Goal: Task Accomplishment & Management: Manage account settings

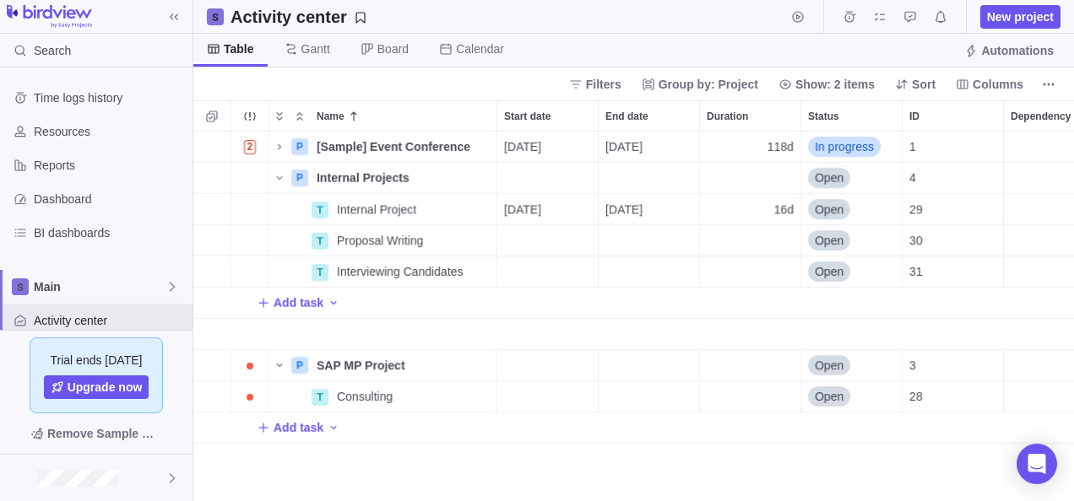
click at [61, 75] on div "Time logs history Resources Reports Dashboard BI dashboards Main Activity cente…" at bounding box center [96, 287] width 192 height 439
click at [72, 103] on span "Time logs history" at bounding box center [110, 97] width 152 height 17
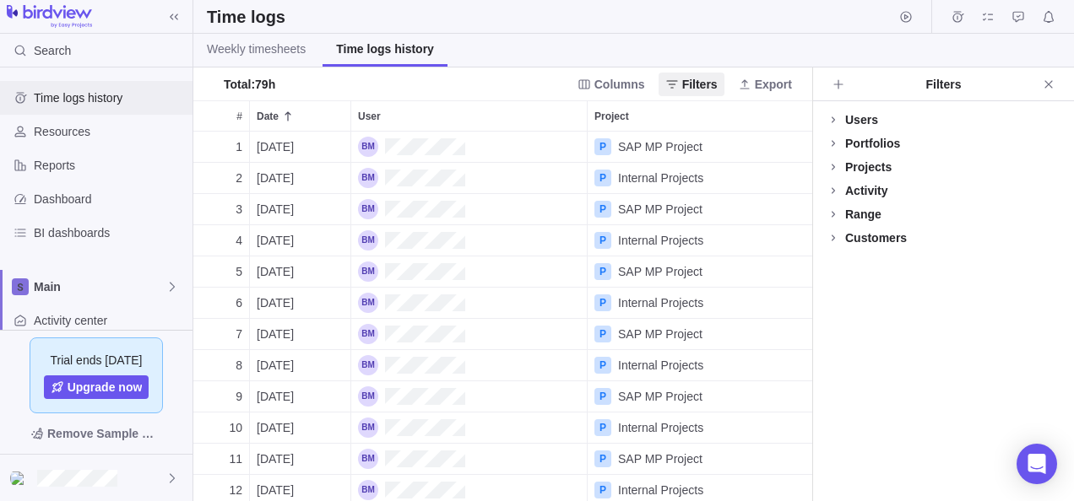
scroll to position [357, 606]
click at [279, 56] on span "Weekly timesheets" at bounding box center [256, 49] width 99 height 17
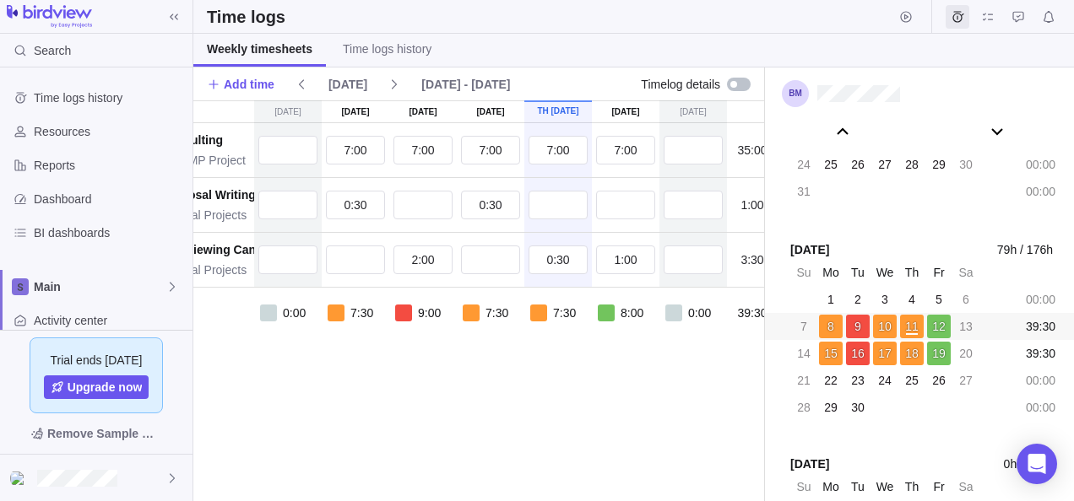
scroll to position [0, 133]
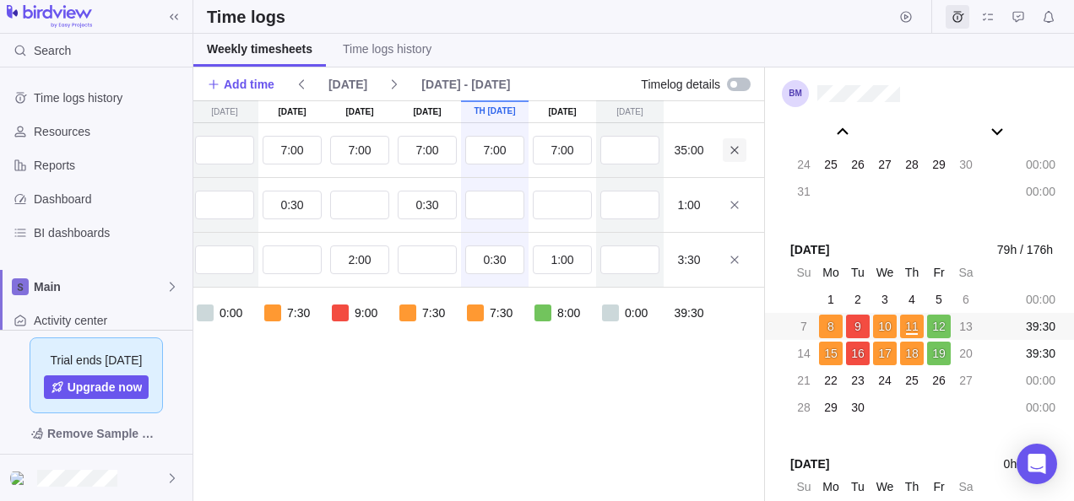
click at [729, 155] on icon at bounding box center [735, 151] width 14 height 14
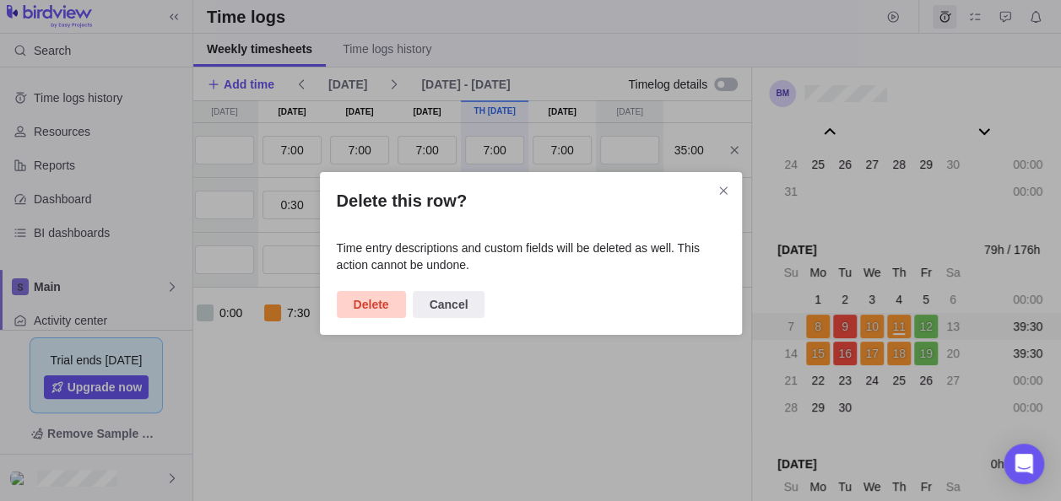
click at [383, 300] on span "Delete" at bounding box center [371, 305] width 35 height 20
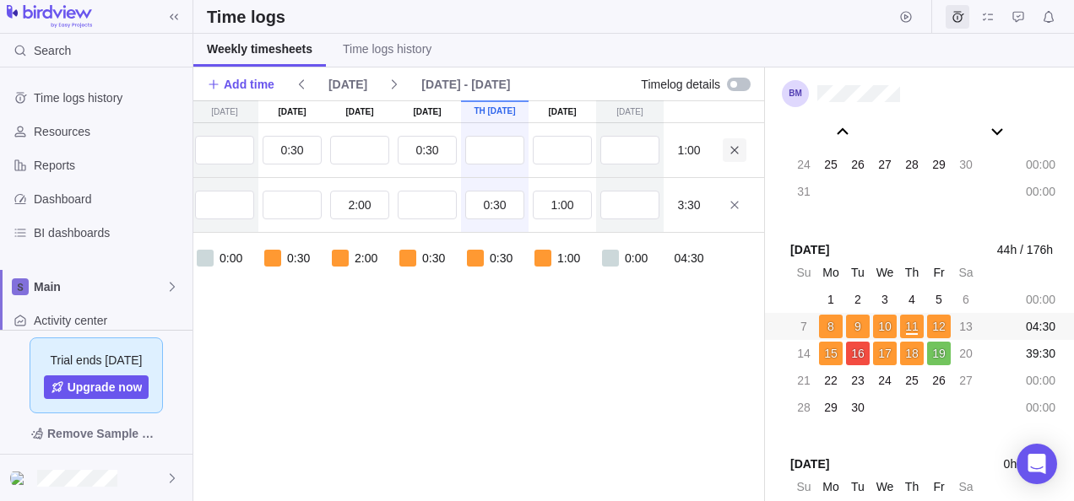
click at [729, 156] on span at bounding box center [735, 150] width 24 height 24
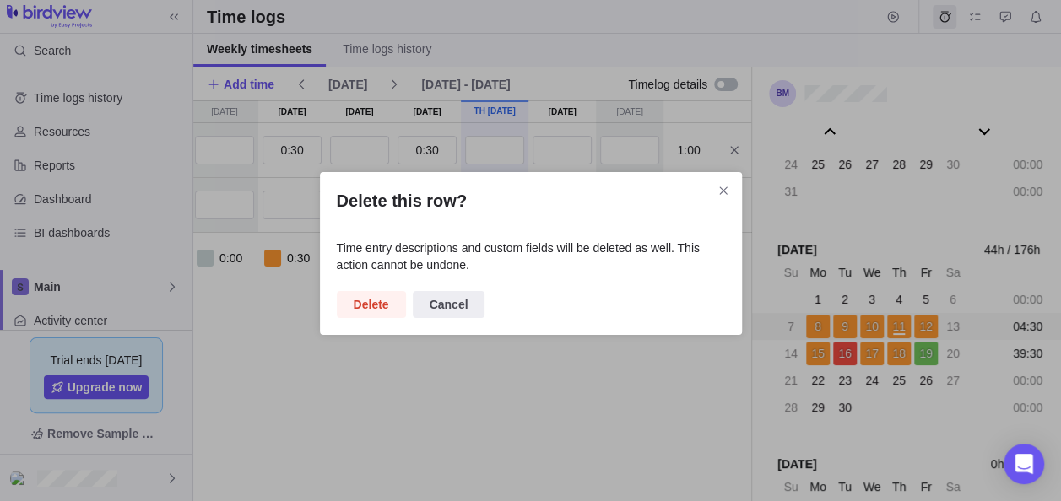
click at [386, 311] on span "Delete" at bounding box center [371, 305] width 35 height 20
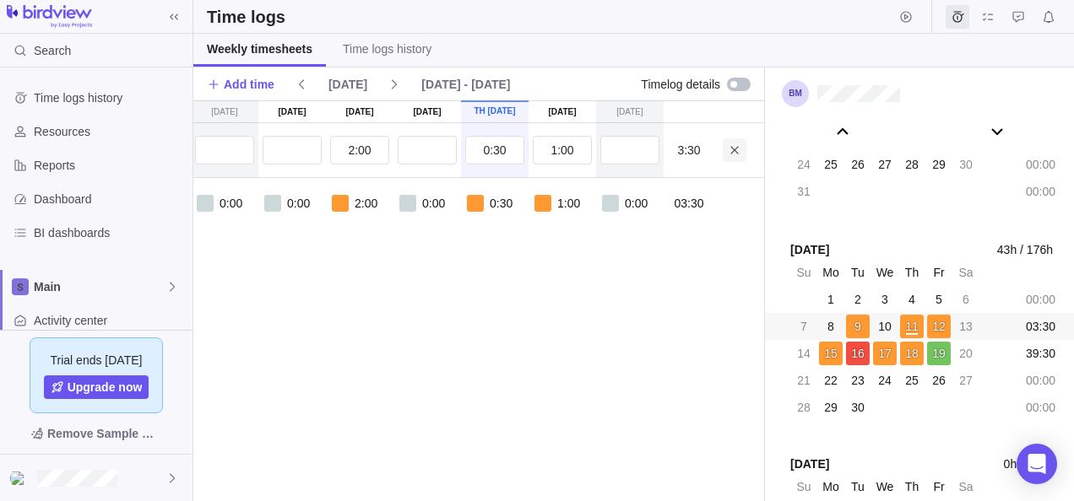
click at [733, 152] on icon at bounding box center [735, 151] width 14 height 14
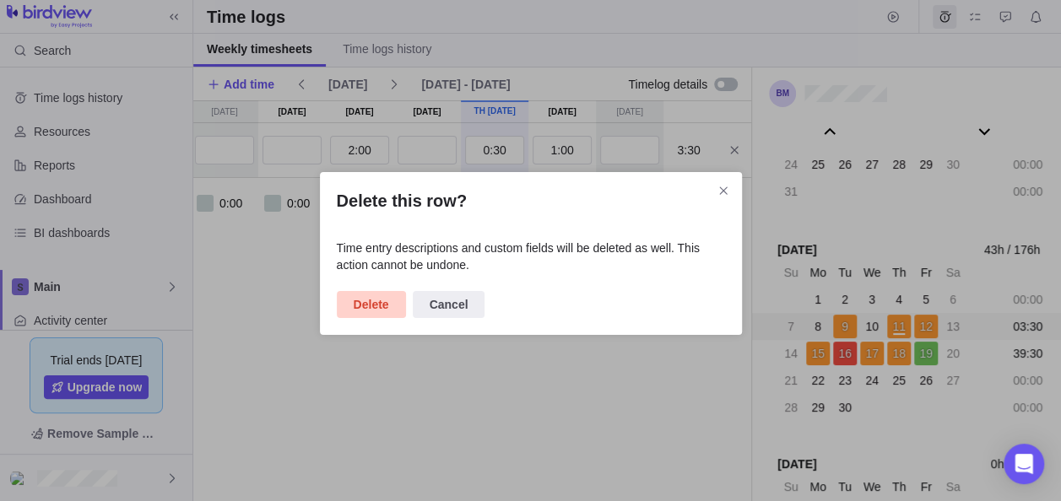
click at [379, 306] on span "Delete" at bounding box center [371, 305] width 35 height 20
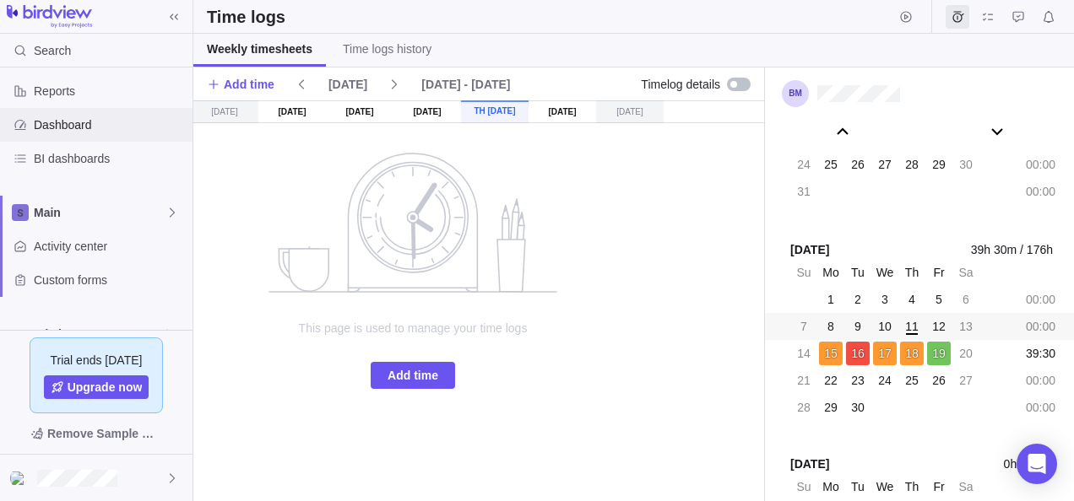
scroll to position [175, 0]
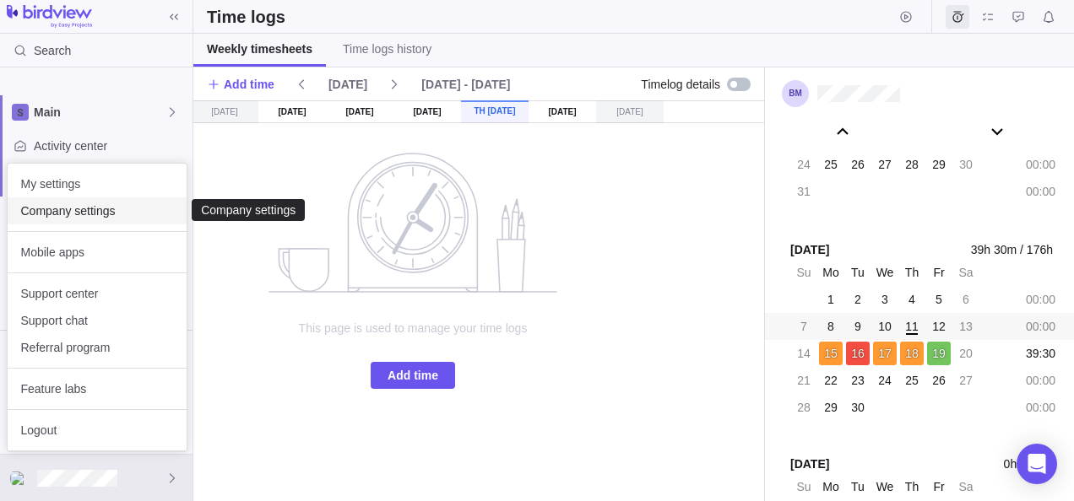
click at [68, 213] on span "Company settings" at bounding box center [97, 211] width 152 height 17
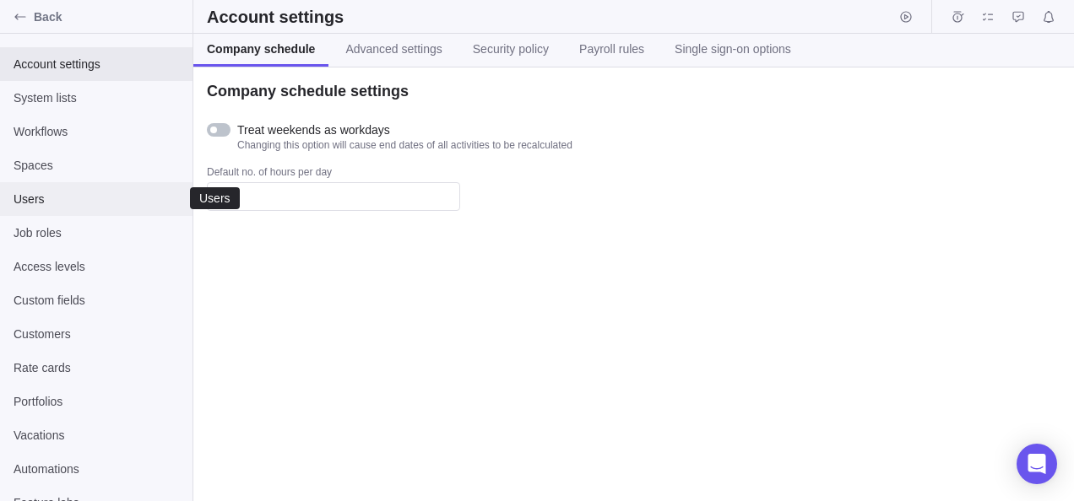
click at [30, 205] on span "Users" at bounding box center [96, 199] width 165 height 17
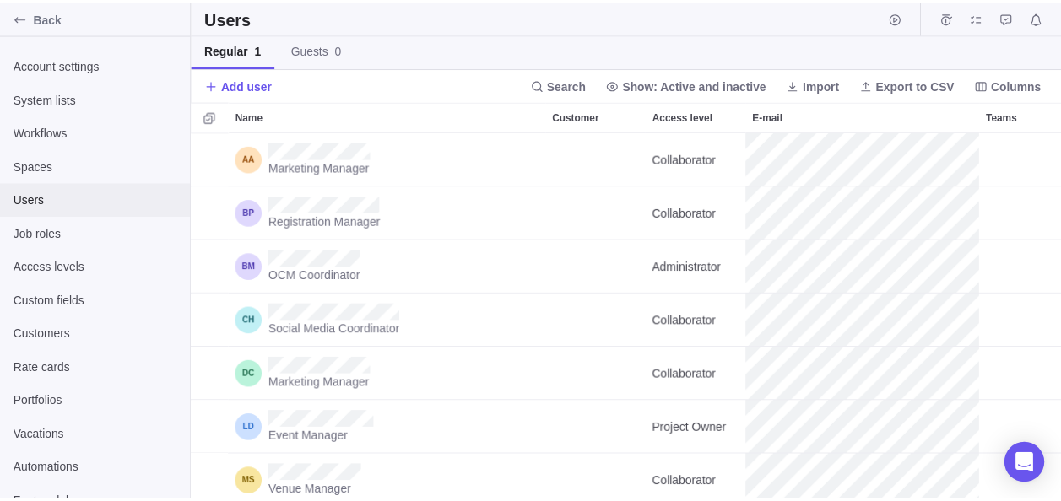
scroll to position [357, 868]
click at [244, 86] on span "Add user" at bounding box center [249, 84] width 51 height 17
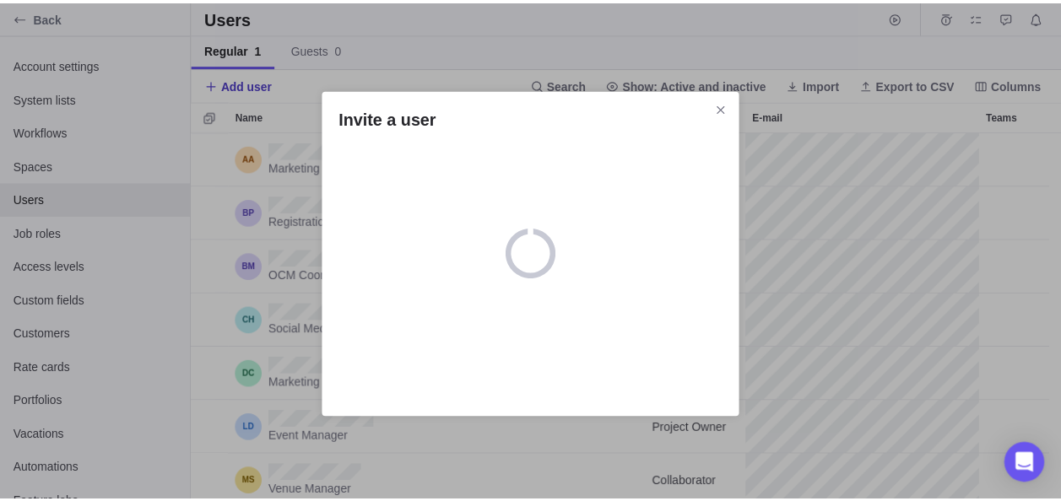
scroll to position [14, 14]
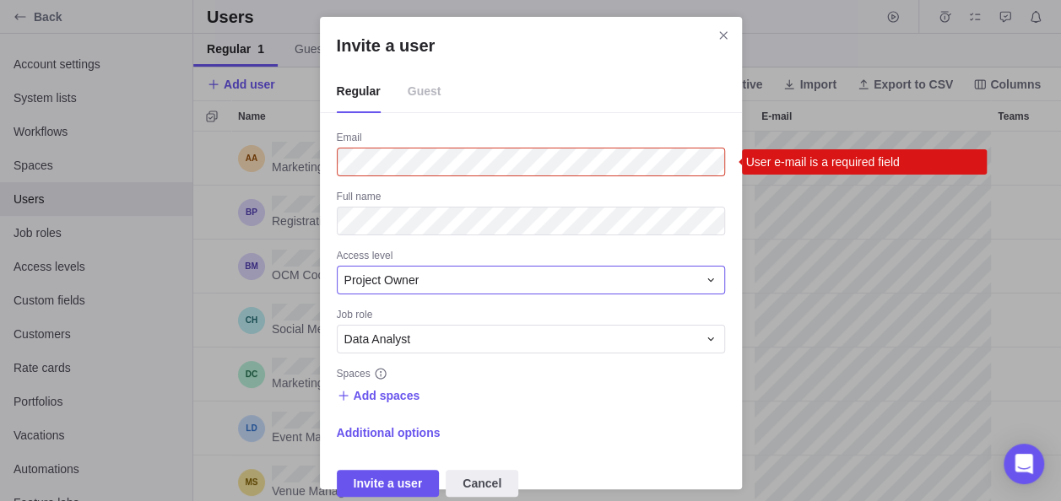
click at [550, 279] on div "Project Owner" at bounding box center [520, 280] width 353 height 17
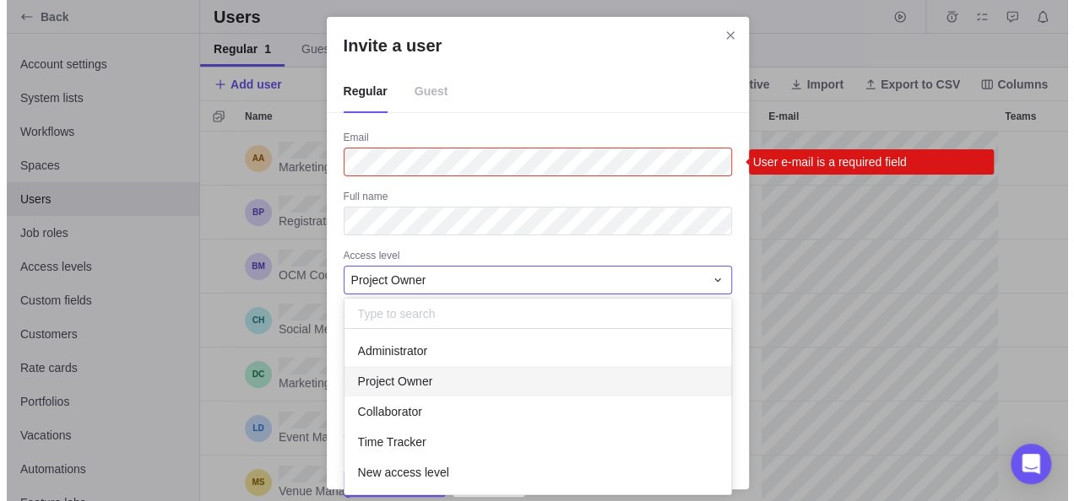
scroll to position [152, 374]
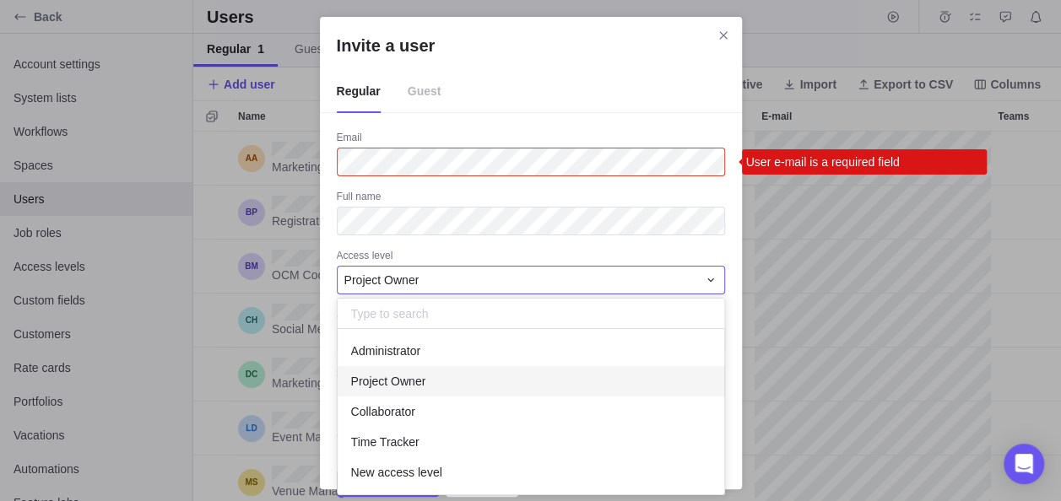
click at [587, 257] on div "Invite a user Regular Guest Email User e-mail is a required field Full name Acc…" at bounding box center [530, 253] width 1061 height 507
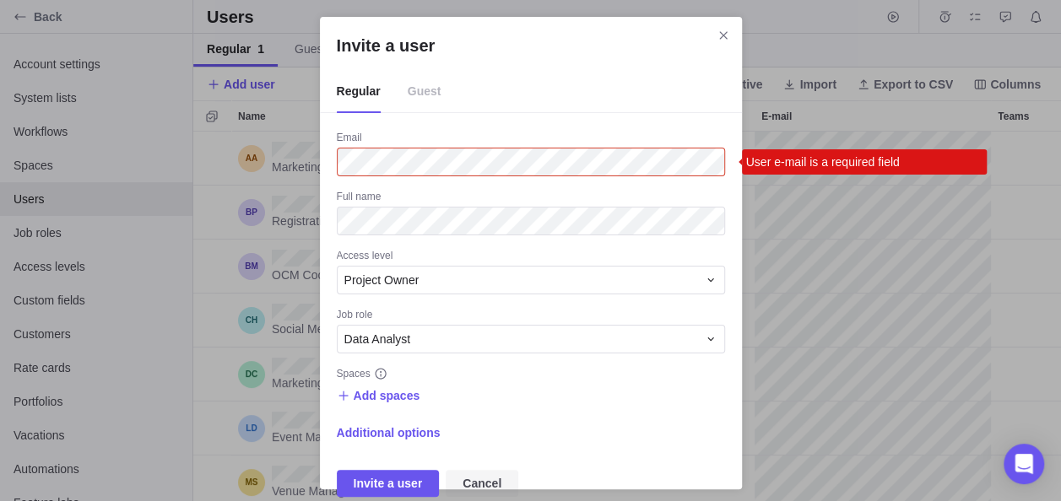
click at [499, 481] on span "Cancel" at bounding box center [482, 483] width 73 height 27
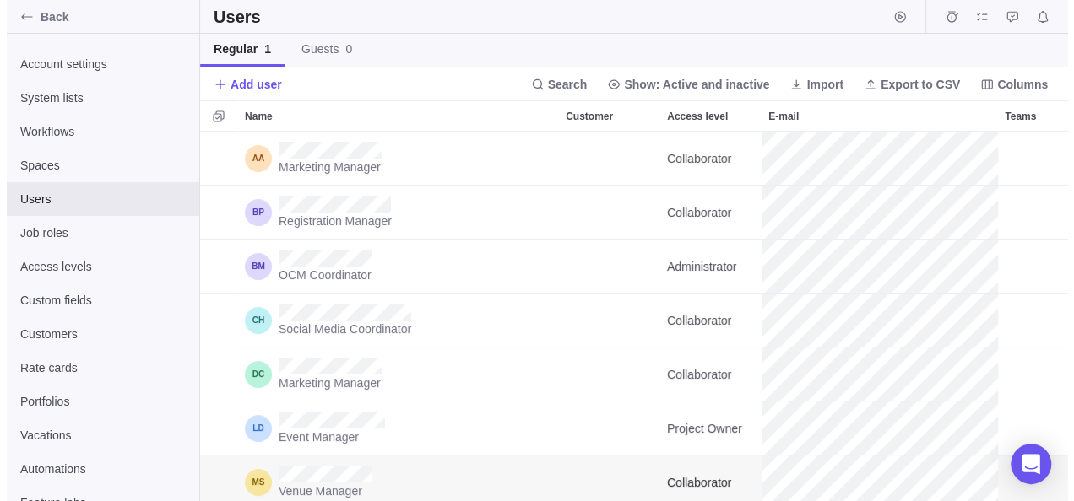
scroll to position [357, 868]
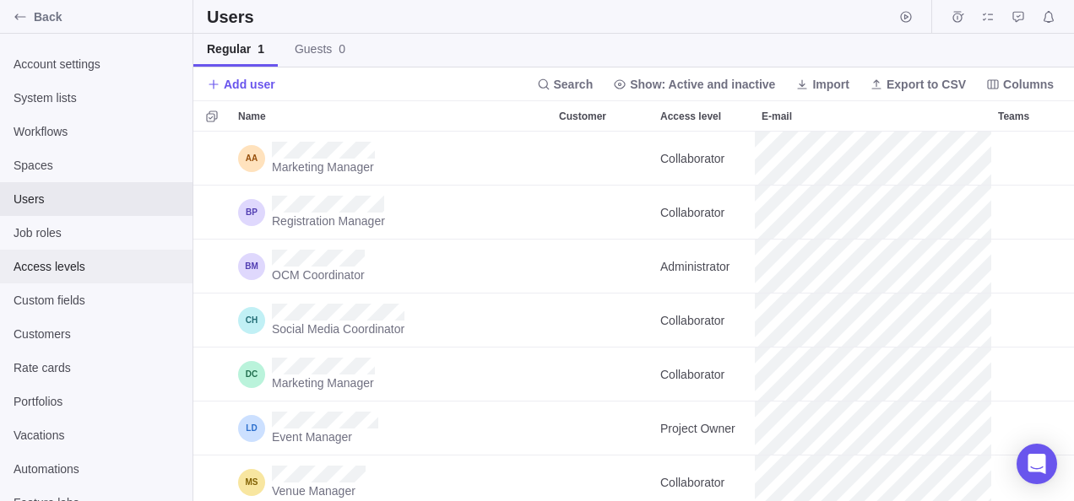
click at [45, 270] on span "Access levels" at bounding box center [96, 266] width 165 height 17
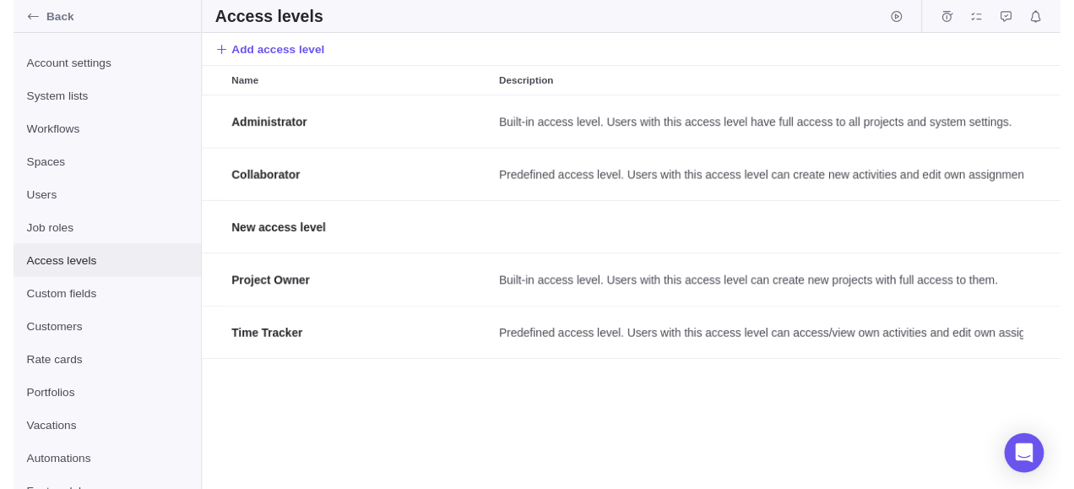
scroll to position [390, 868]
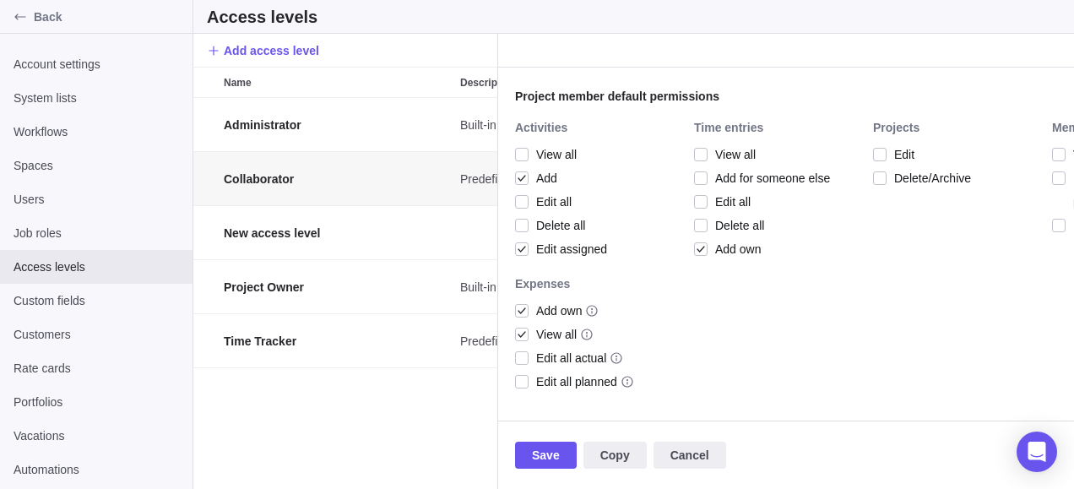
scroll to position [507, 0]
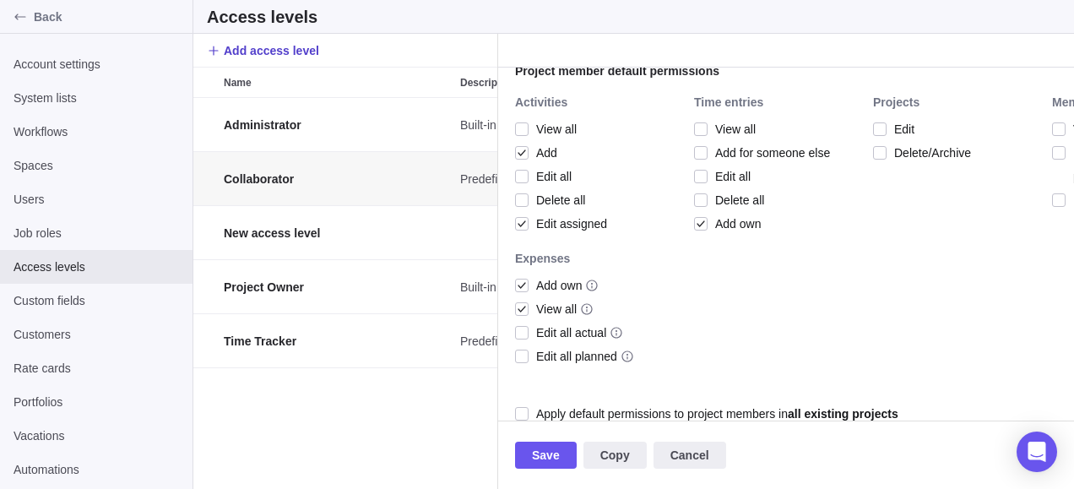
click at [240, 57] on span "Add access level" at bounding box center [271, 50] width 95 height 17
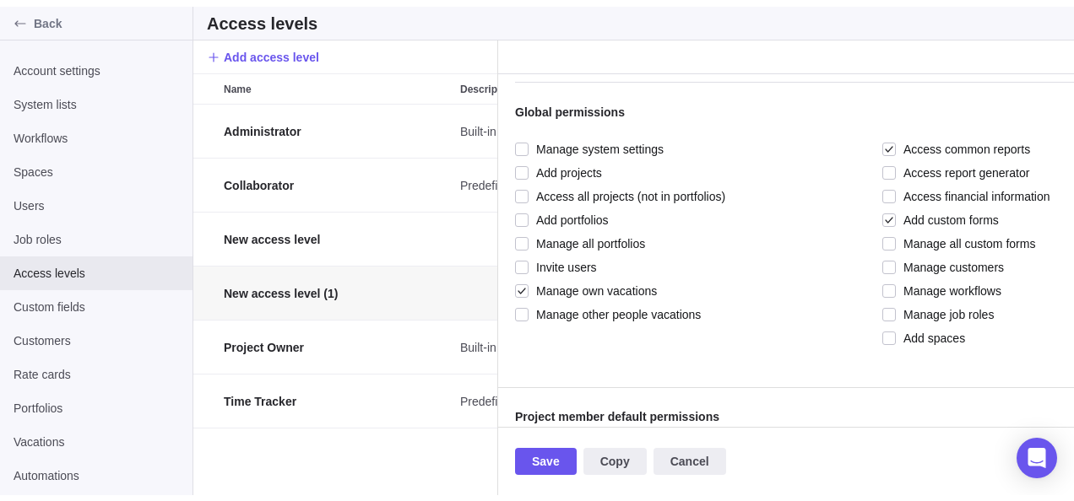
scroll to position [169, 0]
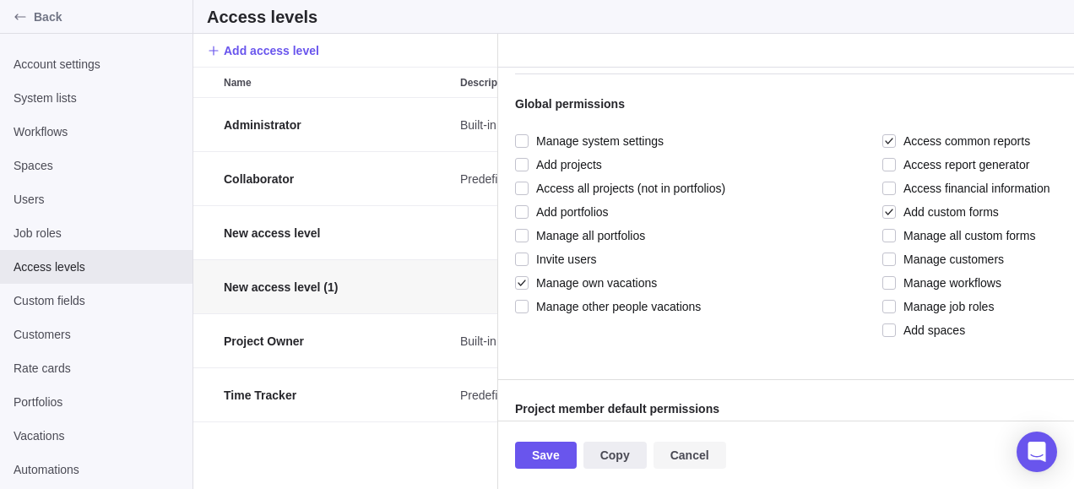
click at [674, 454] on span "Cancel" at bounding box center [689, 455] width 39 height 20
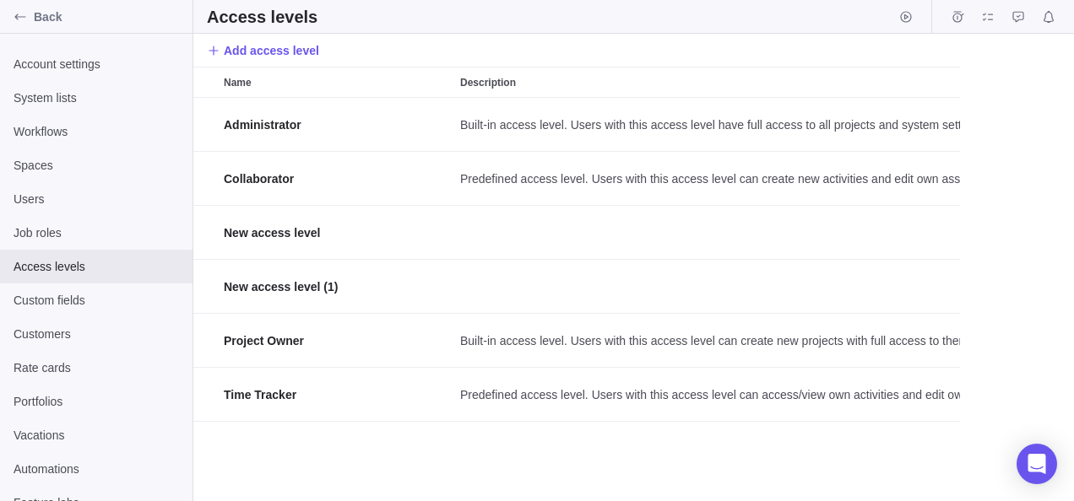
scroll to position [390, 868]
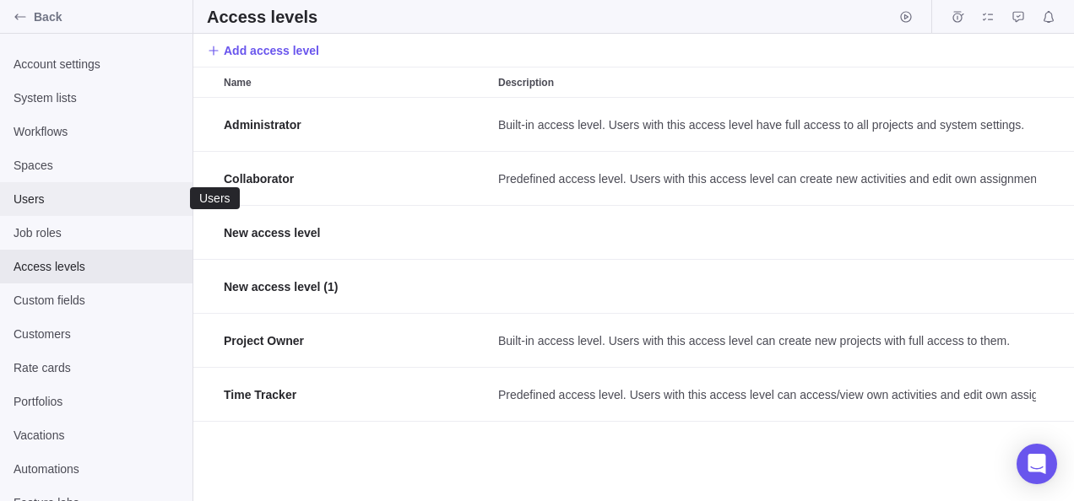
click at [37, 199] on span "Users" at bounding box center [96, 199] width 165 height 17
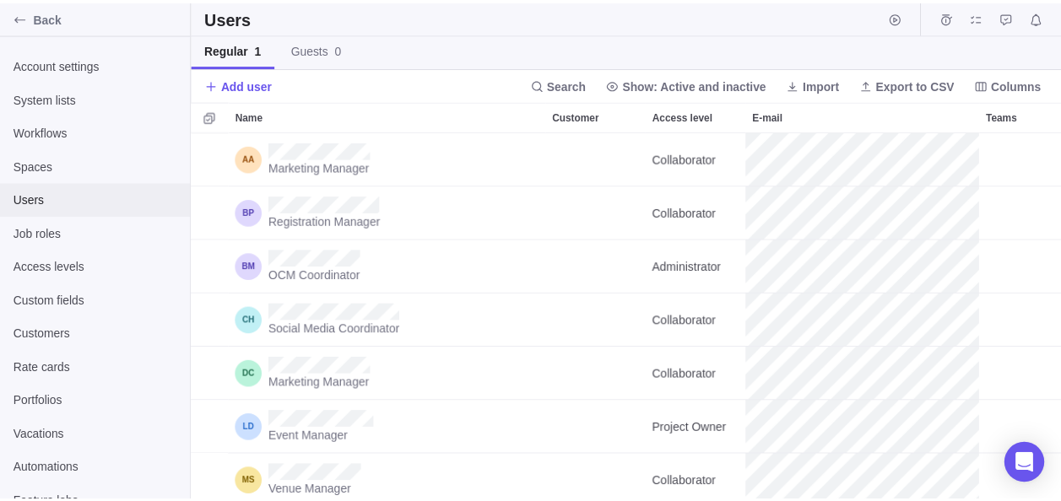
scroll to position [357, 868]
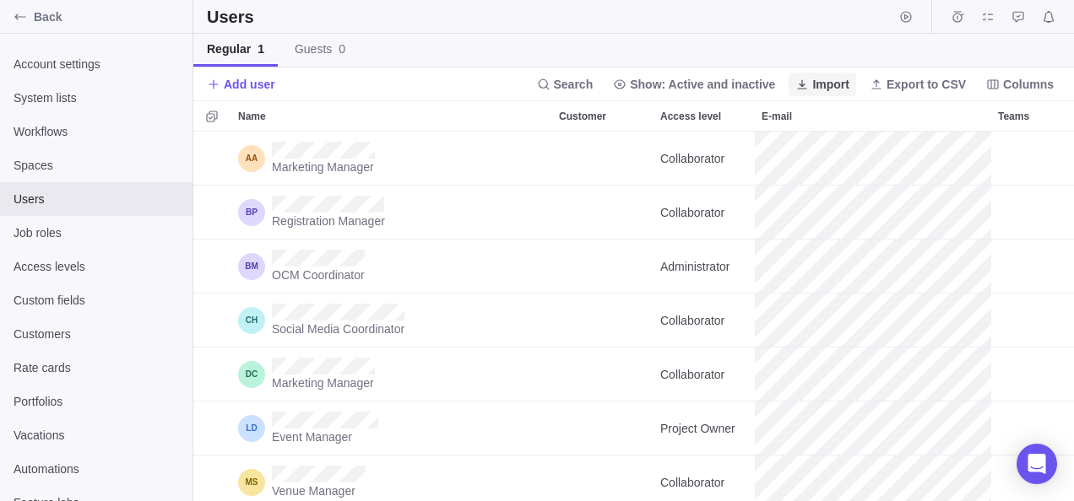
click at [824, 79] on span "Import" at bounding box center [830, 84] width 37 height 17
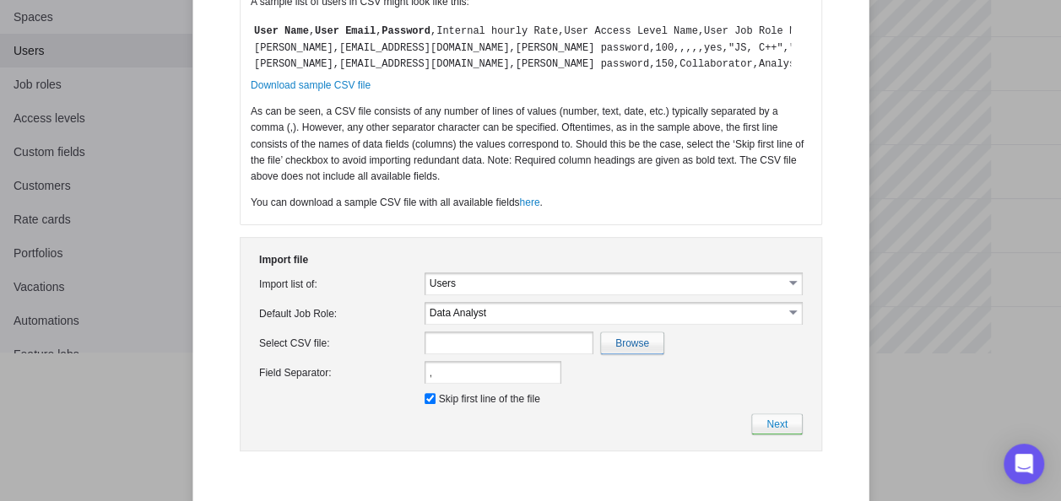
scroll to position [156, 0]
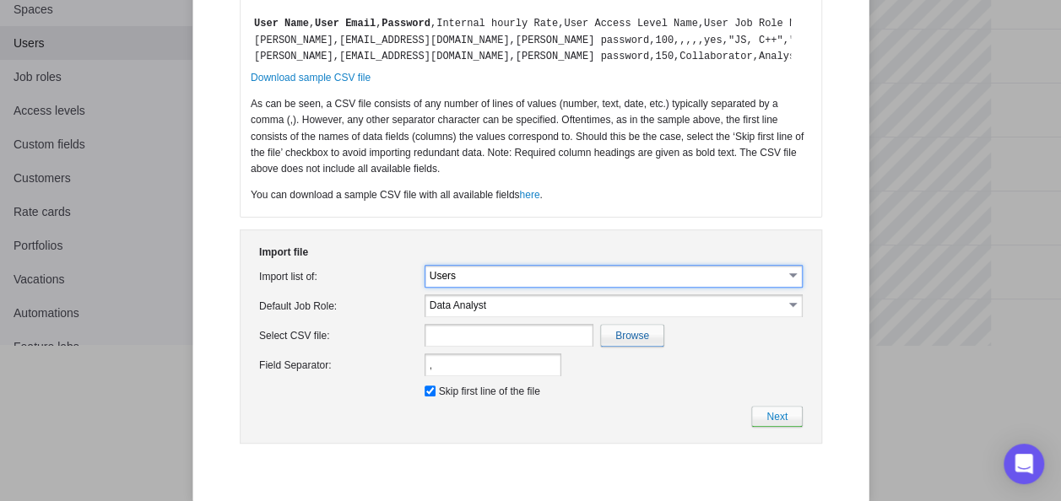
click at [508, 283] on input "Users" at bounding box center [606, 275] width 354 height 14
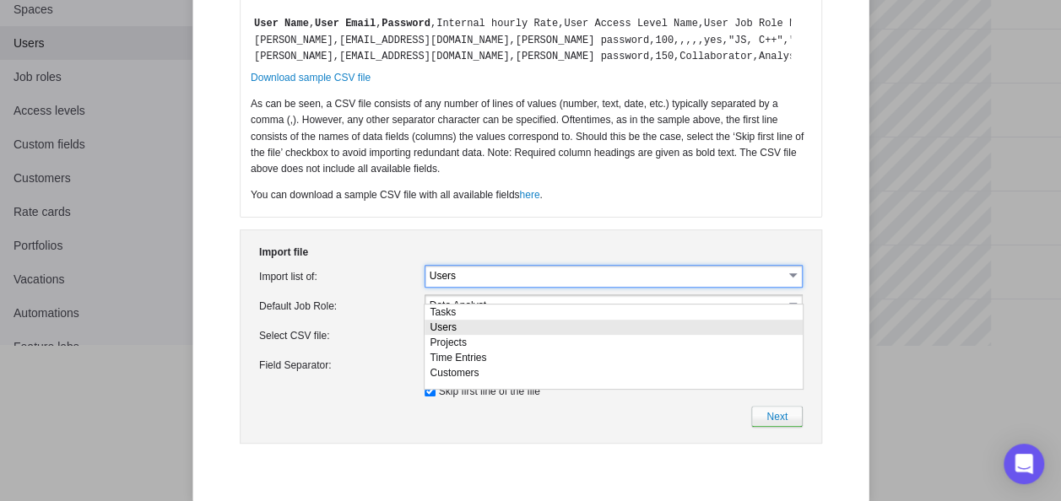
drag, startPoint x: 508, startPoint y: 298, endPoint x: 441, endPoint y: 335, distance: 77.1
click at [442, 335] on li "Users" at bounding box center [613, 327] width 378 height 15
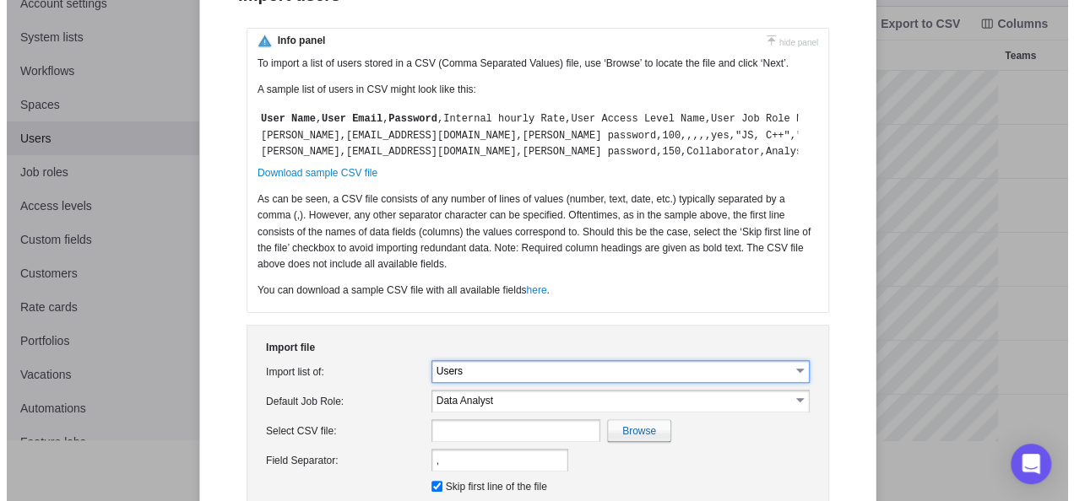
scroll to position [0, 0]
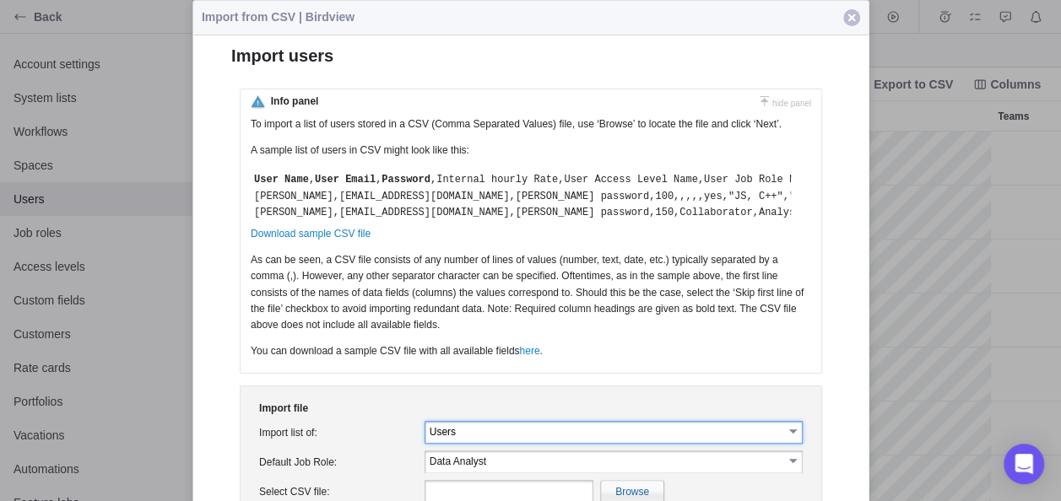
click at [854, 21] on span "button" at bounding box center [851, 17] width 17 height 17
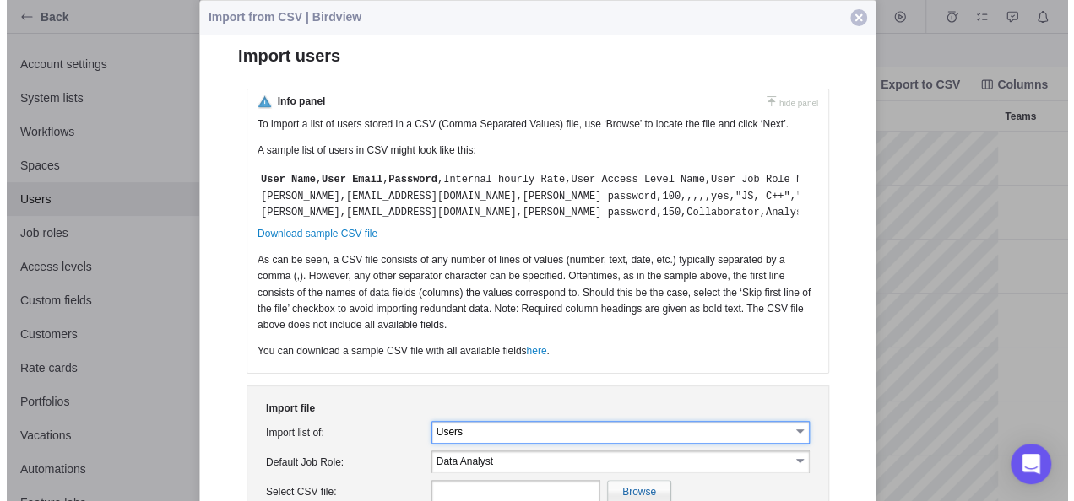
scroll to position [357, 868]
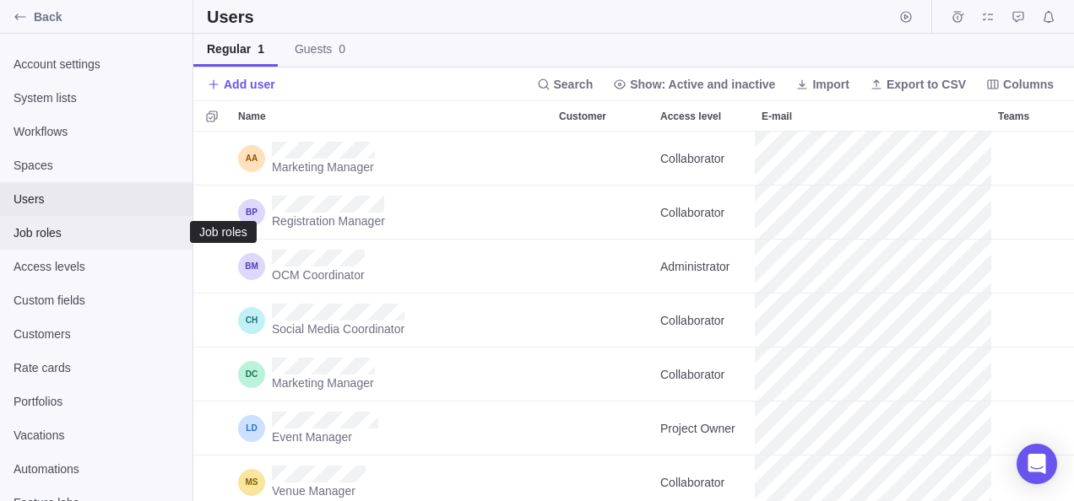
click at [44, 236] on span "Job roles" at bounding box center [96, 233] width 165 height 17
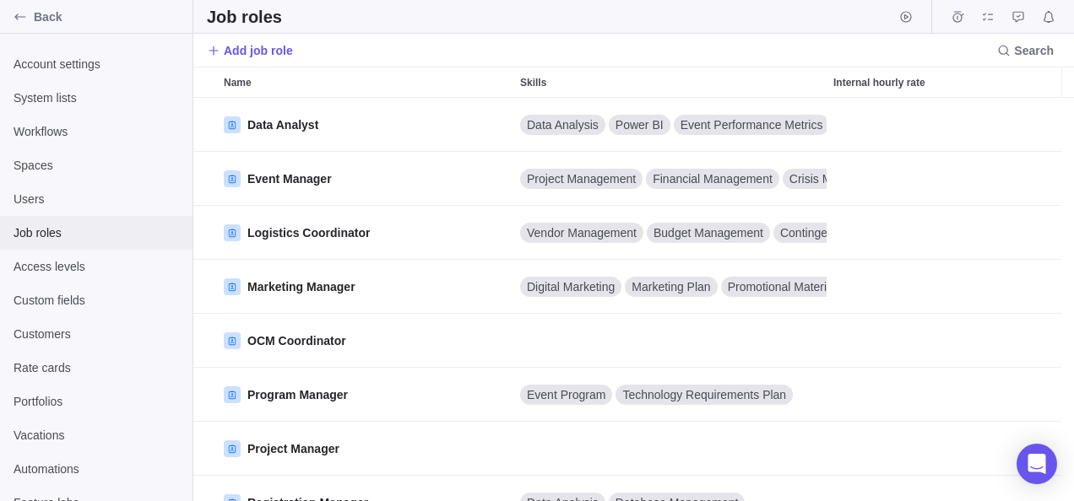
scroll to position [390, 868]
click at [263, 56] on span "Add job role" at bounding box center [258, 50] width 69 height 17
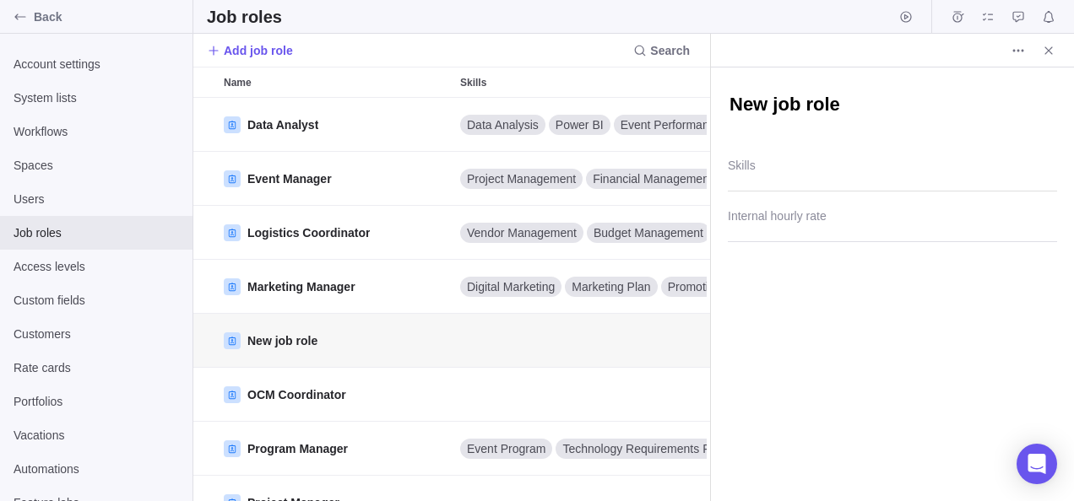
type textarea "x"
type textarea "C"
type textarea "x"
type textarea "Ch"
type textarea "x"
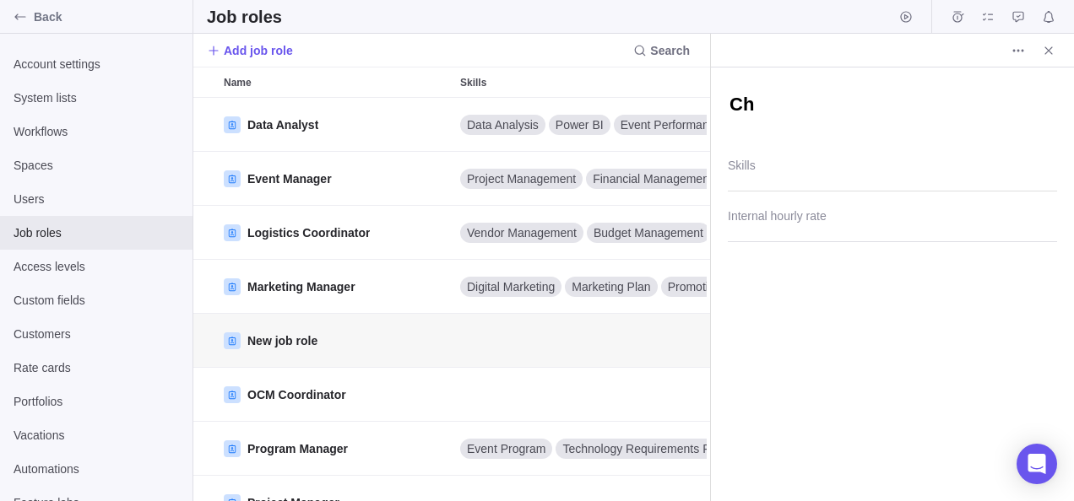
type textarea "Cha"
type textarea "x"
type textarea "[PERSON_NAME]"
type textarea "x"
type textarea "[PERSON_NAME]"
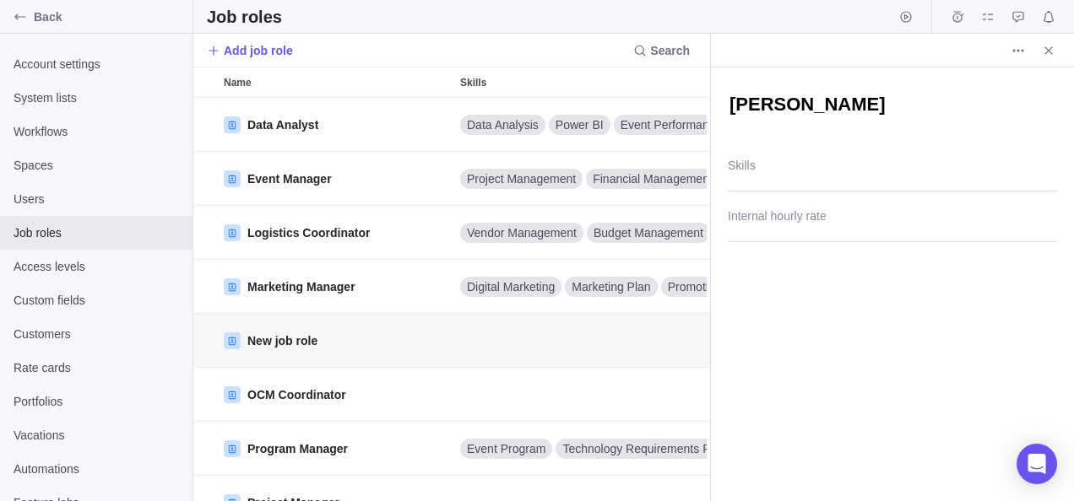
type textarea "x"
type textarea "Change"
type textarea "x"
type textarea "Change"
type textarea "x"
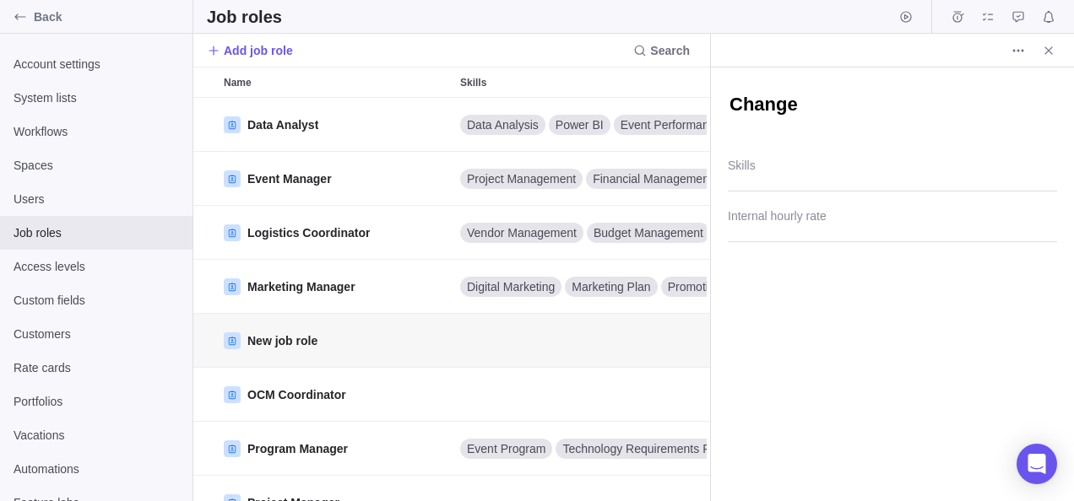
type textarea "Change S"
type textarea "x"
type textarea "Change Sp"
type textarea "x"
type textarea "Change Spe"
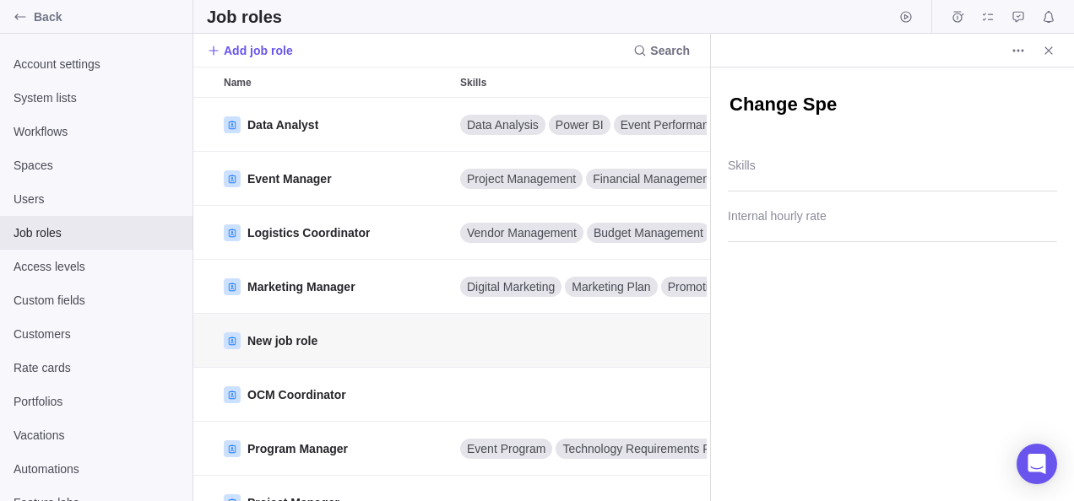
type textarea "x"
type textarea "Change Spec"
type textarea "x"
type textarea "Change Speci"
type textarea "x"
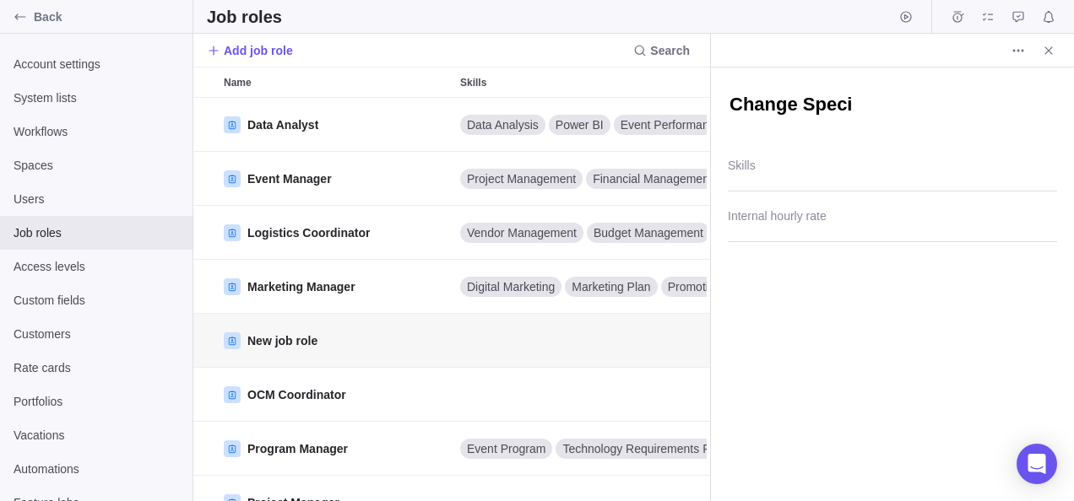
type textarea "Change Specia"
type textarea "x"
type textarea "Change Special"
type textarea "x"
type textarea "Change Speciali"
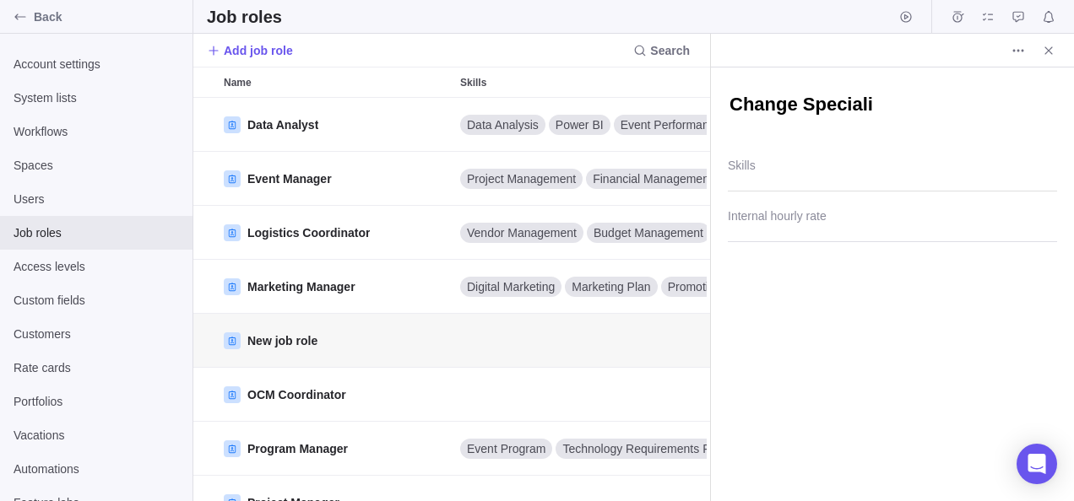
type textarea "x"
type textarea "Change Specialis"
type textarea "x"
type textarea "Change Specialist"
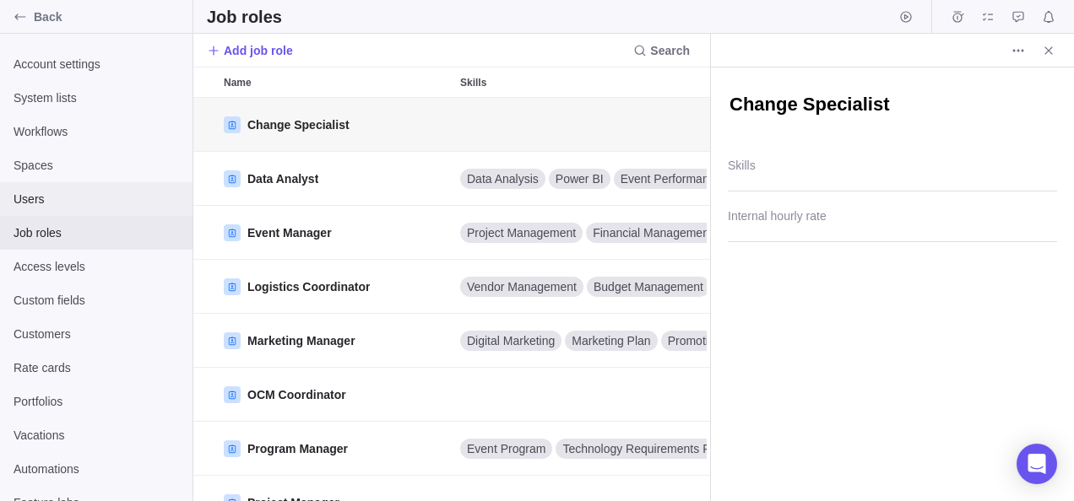
click at [38, 203] on span "Users" at bounding box center [96, 199] width 165 height 17
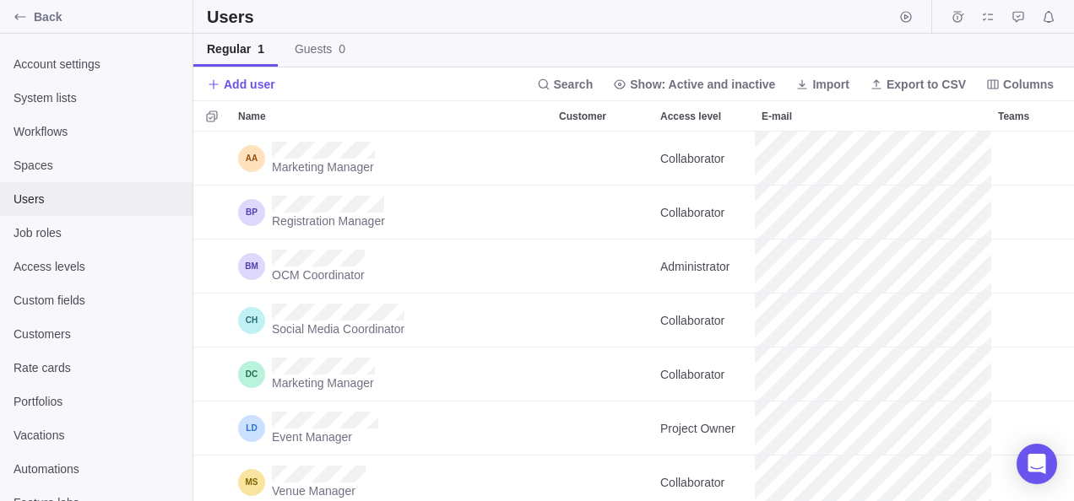
scroll to position [357, 868]
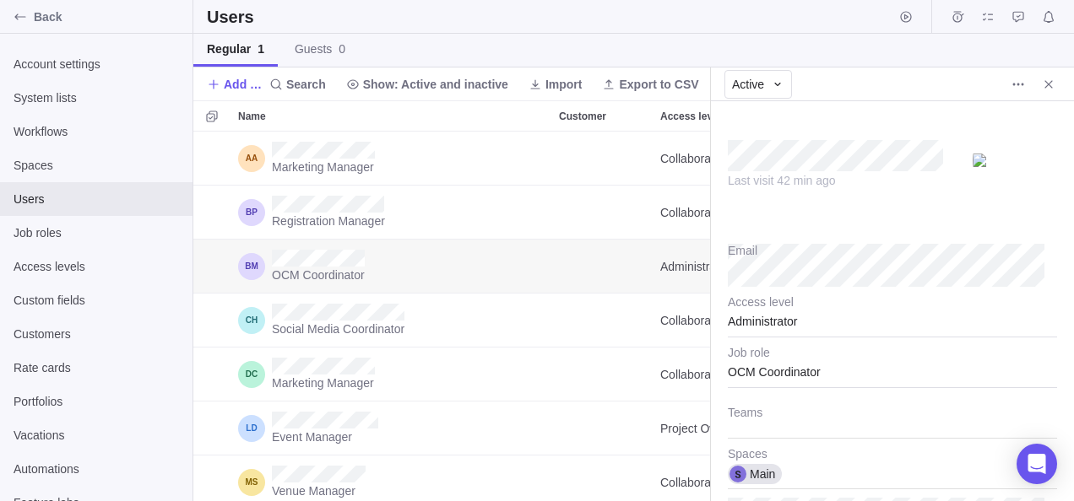
click at [832, 376] on div "OCM Coordinator" at bounding box center [892, 367] width 329 height 42
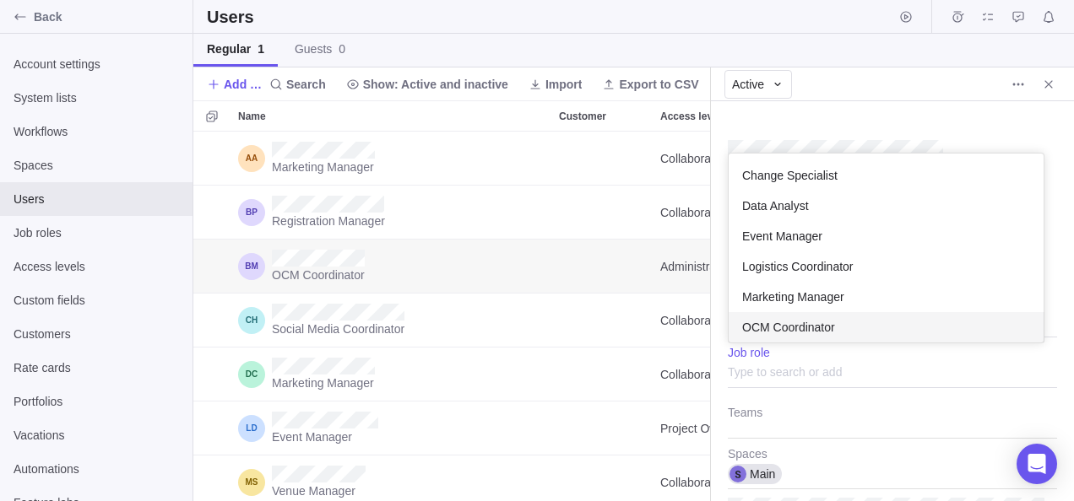
scroll to position [176, 302]
click at [801, 372] on input "text" at bounding box center [892, 367] width 329 height 42
click at [804, 326] on span "OCM Coordinator" at bounding box center [788, 327] width 93 height 17
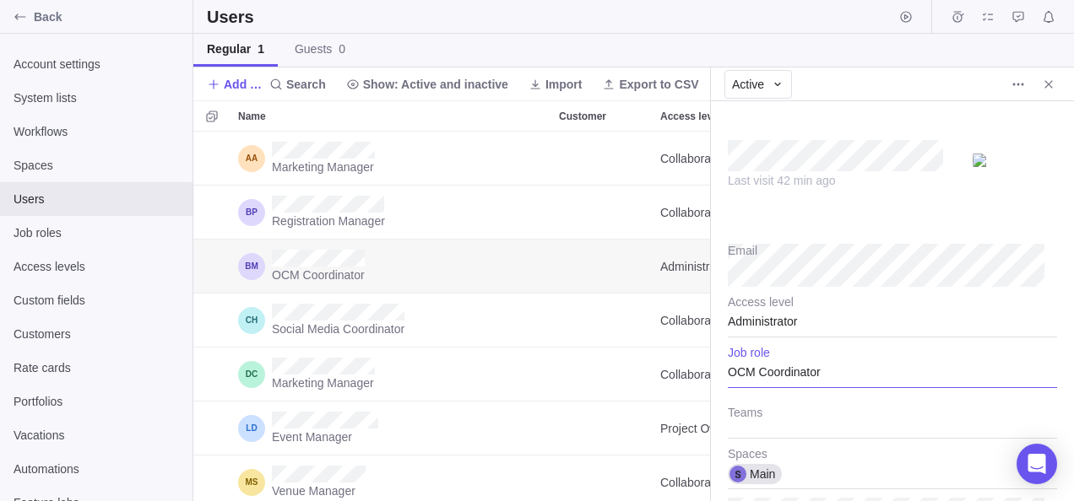
click at [827, 373] on div "OCM Coordinator" at bounding box center [892, 367] width 329 height 42
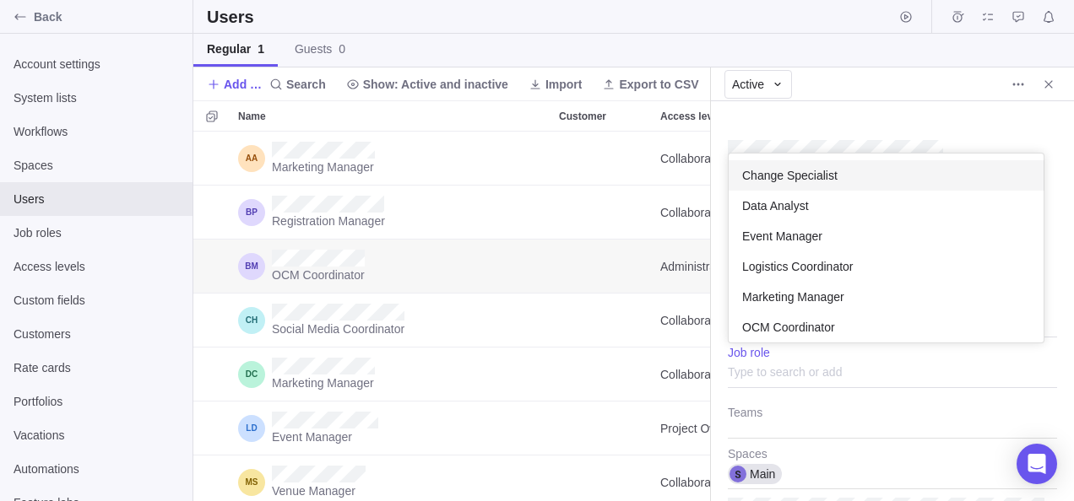
click at [803, 180] on span "Change Specialist" at bounding box center [789, 175] width 95 height 17
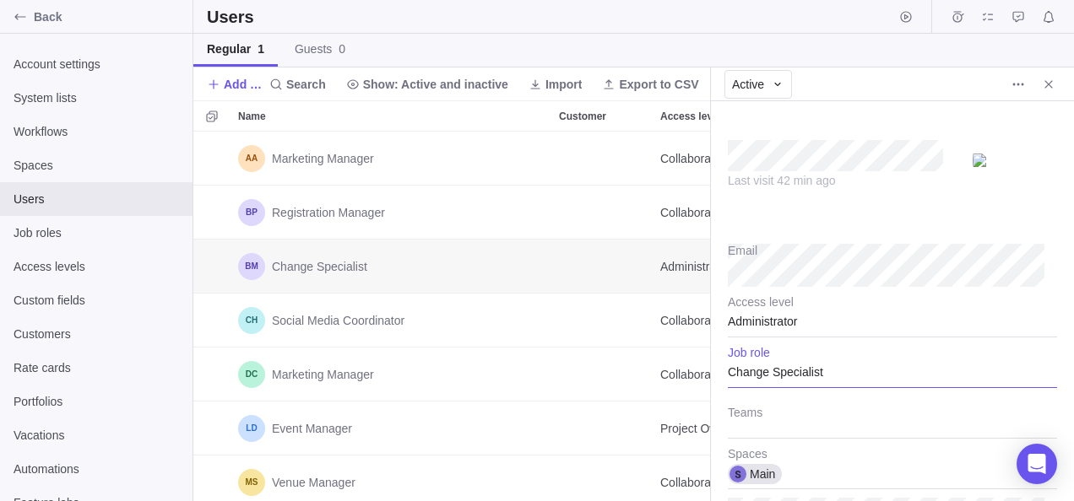
type textarea "x"
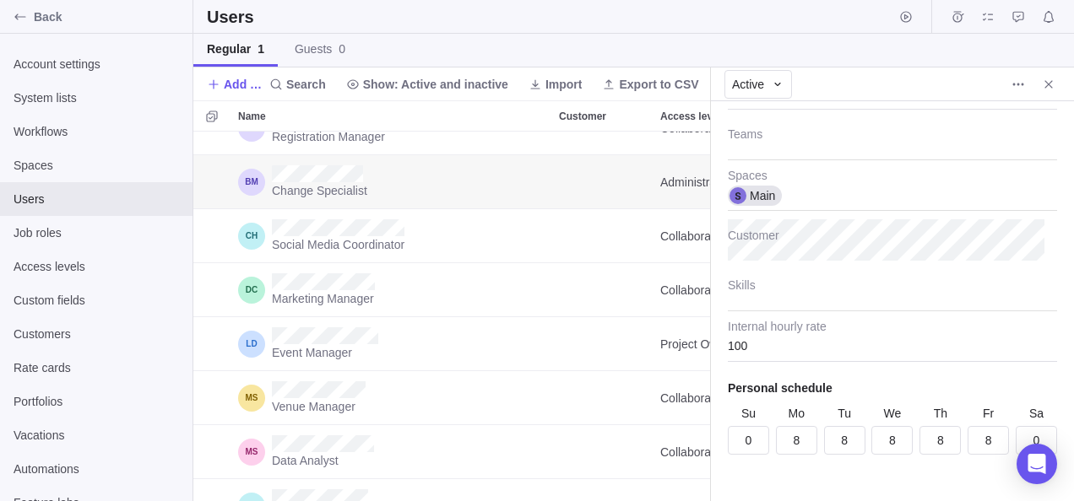
scroll to position [298, 0]
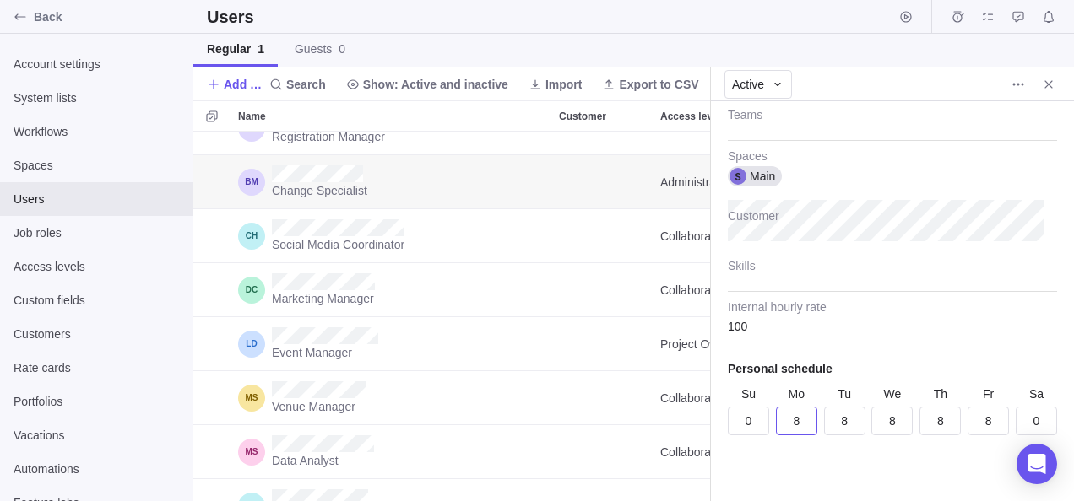
click at [798, 423] on input "8" at bounding box center [796, 421] width 41 height 29
click at [790, 415] on input "07.5" at bounding box center [796, 421] width 41 height 29
type input "7.5"
click at [851, 423] on input "8" at bounding box center [844, 421] width 41 height 29
type textarea "x"
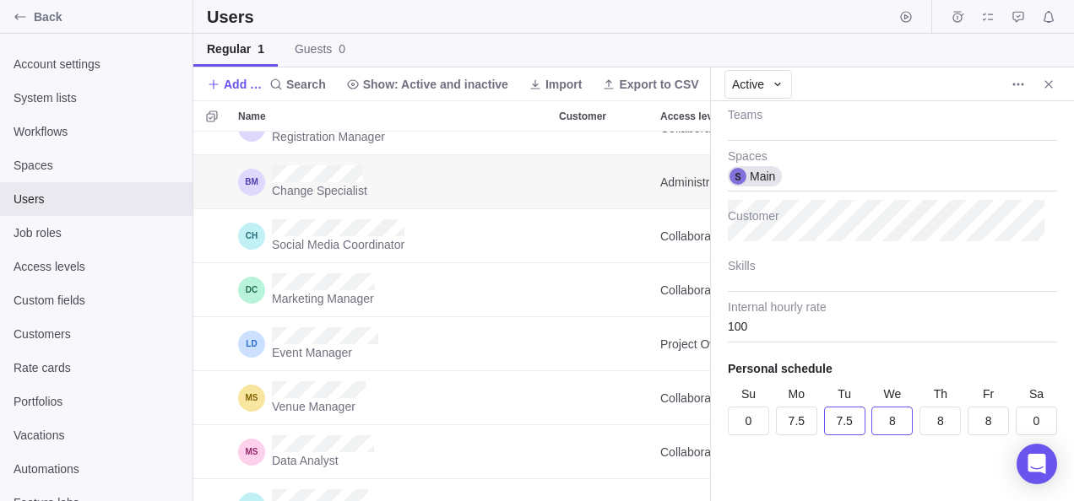
type input "7.5"
click at [902, 422] on input "8" at bounding box center [891, 421] width 41 height 29
type textarea "x"
type input "7.5"
click at [927, 420] on input "8" at bounding box center [939, 421] width 41 height 29
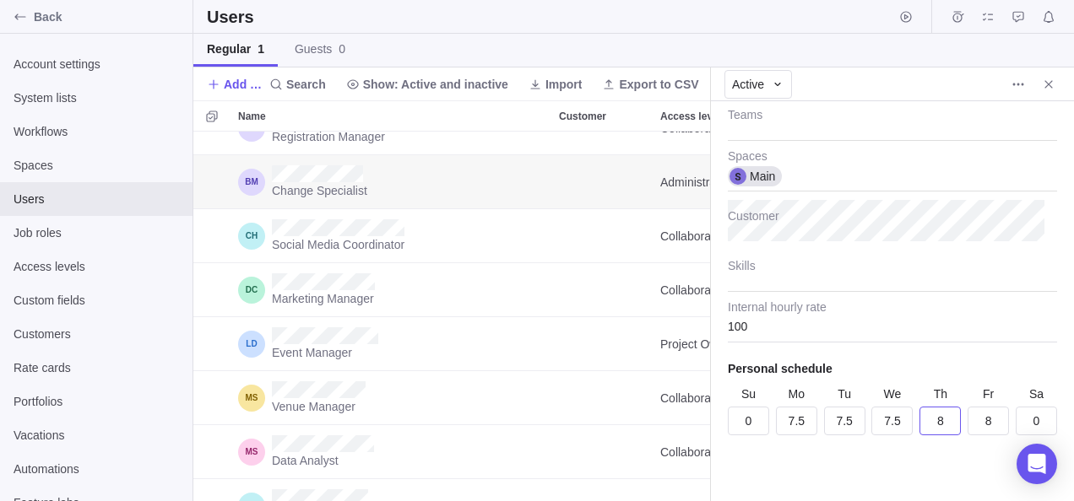
type textarea "x"
type input "7.5"
click at [979, 416] on input "8" at bounding box center [987, 421] width 41 height 29
type textarea "x"
type input "7.5"
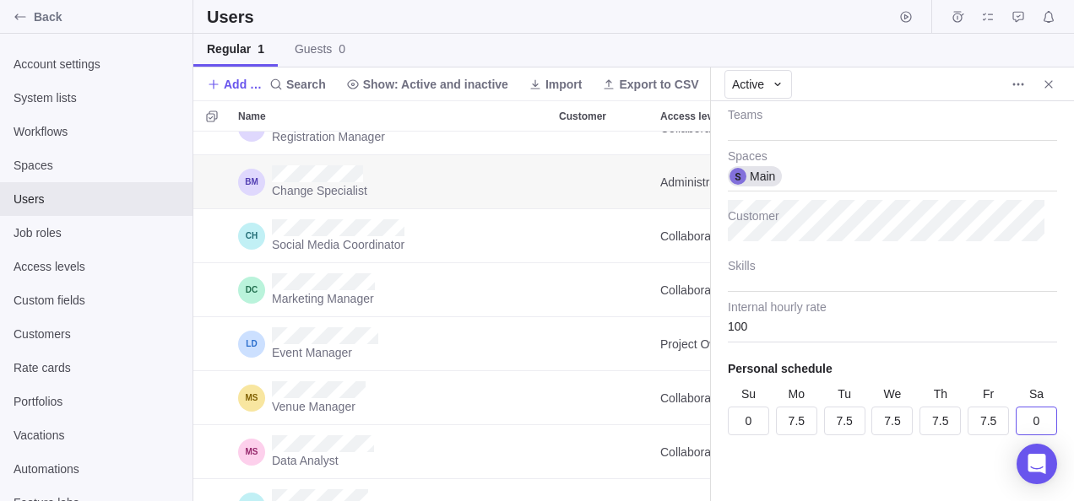
click at [910, 461] on div "Last visit 42 min ago Email Administrator Access level Change Specialist Job ro…" at bounding box center [892, 301] width 363 height 400
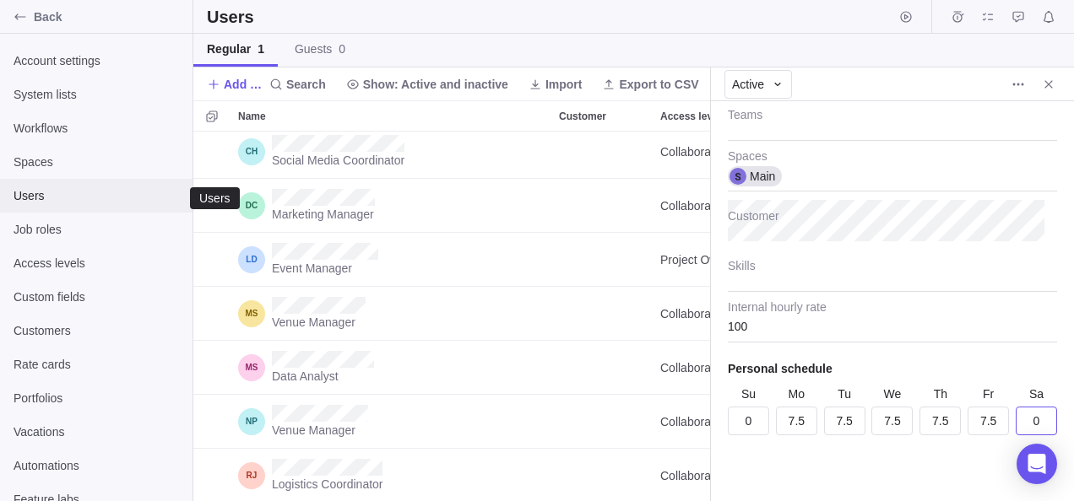
scroll to position [0, 0]
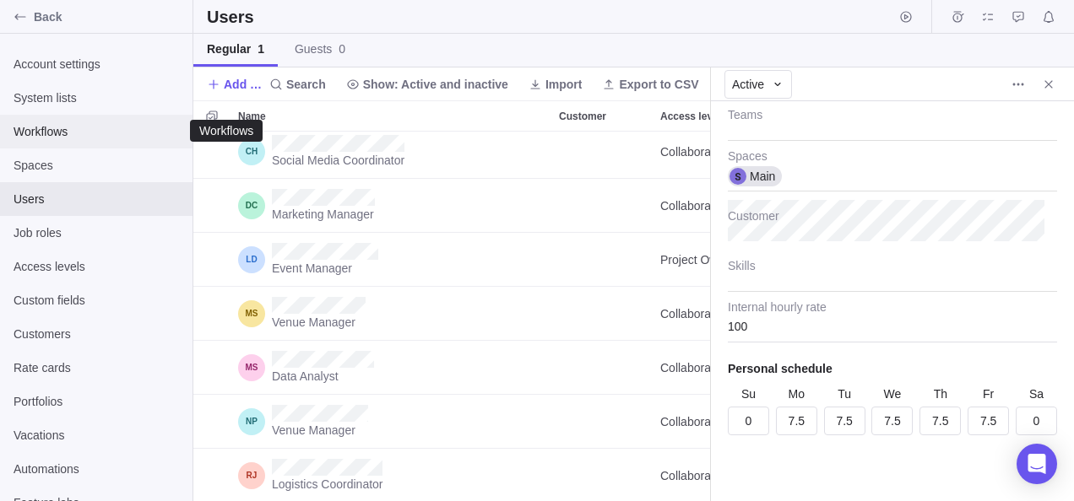
click at [75, 147] on div "Workflows" at bounding box center [96, 132] width 192 height 34
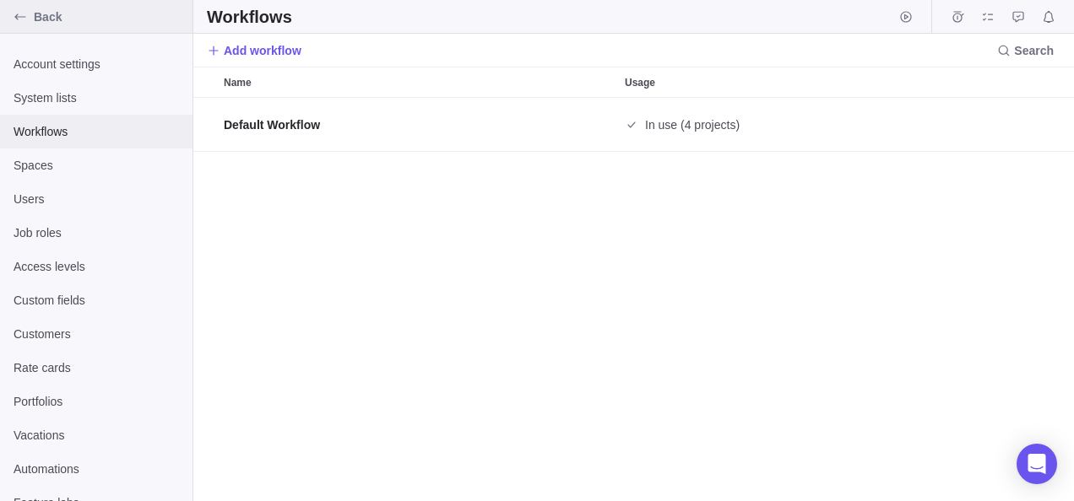
scroll to position [14, 14]
click at [35, 20] on span "Back" at bounding box center [110, 16] width 152 height 17
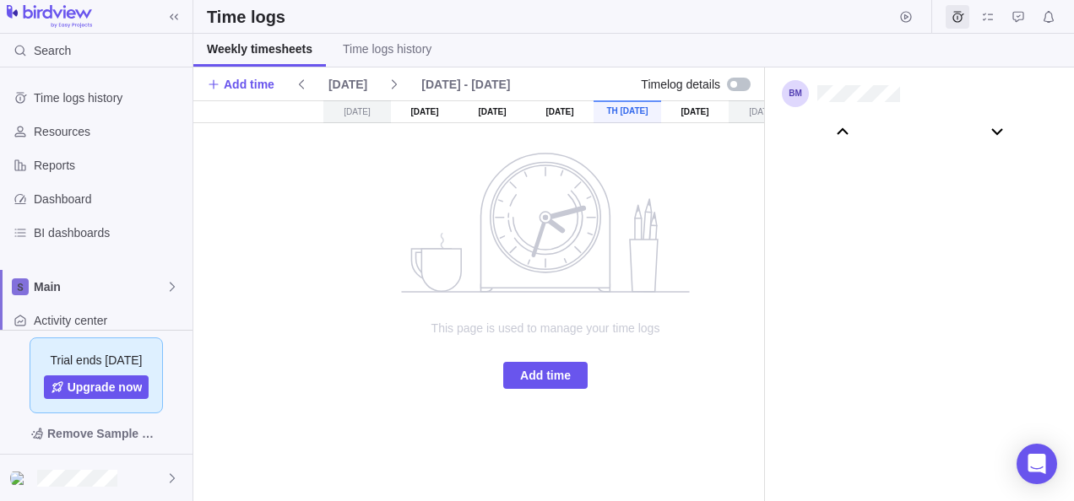
scroll to position [94231, 0]
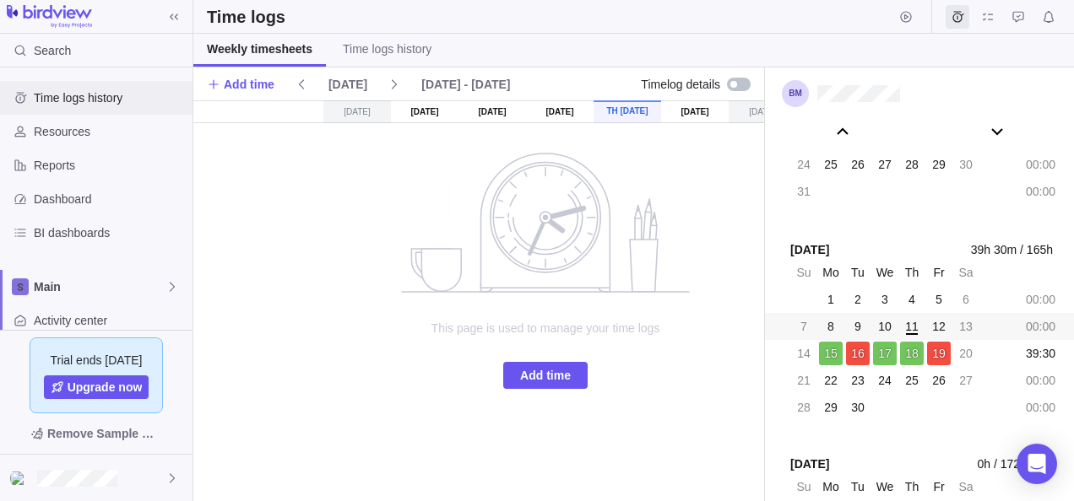
click at [101, 103] on span "Time logs history" at bounding box center [110, 97] width 152 height 17
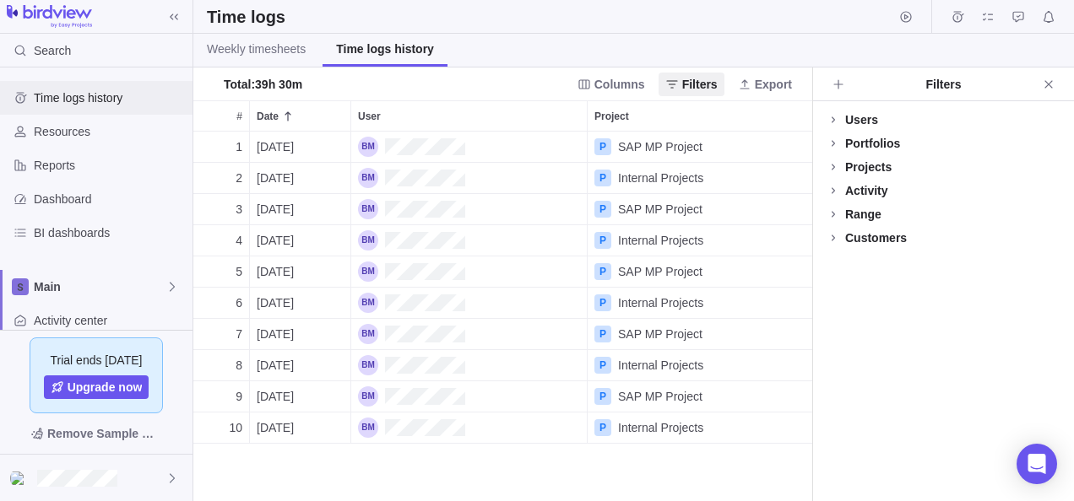
scroll to position [357, 606]
click at [247, 51] on span "Weekly timesheets" at bounding box center [256, 49] width 99 height 17
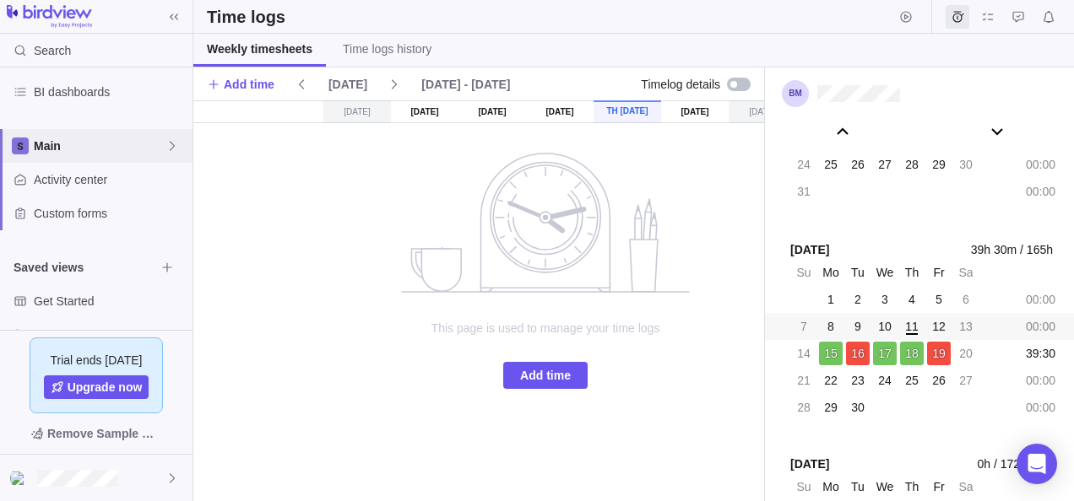
scroll to position [175, 0]
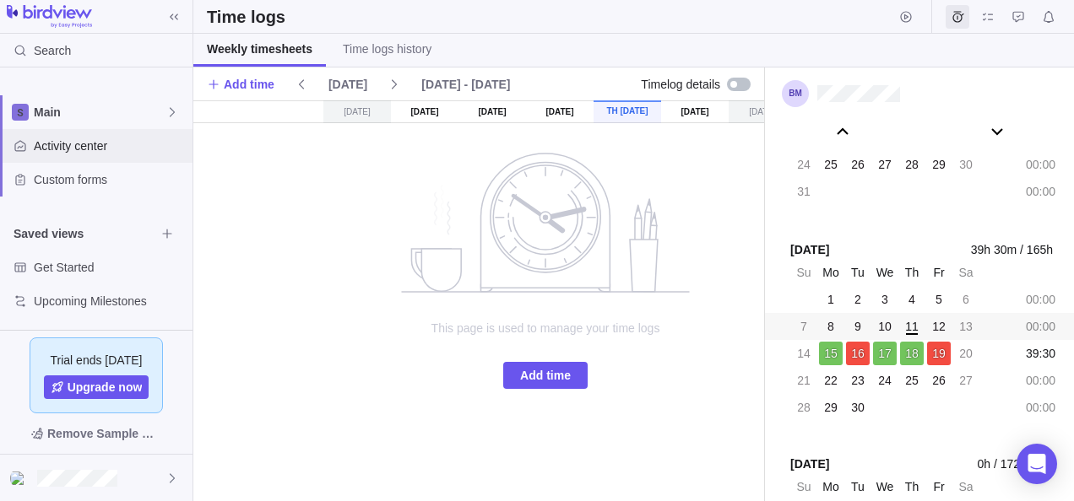
click at [54, 142] on span "Activity center" at bounding box center [110, 146] width 152 height 17
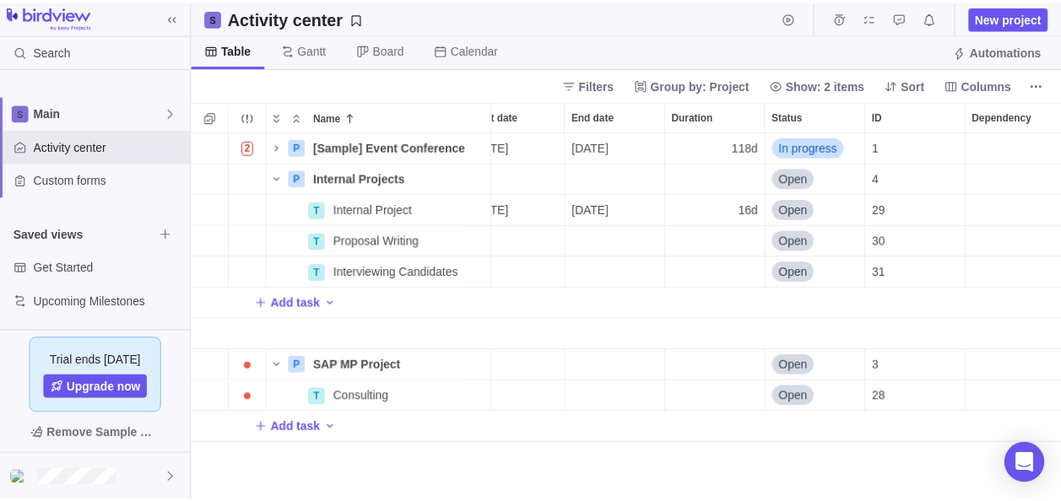
scroll to position [0, 53]
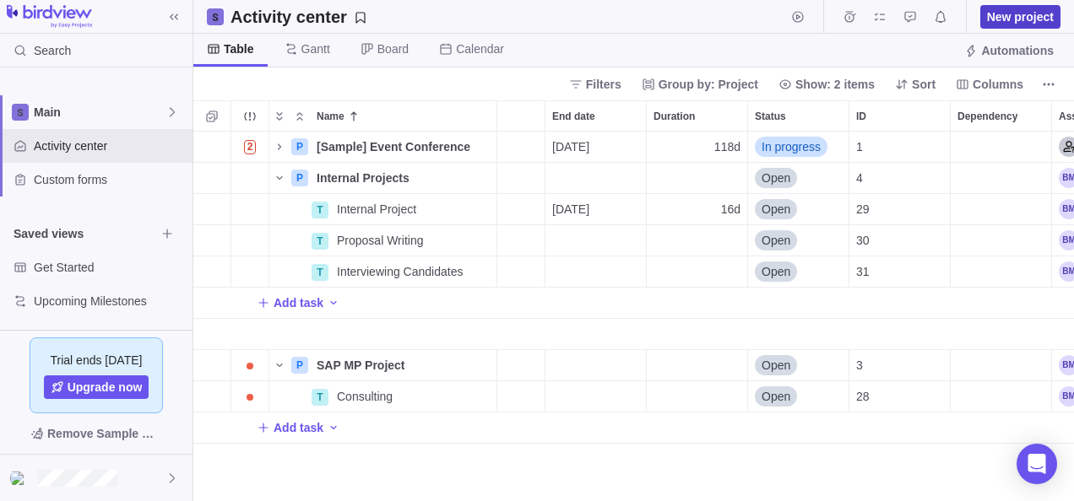
click at [1027, 13] on span "New project" at bounding box center [1020, 16] width 67 height 17
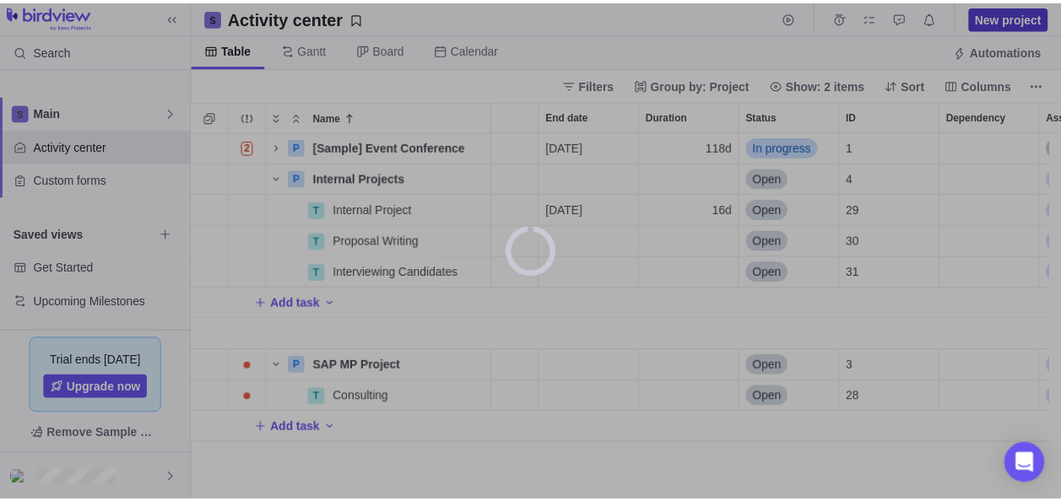
scroll to position [14, 14]
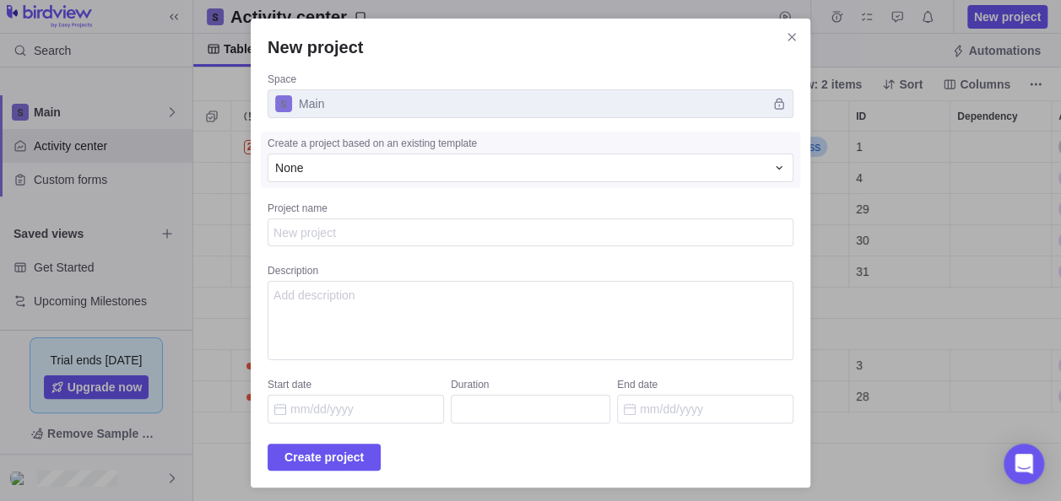
click at [331, 238] on textarea "Project name" at bounding box center [531, 233] width 526 height 28
type textarea "x"
type textarea "S"
type textarea "x"
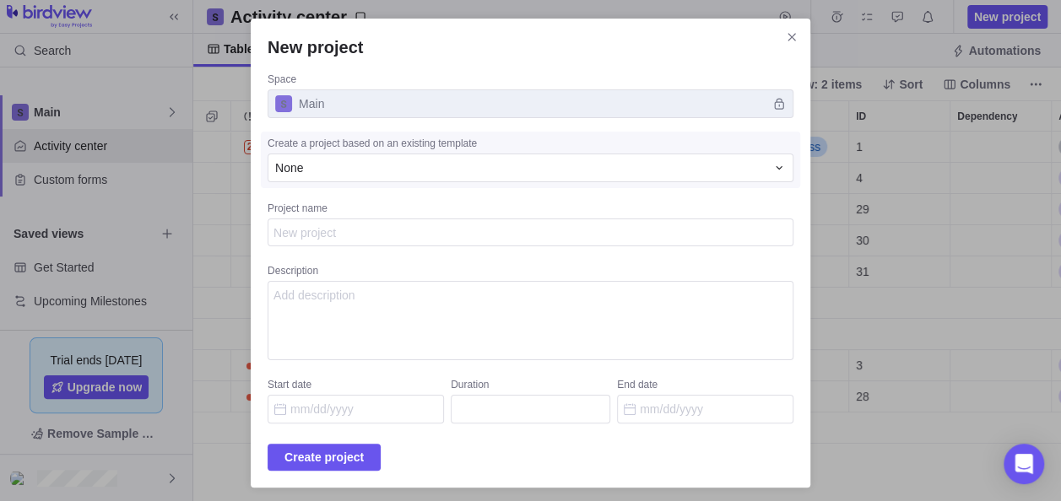
type textarea "a"
type textarea "x"
type textarea "aN"
type textarea "x"
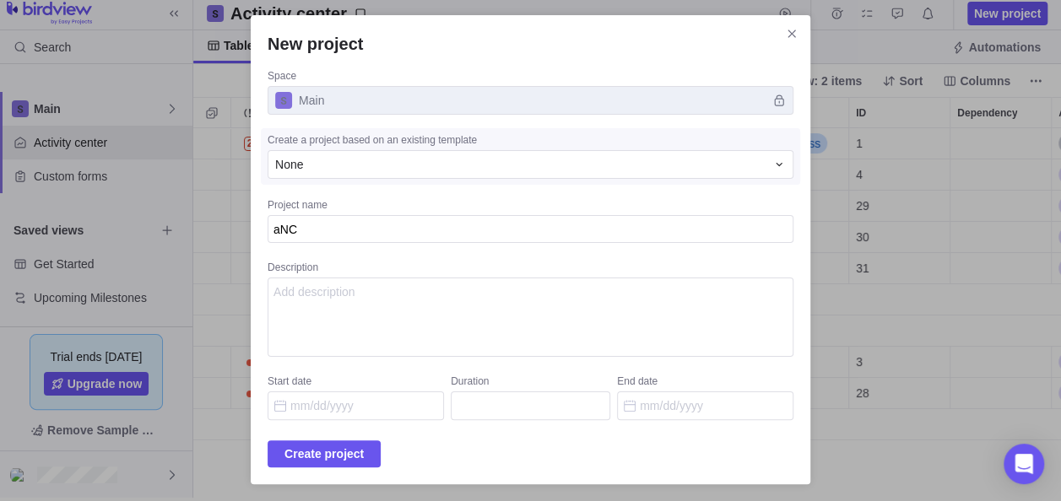
scroll to position [5, 0]
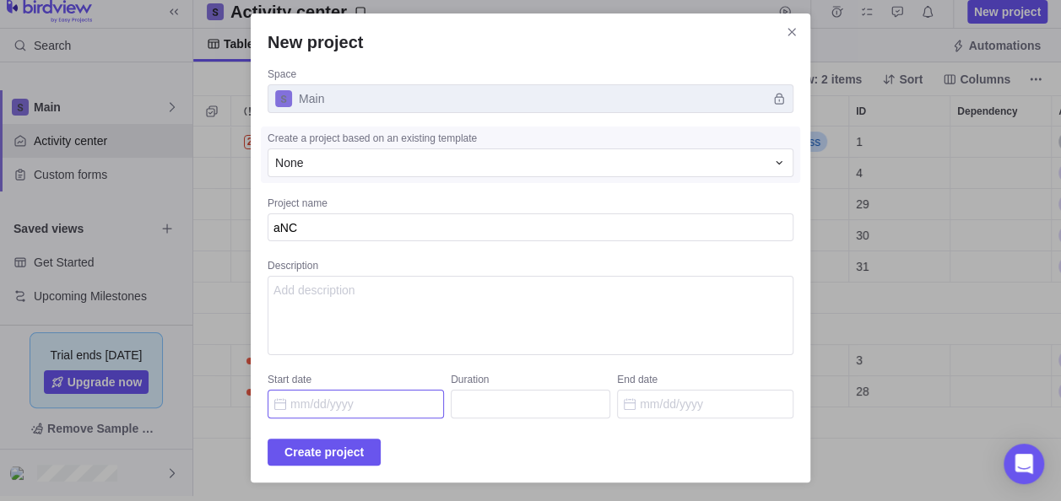
type textarea "aNC"
type textarea "x"
click at [373, 414] on input "Start date" at bounding box center [356, 404] width 176 height 29
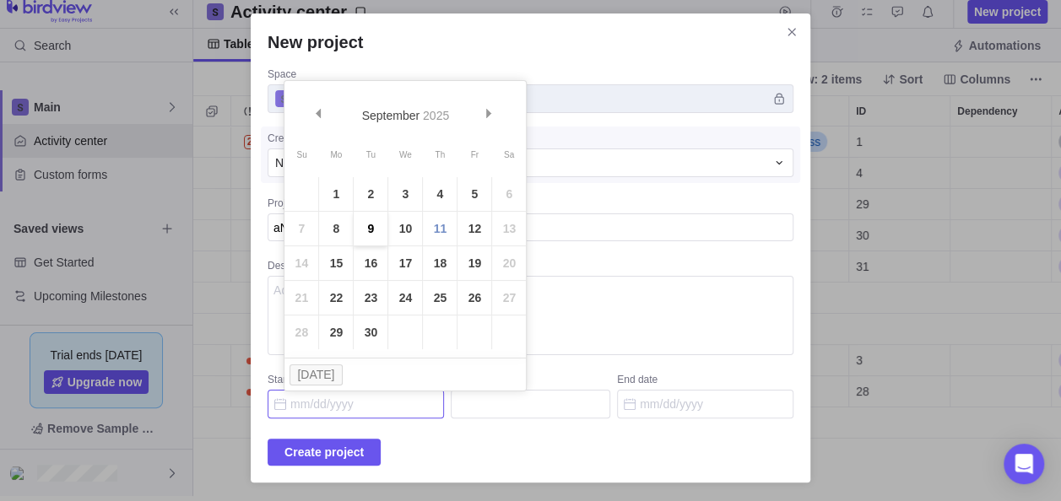
click at [373, 225] on link "9" at bounding box center [371, 229] width 34 height 34
type input "[DATE]"
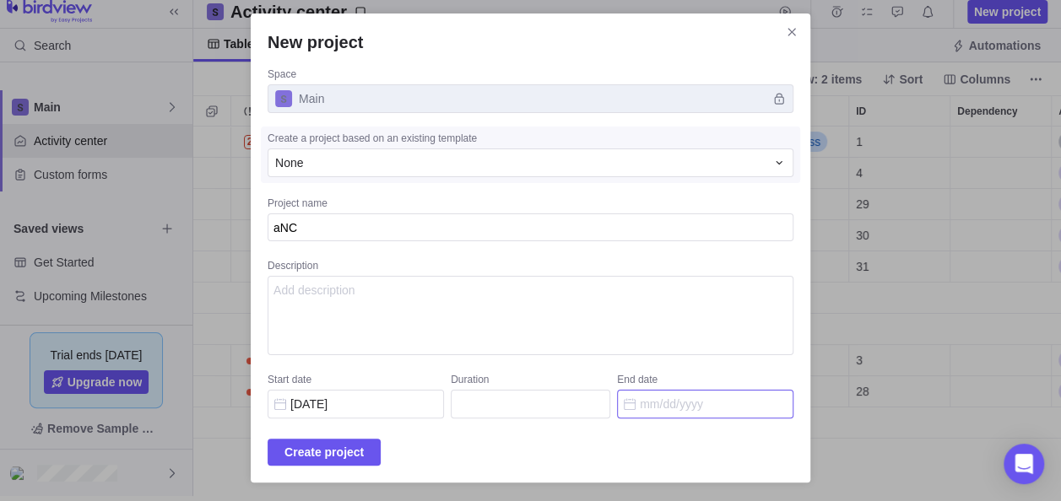
click at [658, 404] on input "End date" at bounding box center [705, 404] width 176 height 29
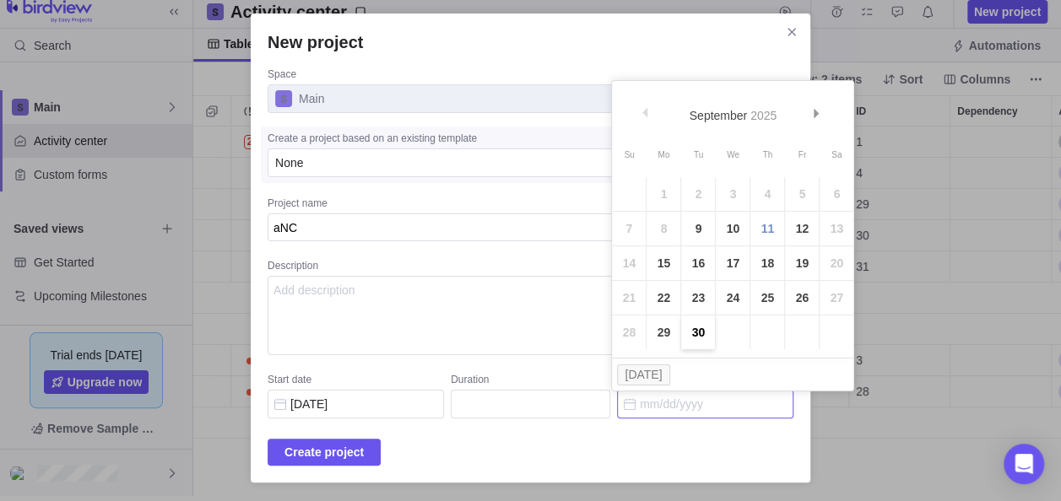
click at [699, 337] on link "30" at bounding box center [698, 333] width 34 height 34
type input "16"
type input "[DATE]"
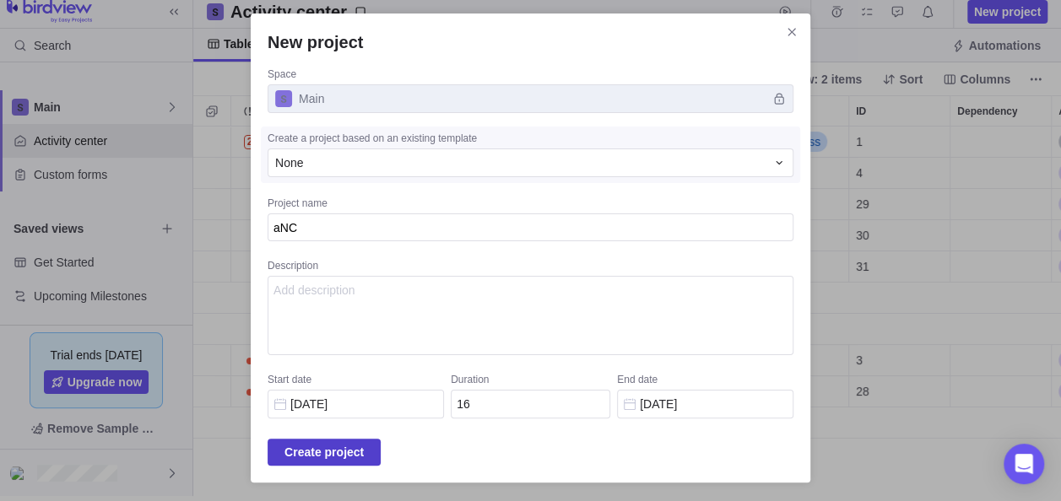
click at [350, 445] on span "Create project" at bounding box center [324, 452] width 79 height 20
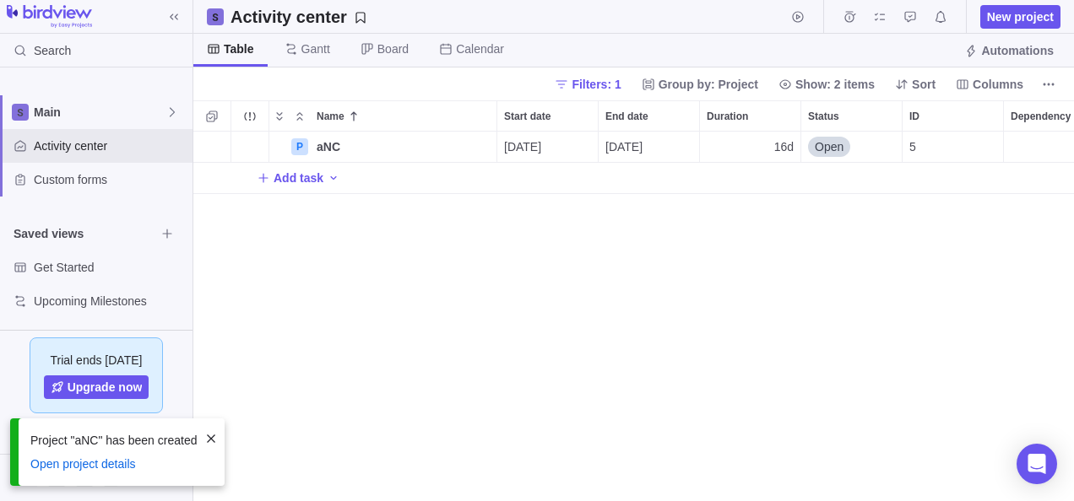
scroll to position [357, 868]
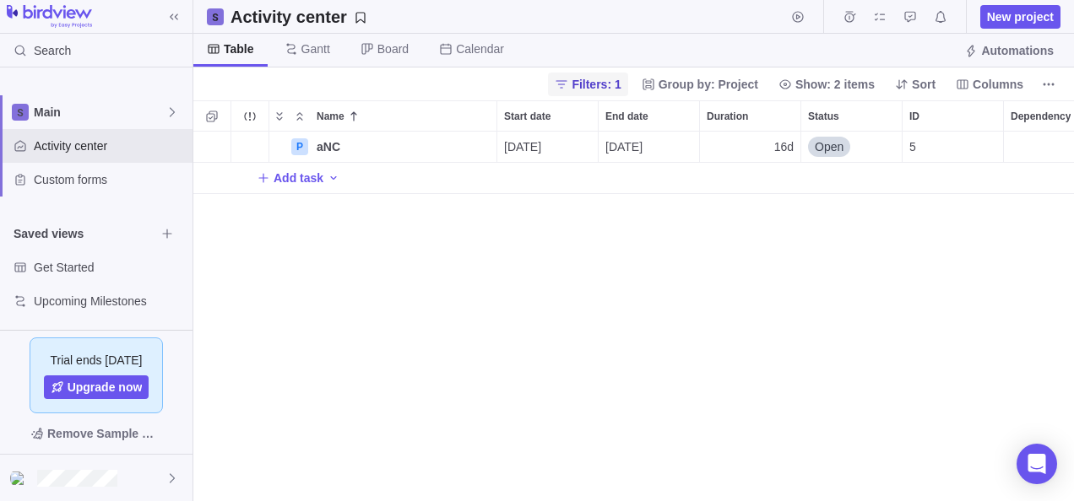
click at [611, 86] on span "Filters: 1" at bounding box center [596, 84] width 49 height 17
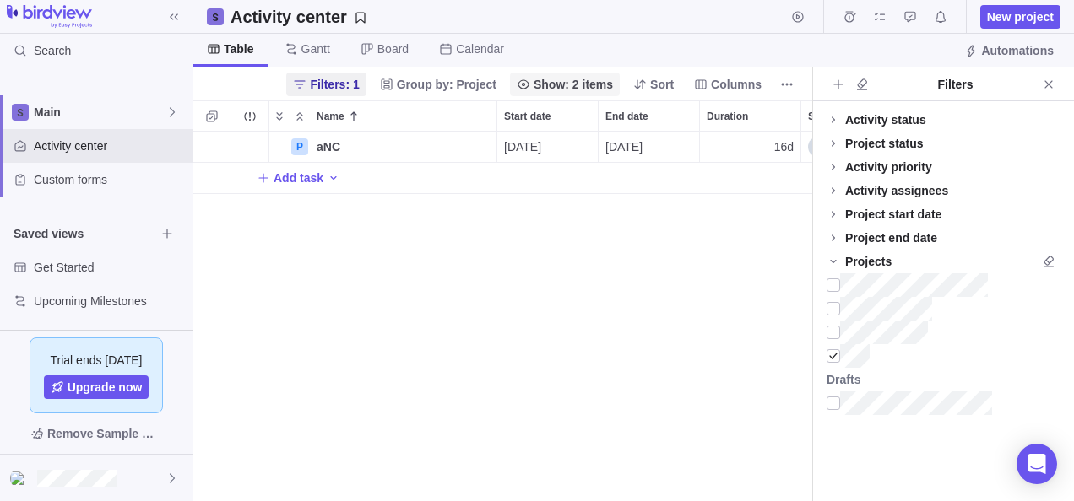
scroll to position [357, 606]
click at [834, 358] on div at bounding box center [833, 356] width 14 height 24
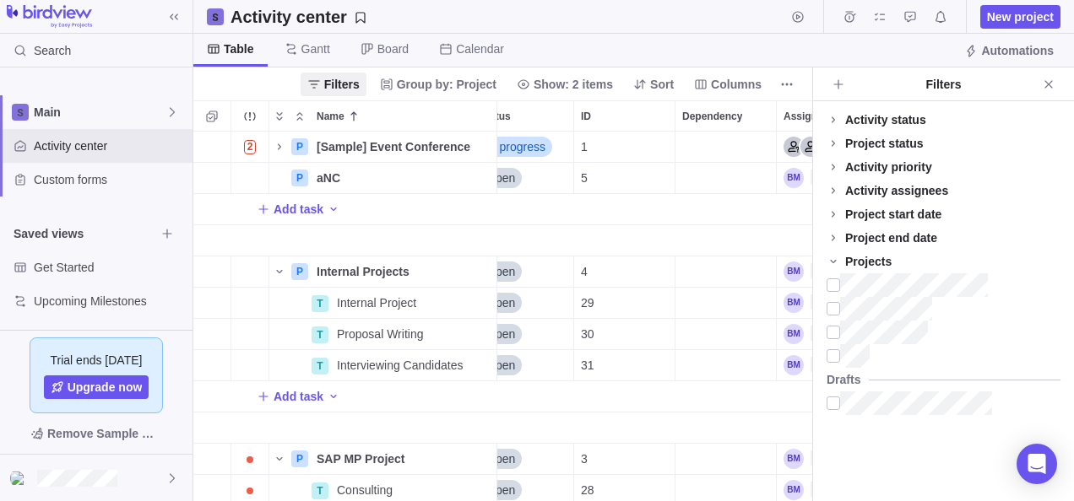
scroll to position [0, 0]
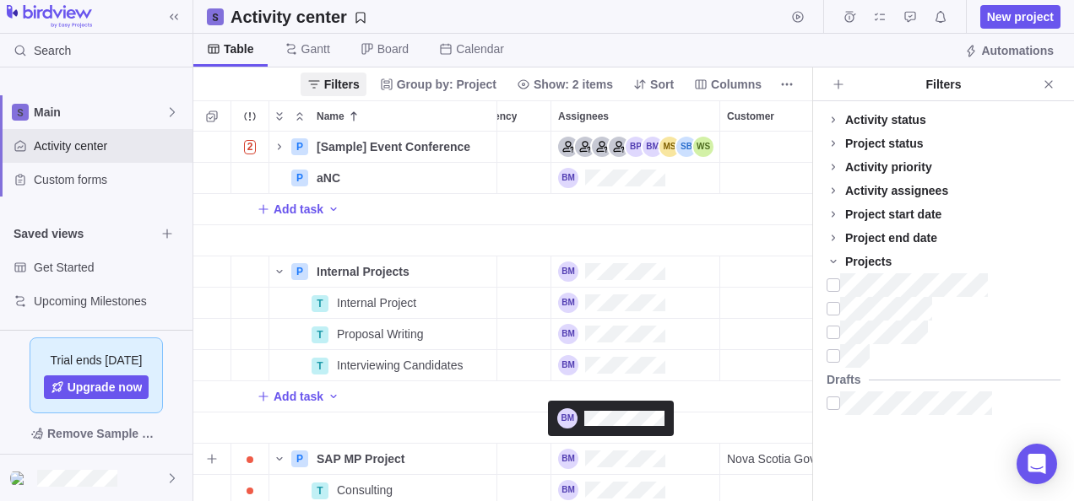
click at [599, 459] on div "Assignees" at bounding box center [611, 459] width 107 height 20
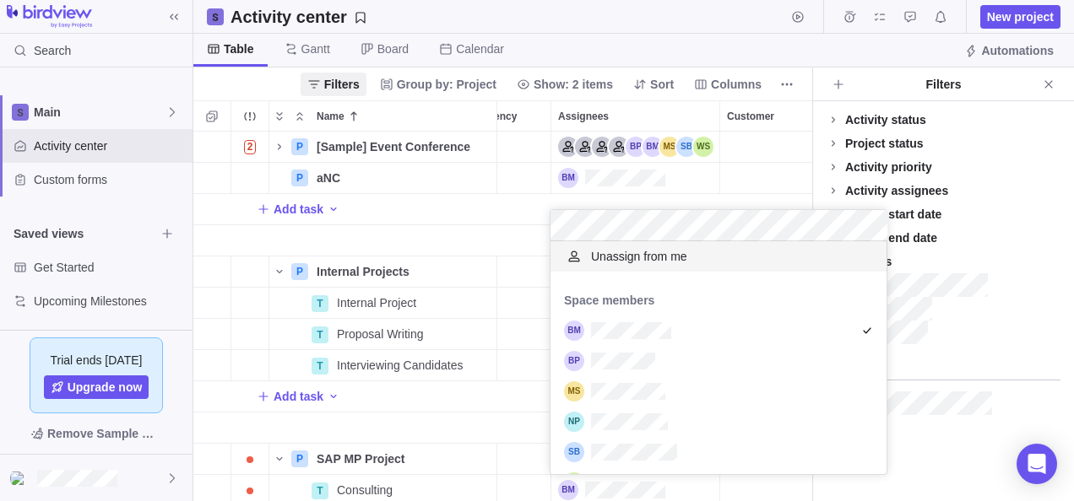
click at [469, 398] on div "2 P [Sample] Event Conference Details [DATE] [DATE] 118d In progress 1 261h $4,…" at bounding box center [502, 317] width 619 height 371
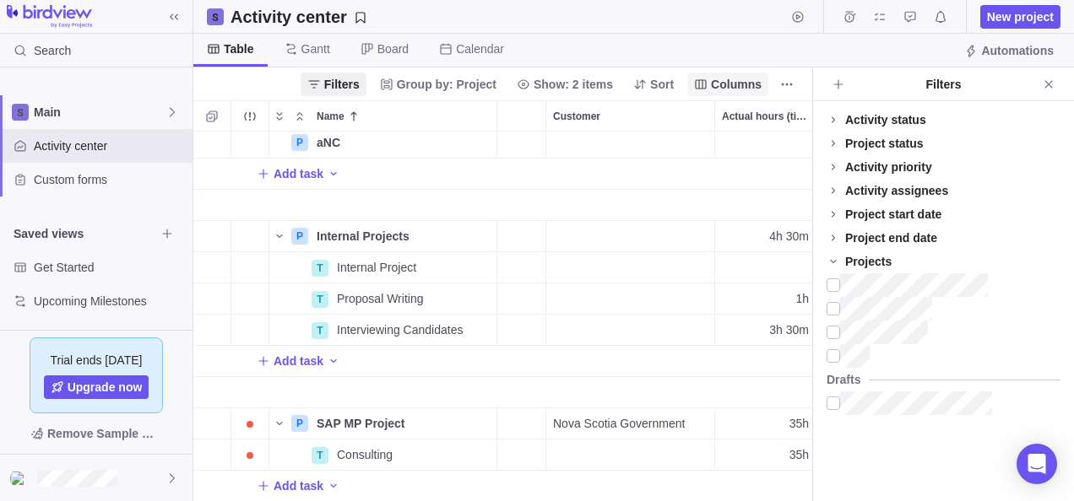
click at [724, 84] on span "Columns" at bounding box center [736, 84] width 51 height 17
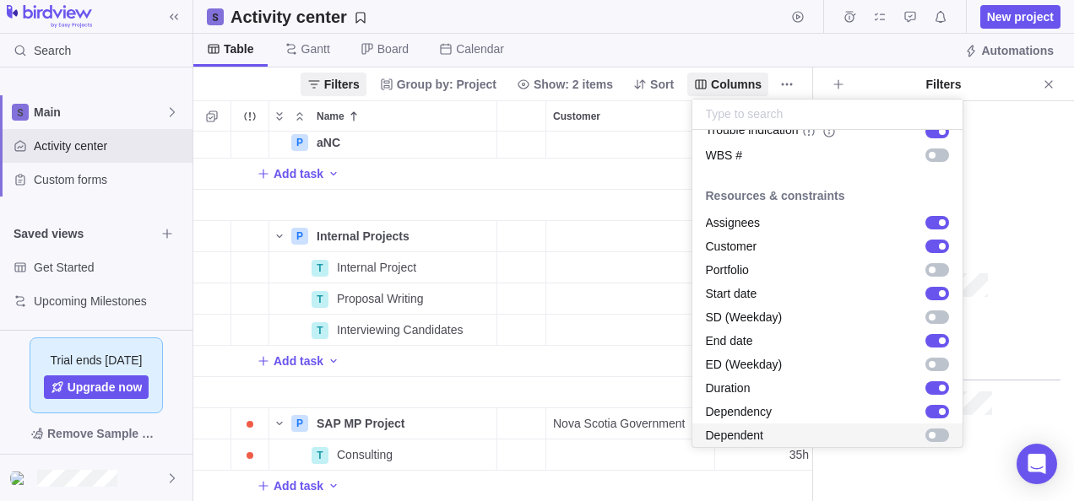
click at [1038, 468] on body "Search Time logs history Resources Reports Dashboard BI dashboards Main Activit…" at bounding box center [537, 250] width 1074 height 501
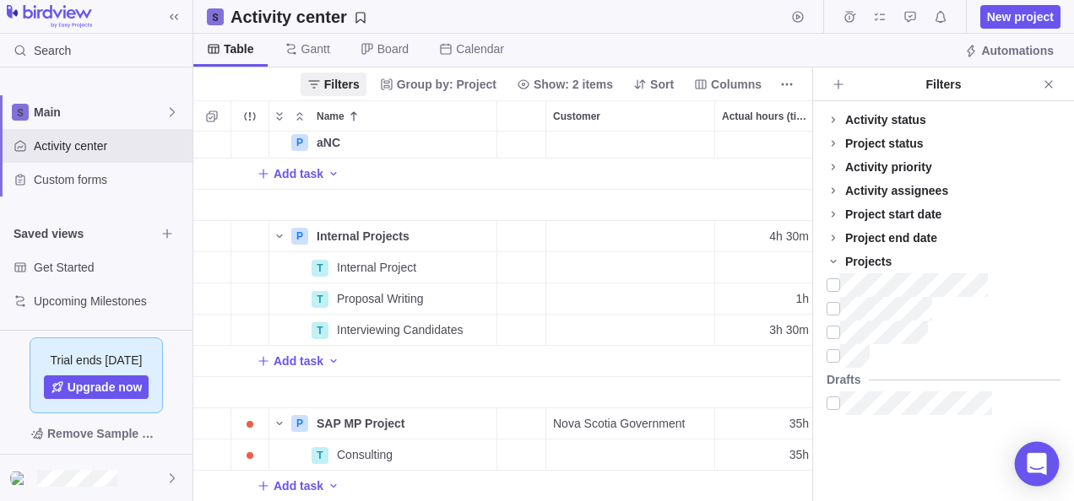
click at [1038, 468] on icon "Open Intercom Messenger" at bounding box center [1036, 464] width 19 height 22
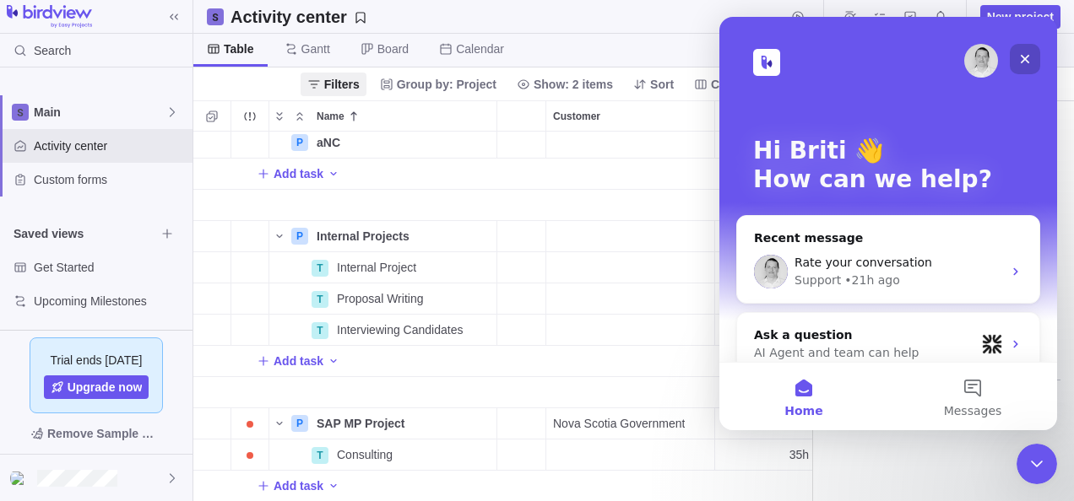
click at [1026, 54] on icon "Close" at bounding box center [1025, 59] width 14 height 14
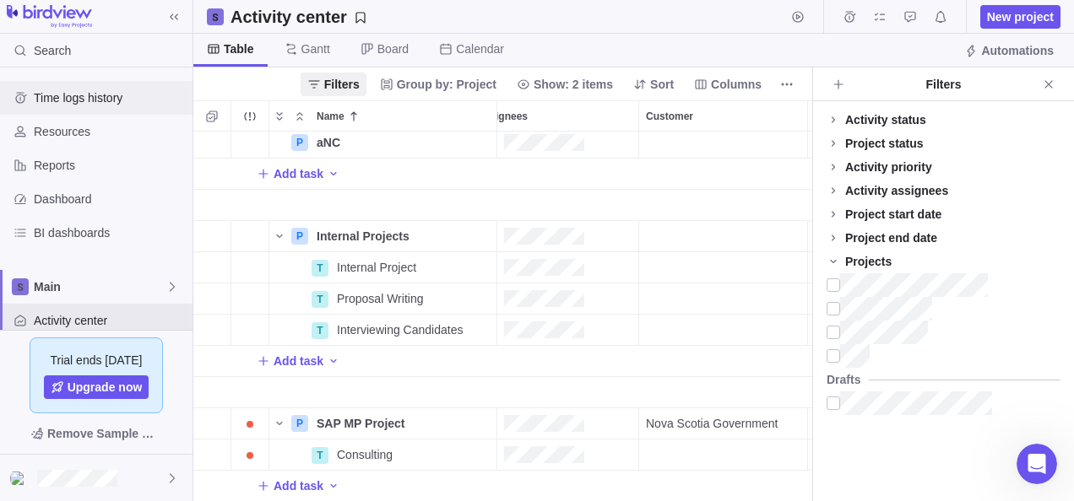
click at [63, 100] on span "Time logs history" at bounding box center [110, 97] width 152 height 17
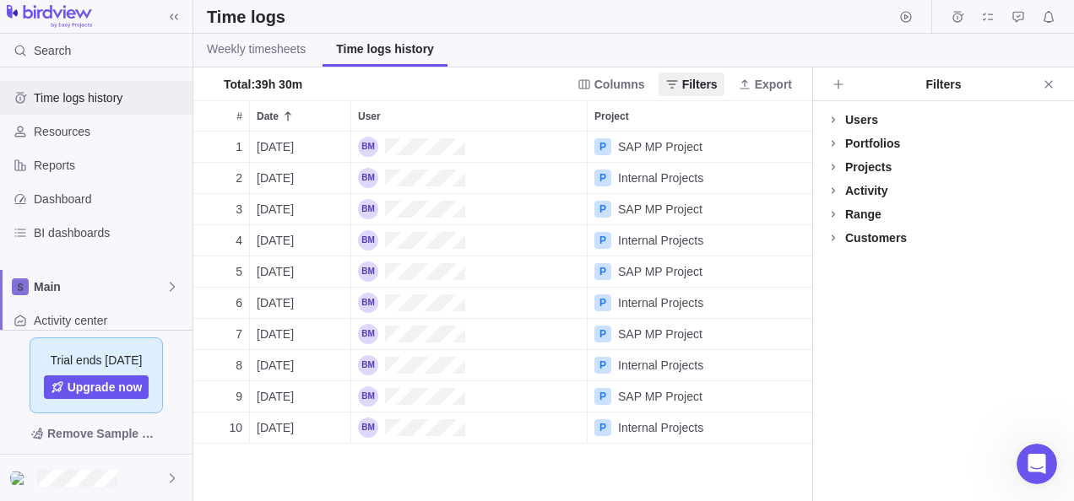
scroll to position [357, 606]
click at [236, 46] on span "Weekly timesheets" at bounding box center [256, 49] width 99 height 17
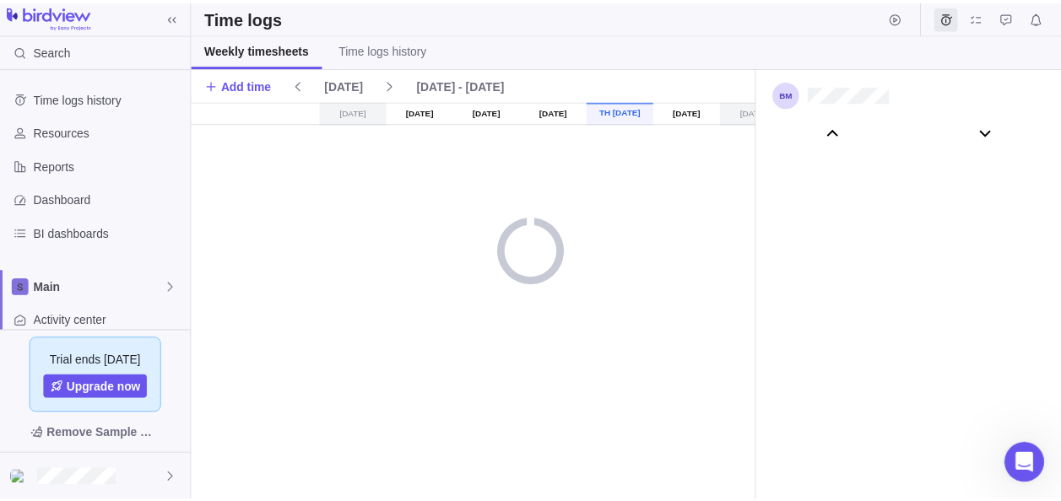
scroll to position [94231, 0]
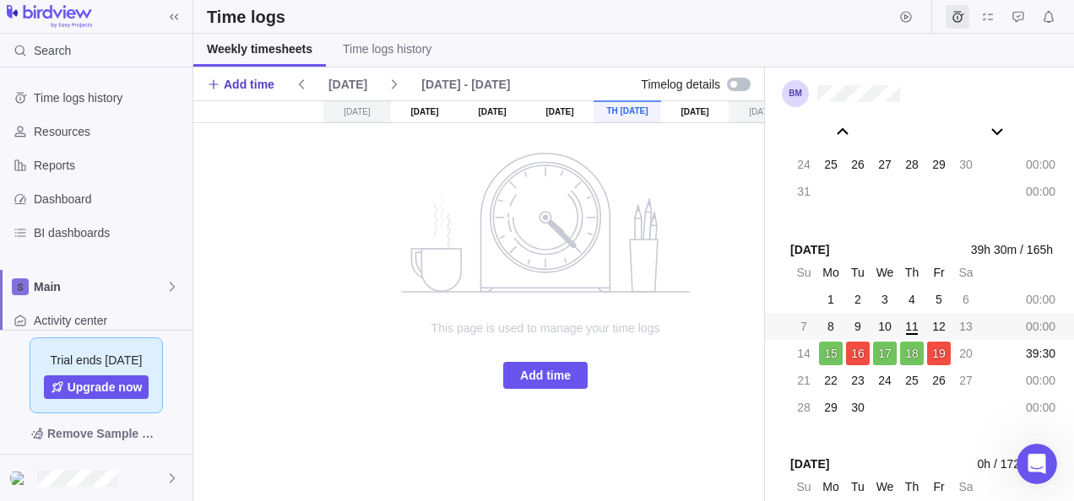
click at [247, 78] on span "Add time" at bounding box center [249, 84] width 51 height 17
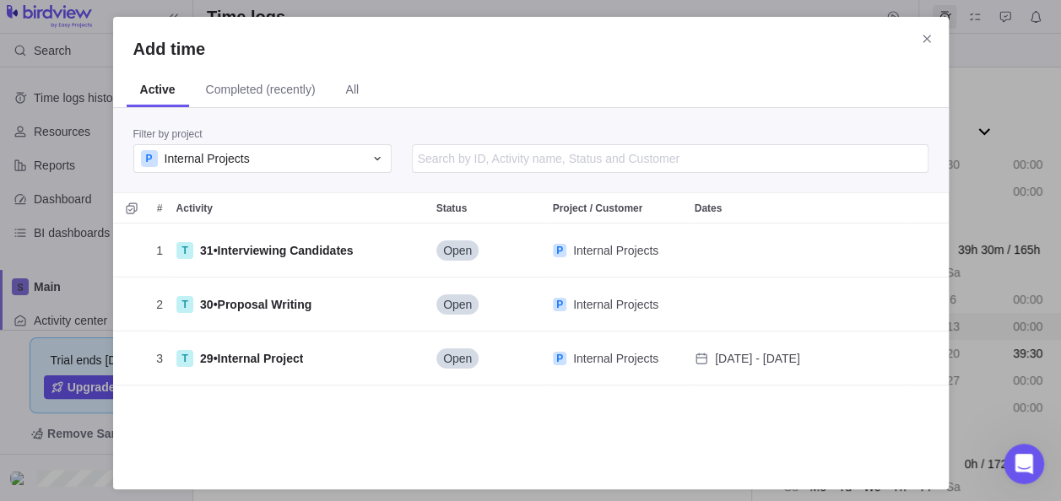
scroll to position [233, 822]
click at [360, 155] on div "P Internal Projects" at bounding box center [252, 158] width 223 height 17
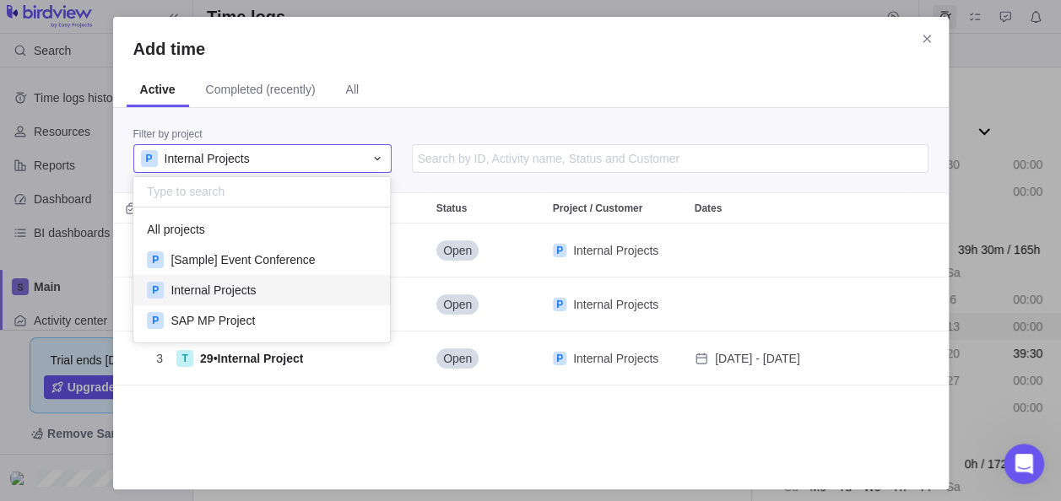
scroll to position [122, 244]
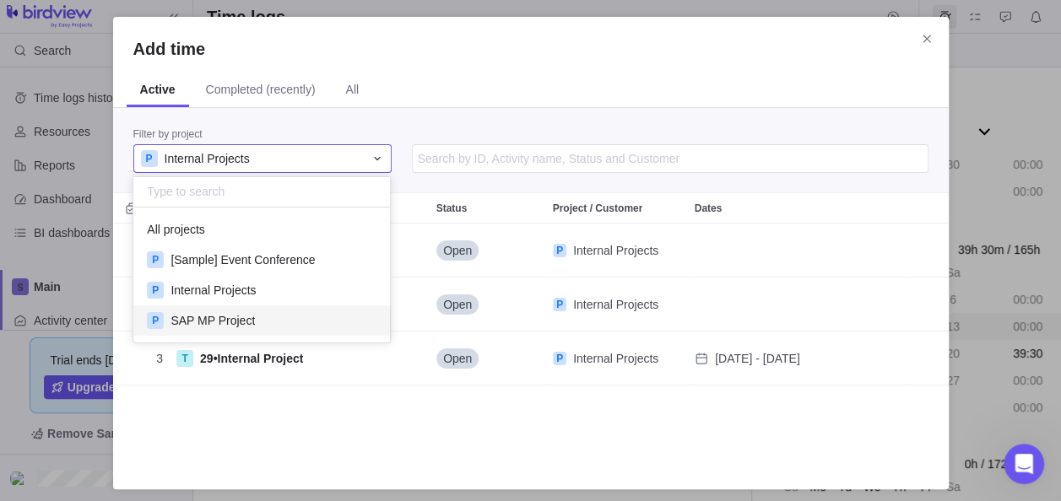
click at [186, 319] on span "SAP MP Project" at bounding box center [213, 320] width 84 height 17
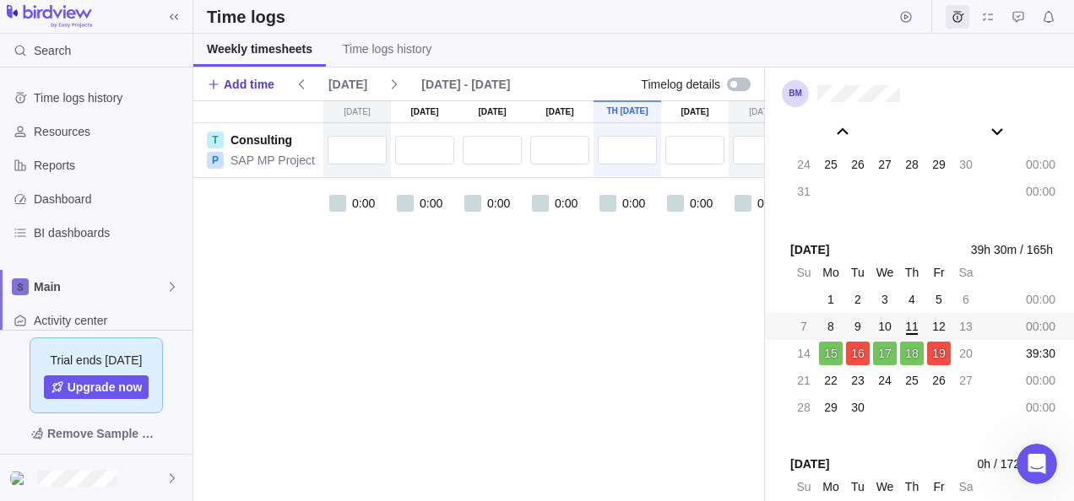
click at [248, 84] on span "Add time" at bounding box center [249, 84] width 51 height 17
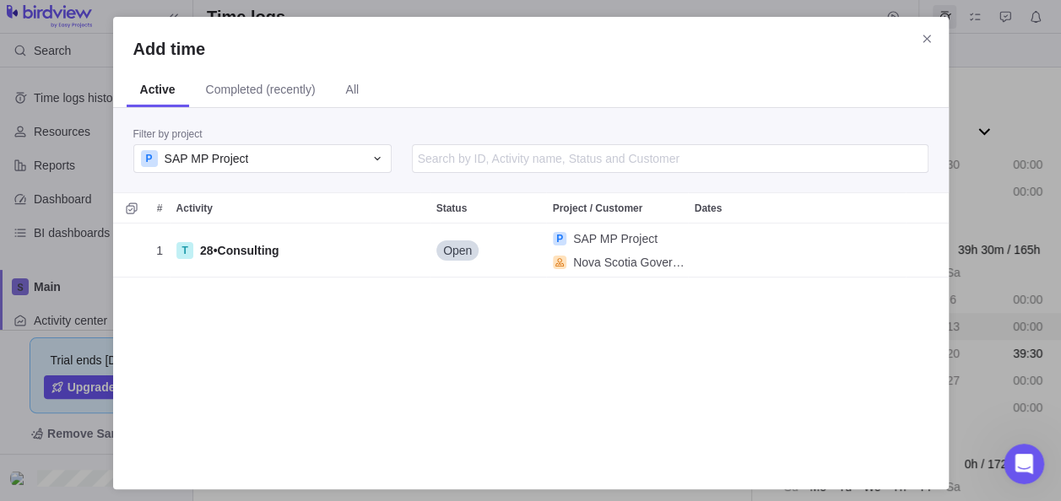
scroll to position [233, 822]
click at [241, 156] on span "SAP MP Project" at bounding box center [207, 158] width 84 height 17
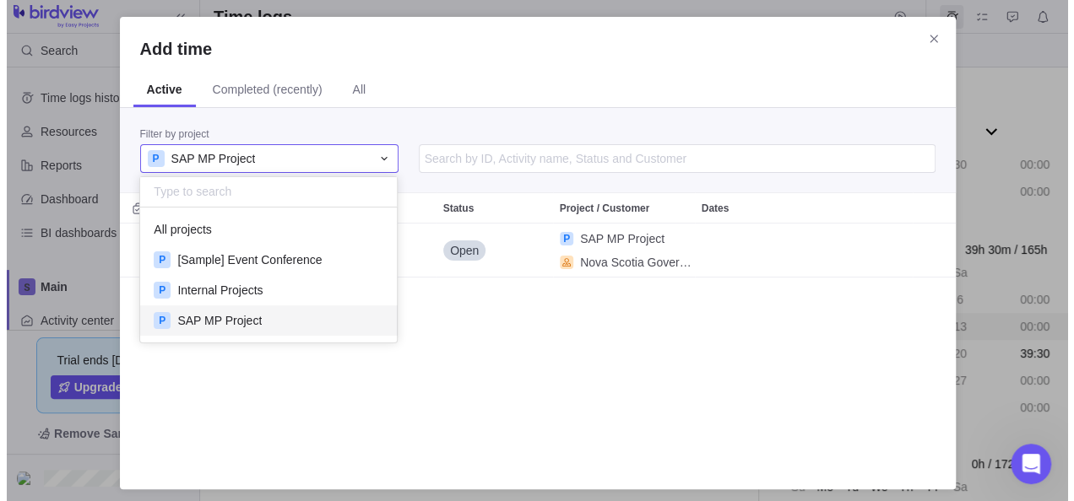
scroll to position [122, 244]
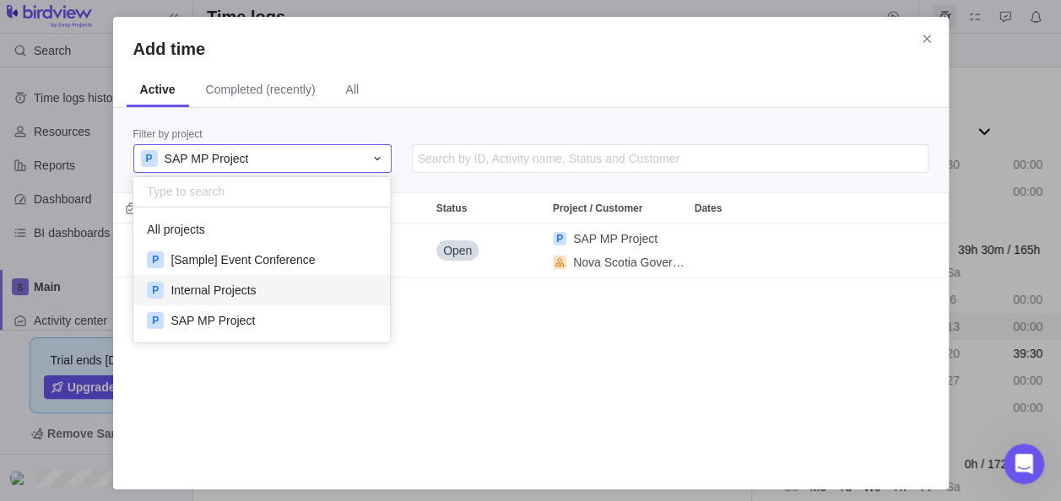
click at [226, 287] on span "Internal Projects" at bounding box center [213, 290] width 85 height 17
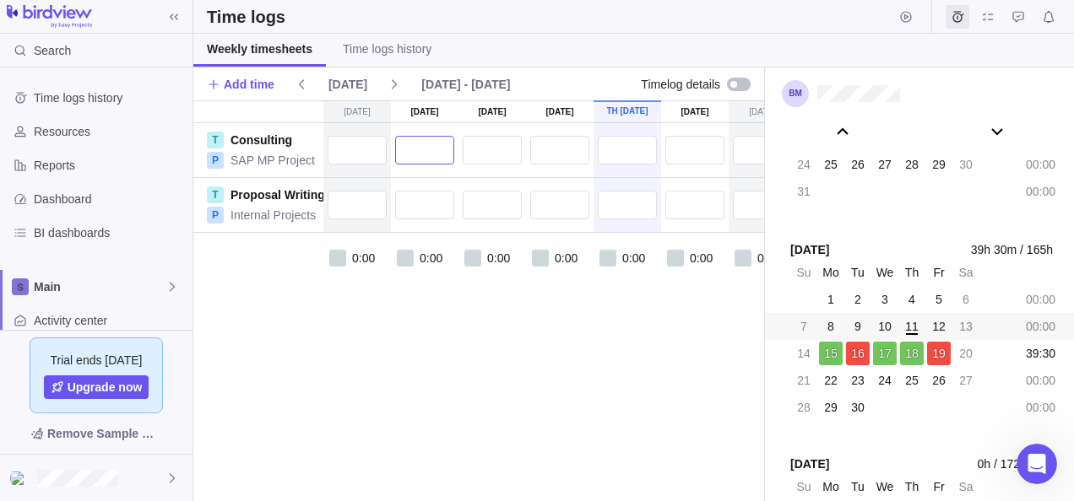
click at [431, 151] on input "text" at bounding box center [424, 150] width 59 height 29
type input "7:00"
click at [501, 155] on input "text" at bounding box center [492, 150] width 59 height 29
type input "4"
type input "7:00"
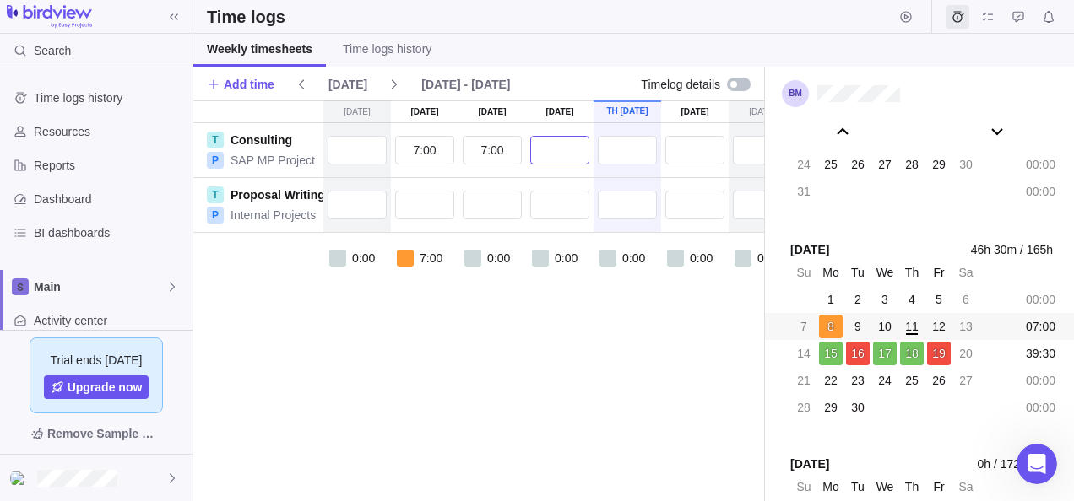
click at [566, 147] on input "text" at bounding box center [559, 150] width 59 height 29
type input "7:00"
click at [620, 155] on input "text" at bounding box center [627, 150] width 59 height 29
type input "7:00"
click at [687, 144] on input "text" at bounding box center [694, 150] width 59 height 29
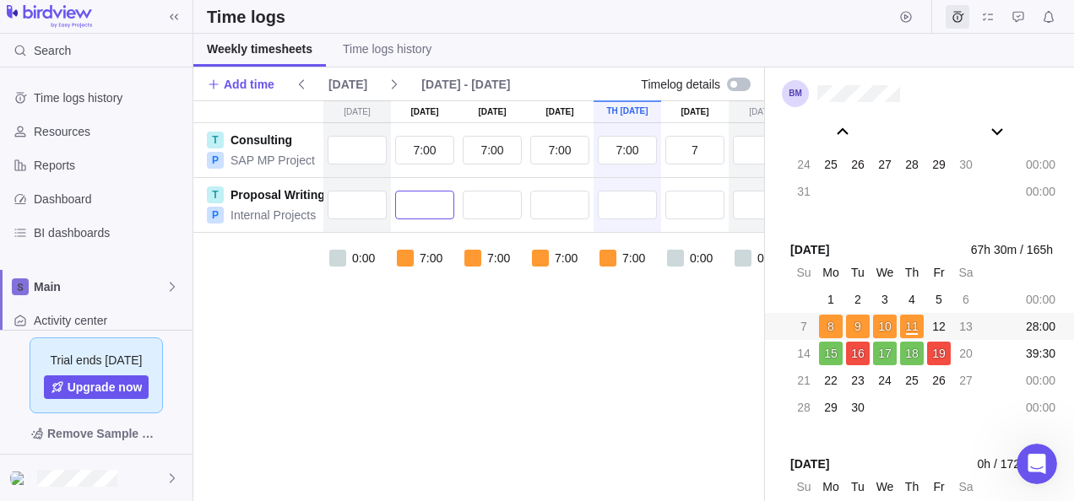
type input "7:00"
click at [435, 202] on input "text" at bounding box center [424, 205] width 59 height 29
type input "0:30"
click at [468, 328] on div "[DATE] [DATE] [DATE] [DATE] Sep 11 [DATE] [DATE] T Consulting P SAP MP Project …" at bounding box center [545, 300] width 704 height 401
click at [489, 206] on input "text" at bounding box center [492, 205] width 59 height 29
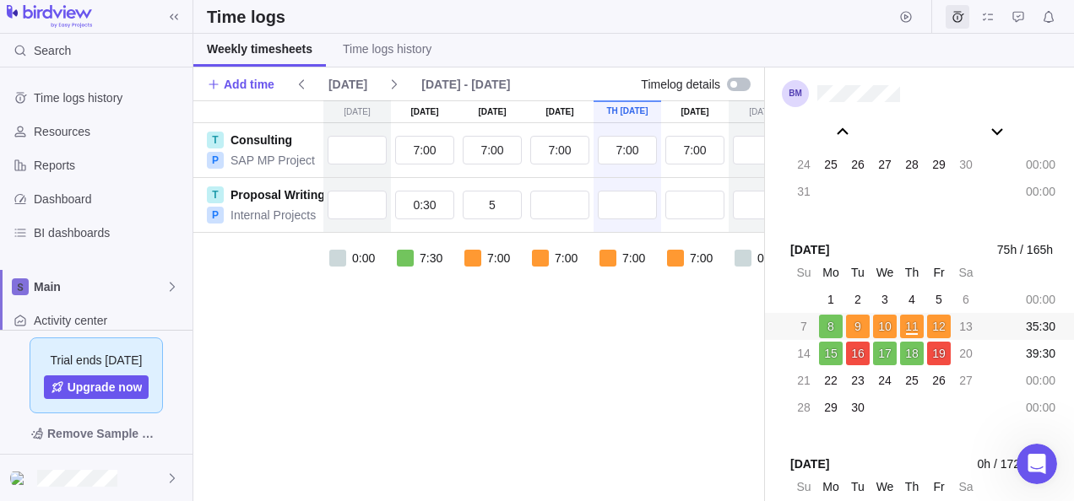
type input "5:00"
click at [515, 324] on div "[DATE] [DATE] [DATE] [DATE] Sep 11 [DATE] [DATE] T Consulting P SAP MP Project …" at bounding box center [545, 300] width 704 height 401
click at [556, 202] on input "text" at bounding box center [559, 205] width 59 height 29
type input "7"
type input "2:00"
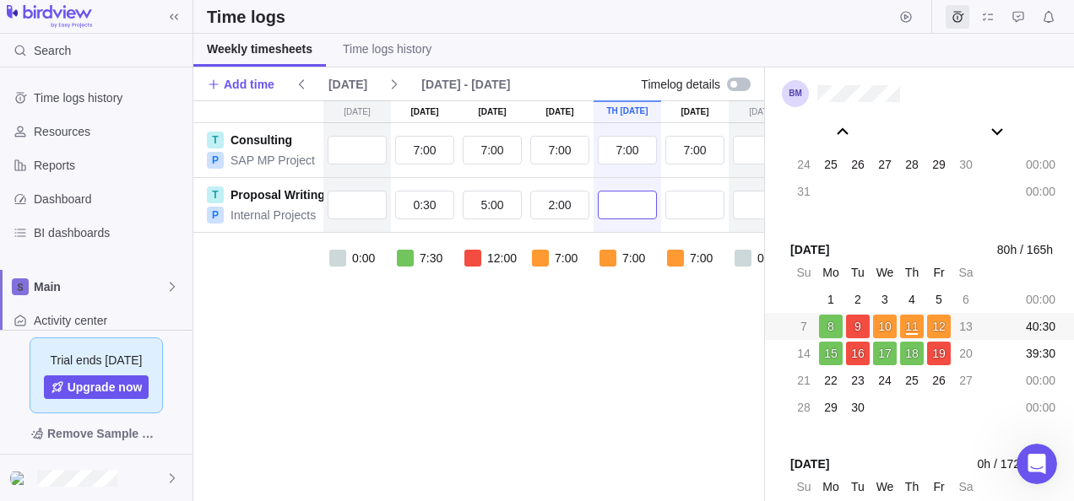
click at [637, 206] on input "text" at bounding box center [627, 205] width 59 height 29
type input "0:30"
click at [713, 192] on input "text" at bounding box center [694, 205] width 59 height 29
type input "0:24"
click at [623, 382] on div "[DATE] [DATE] [DATE] [DATE] Sep 11 [DATE] [DATE] T Consulting P SAP MP Project …" at bounding box center [545, 300] width 704 height 401
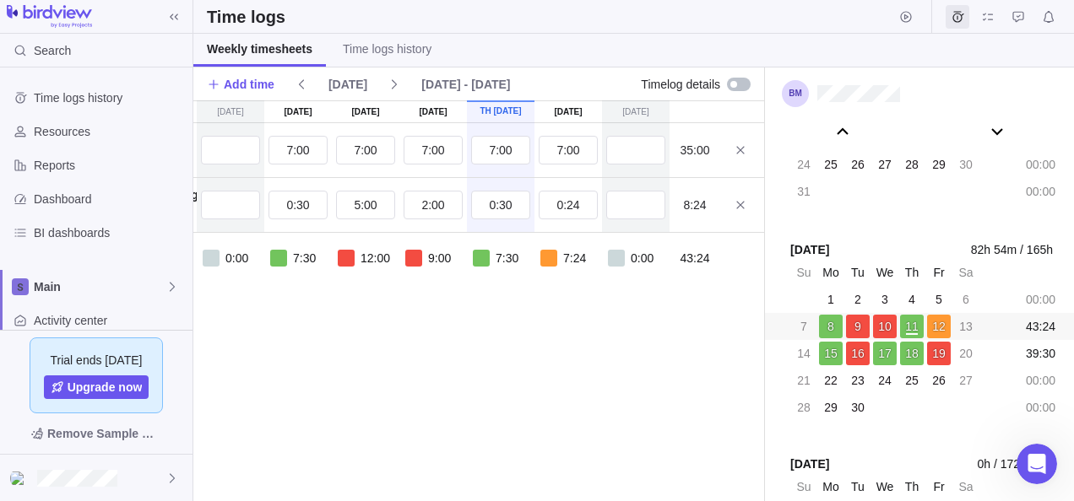
scroll to position [0, 0]
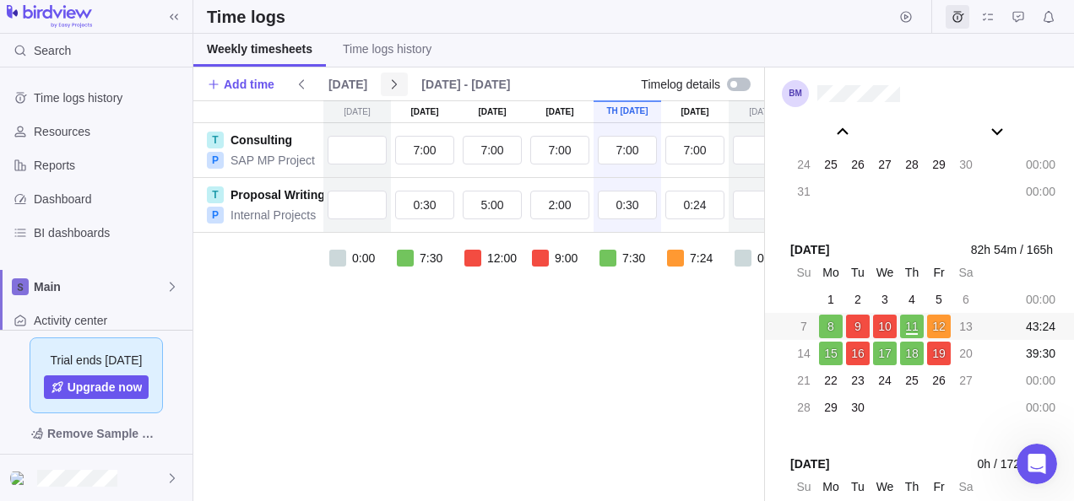
click at [388, 80] on icon at bounding box center [395, 85] width 14 height 14
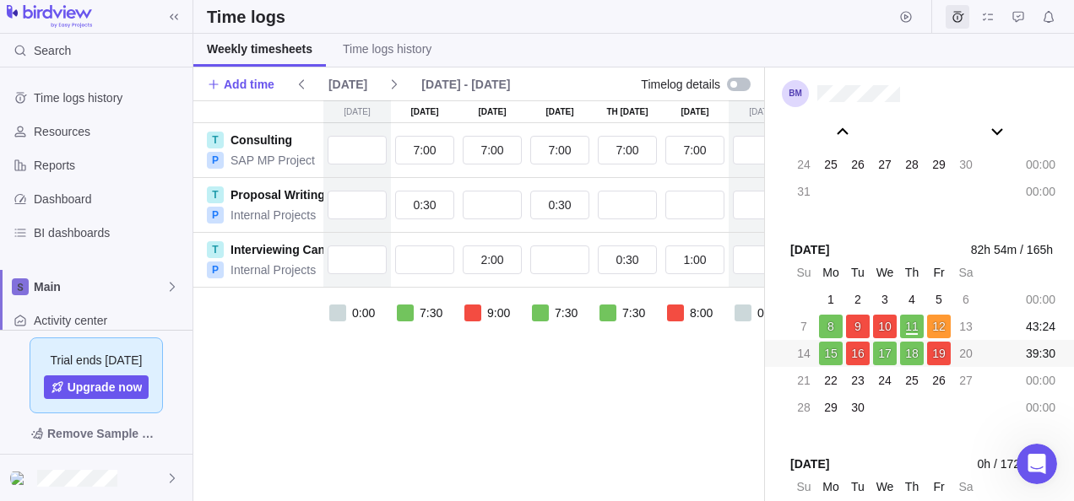
scroll to position [0, 133]
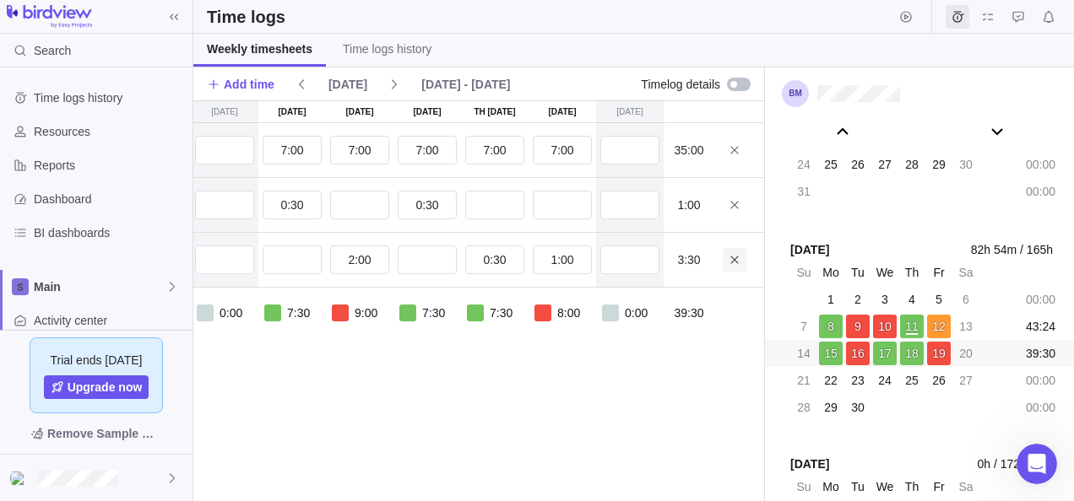
click at [735, 252] on span at bounding box center [735, 260] width 24 height 24
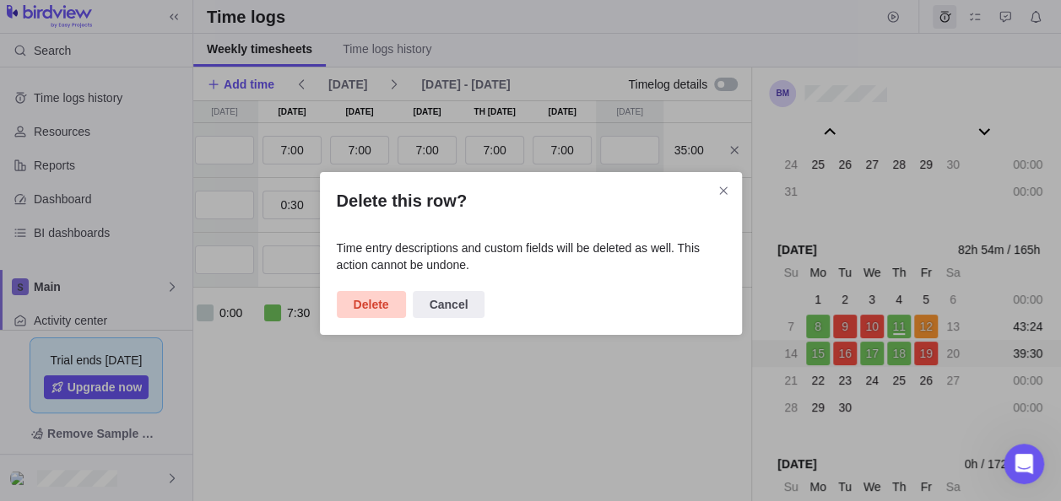
click at [375, 299] on span "Delete" at bounding box center [371, 305] width 35 height 20
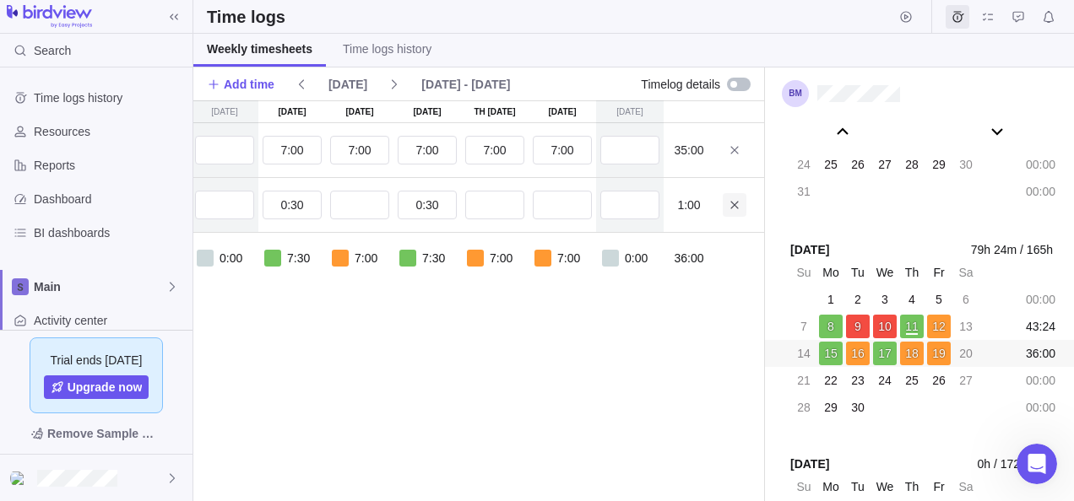
click at [734, 204] on icon at bounding box center [734, 205] width 8 height 8
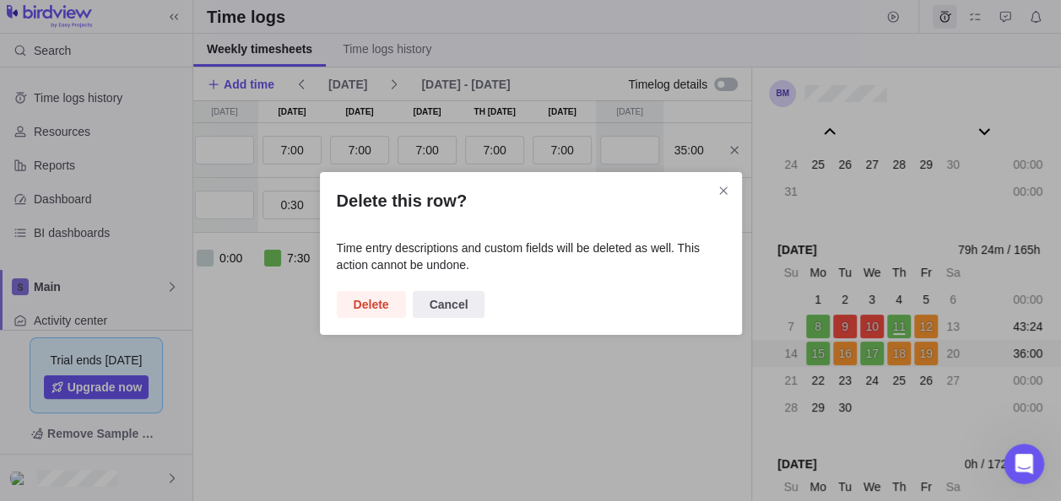
click at [373, 301] on span "Delete" at bounding box center [371, 305] width 35 height 20
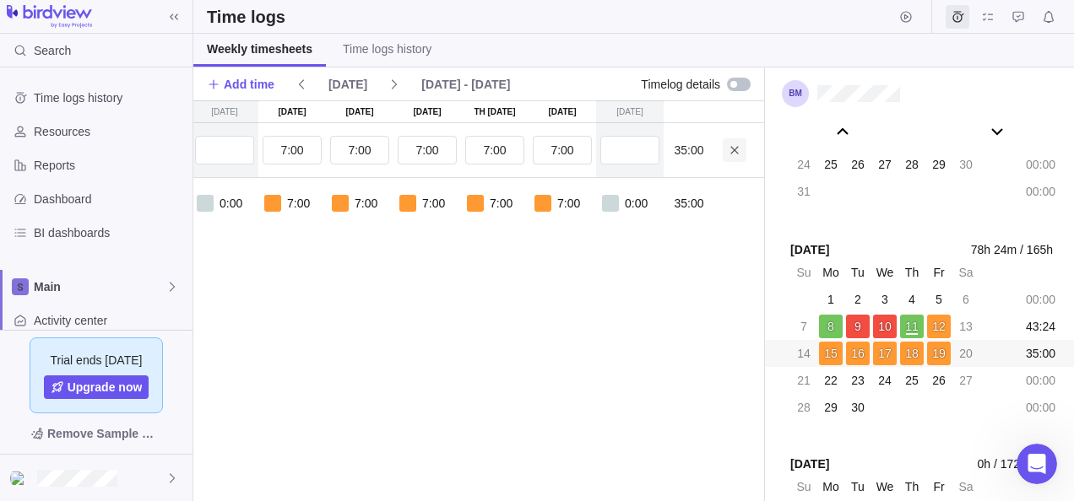
click at [734, 148] on icon at bounding box center [734, 150] width 8 height 8
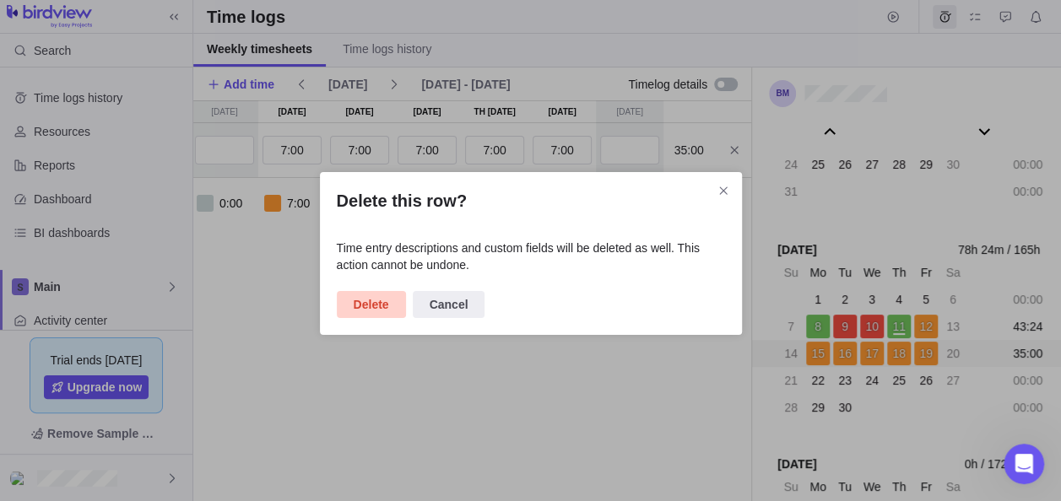
click at [397, 298] on span "Delete" at bounding box center [371, 304] width 69 height 27
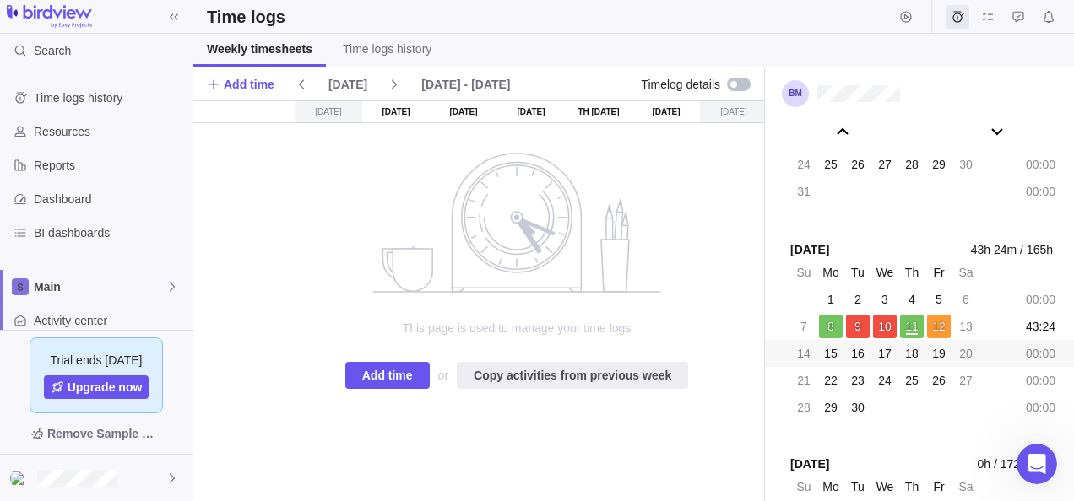
scroll to position [0, 28]
click at [550, 371] on span "Copy activities from previous week" at bounding box center [573, 376] width 198 height 20
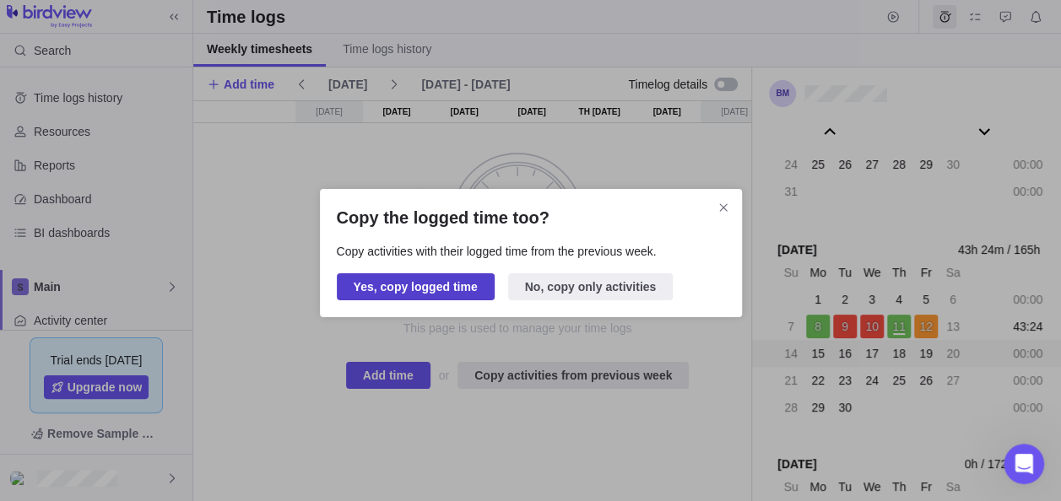
click at [424, 285] on span "Yes, copy logged time" at bounding box center [416, 287] width 124 height 20
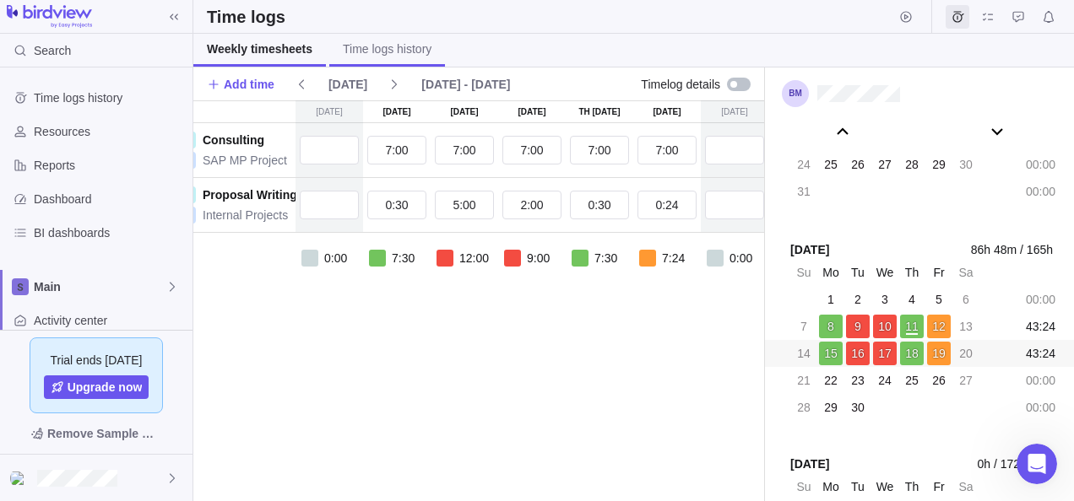
click at [373, 52] on span "Time logs history" at bounding box center [387, 49] width 89 height 17
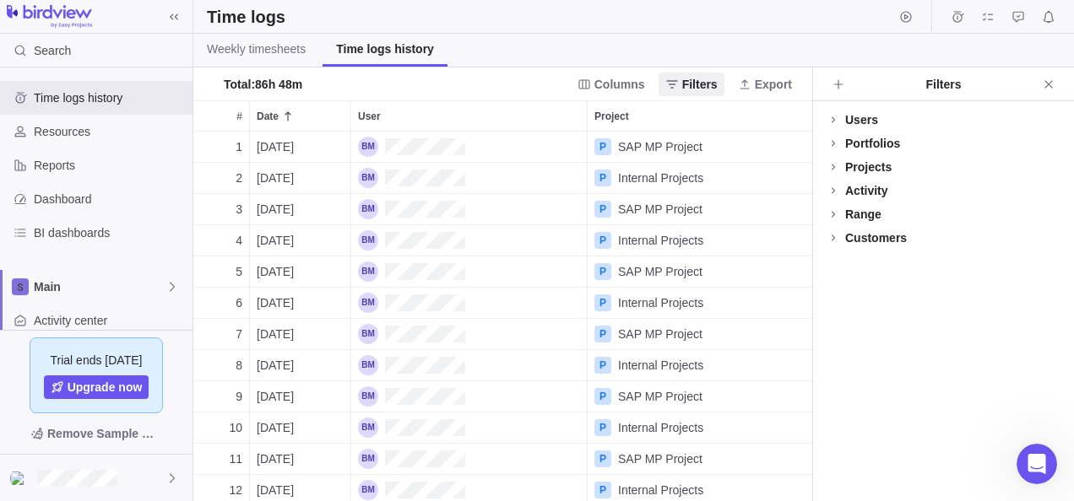
scroll to position [357, 606]
click at [831, 120] on icon at bounding box center [833, 120] width 14 height 14
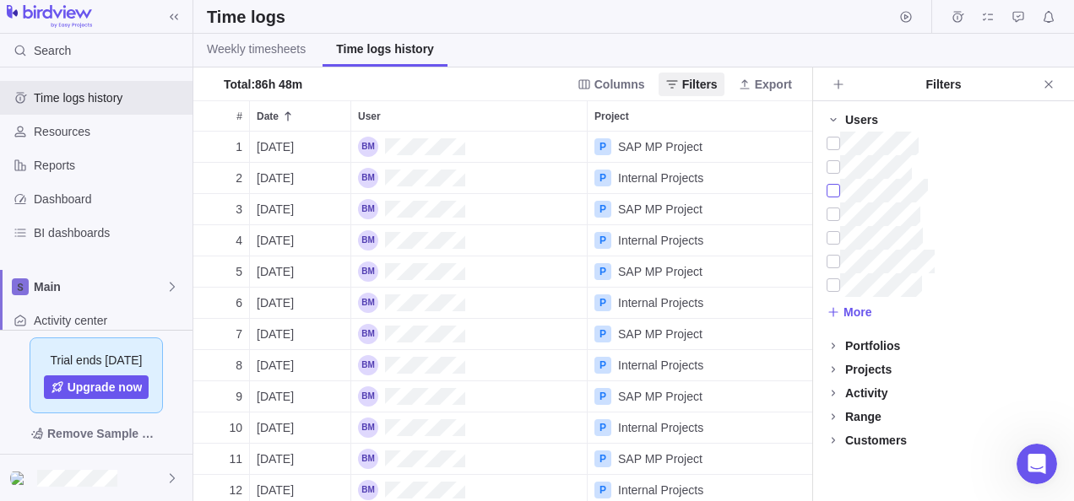
click at [834, 190] on div at bounding box center [833, 191] width 14 height 24
click at [833, 191] on div at bounding box center [833, 191] width 14 height 24
click at [836, 371] on icon at bounding box center [833, 370] width 14 height 14
click at [836, 463] on div at bounding box center [833, 465] width 14 height 24
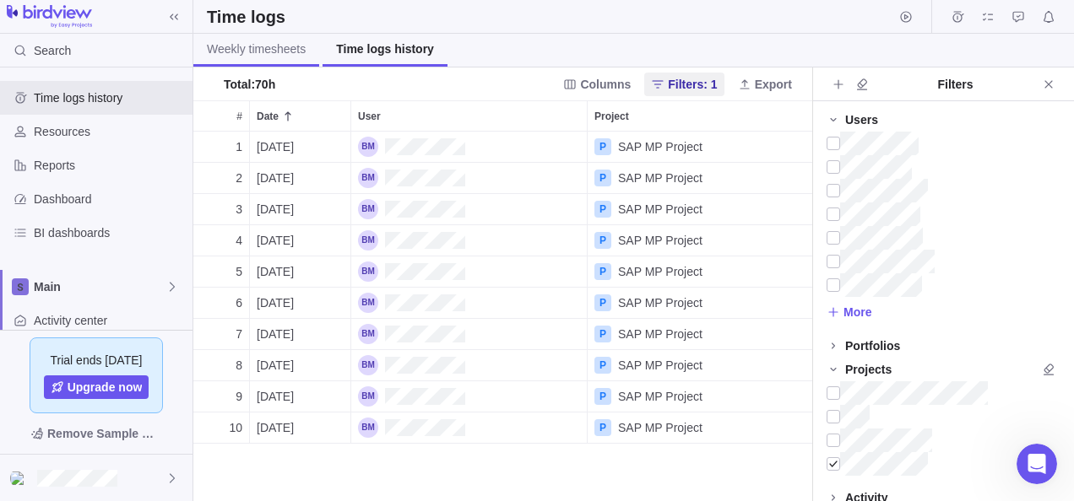
click at [254, 52] on span "Weekly timesheets" at bounding box center [256, 49] width 99 height 17
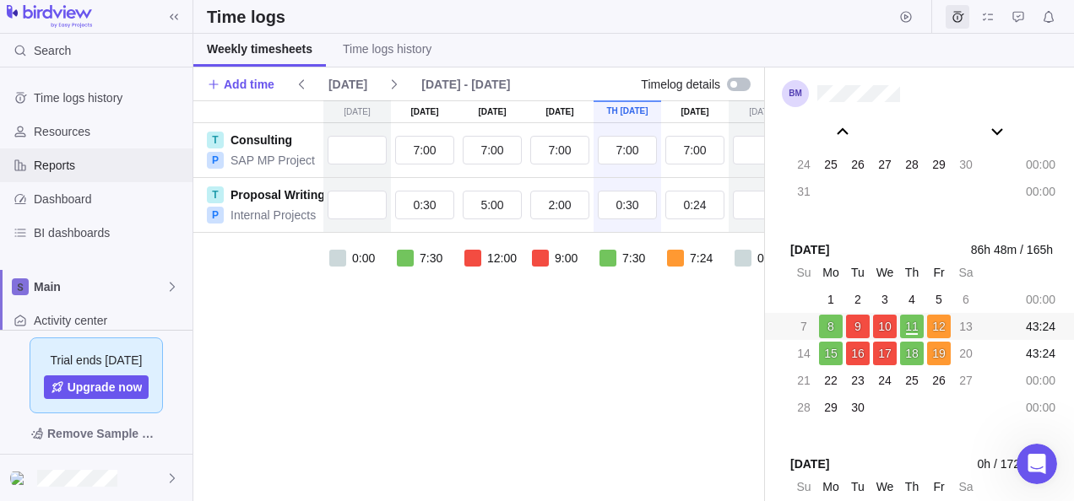
click at [76, 170] on span "Reports" at bounding box center [110, 165] width 152 height 17
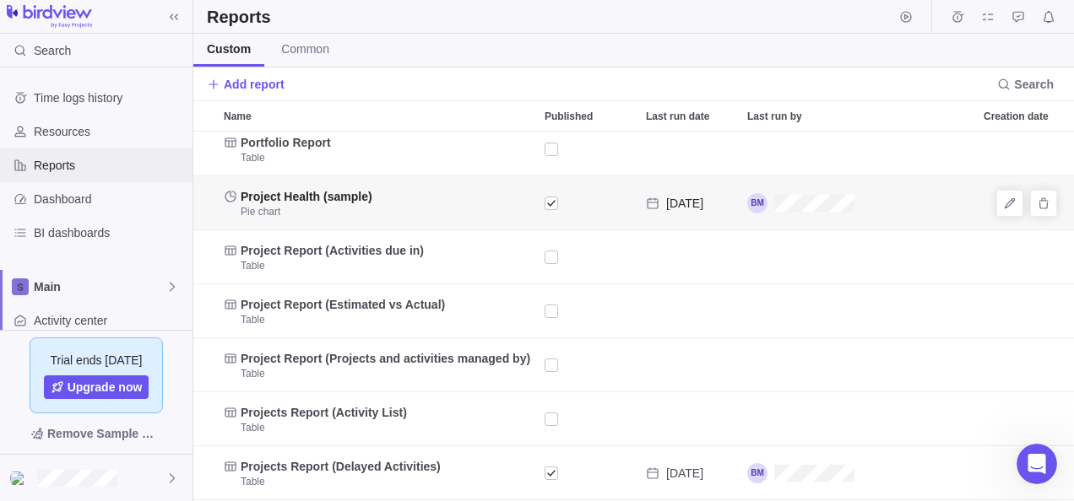
scroll to position [128, 0]
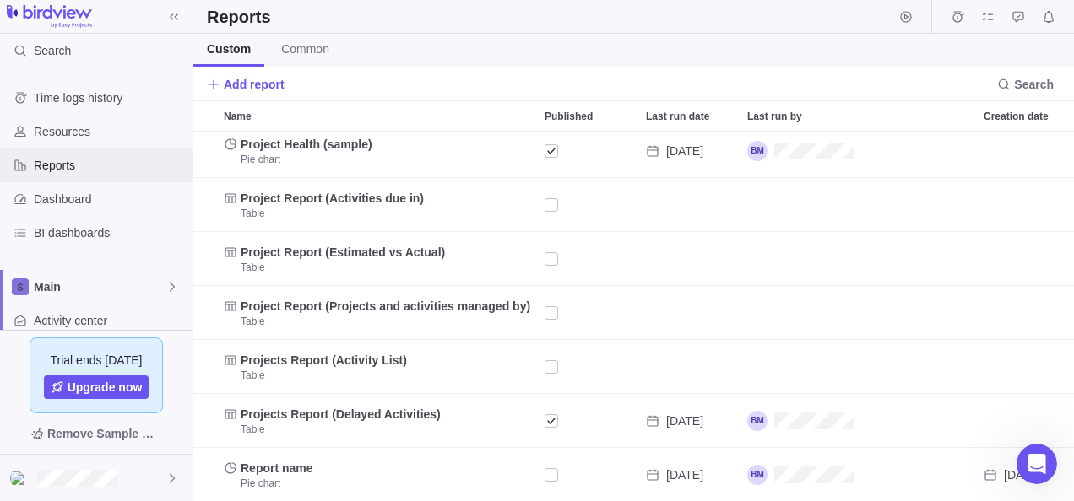
click at [62, 168] on span "Reports" at bounding box center [110, 165] width 152 height 17
click at [50, 170] on span "Reports" at bounding box center [110, 165] width 152 height 17
click at [233, 73] on span "Add report" at bounding box center [246, 85] width 78 height 24
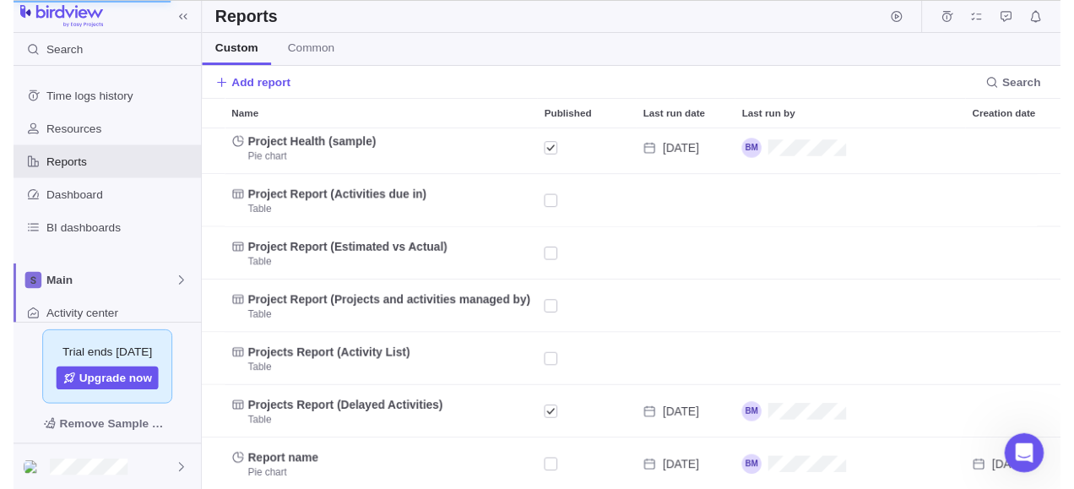
scroll to position [14, 14]
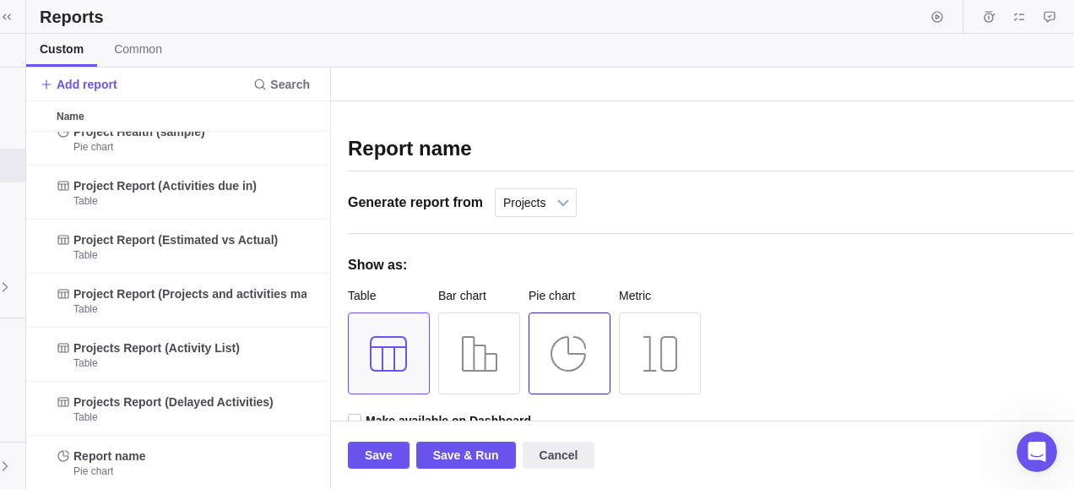
click at [561, 344] on div at bounding box center [569, 353] width 82 height 82
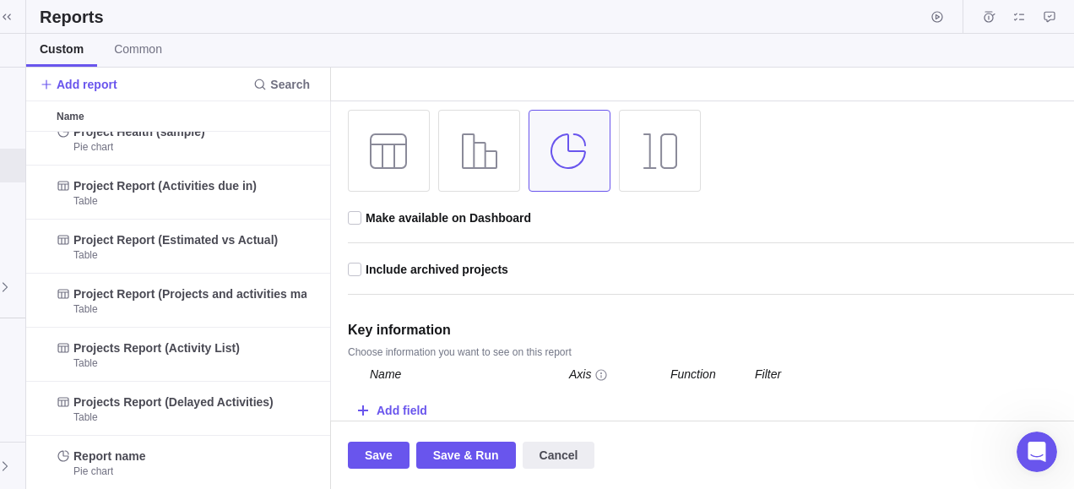
scroll to position [205, 0]
click at [385, 398] on div "Add field" at bounding box center [402, 407] width 51 height 31
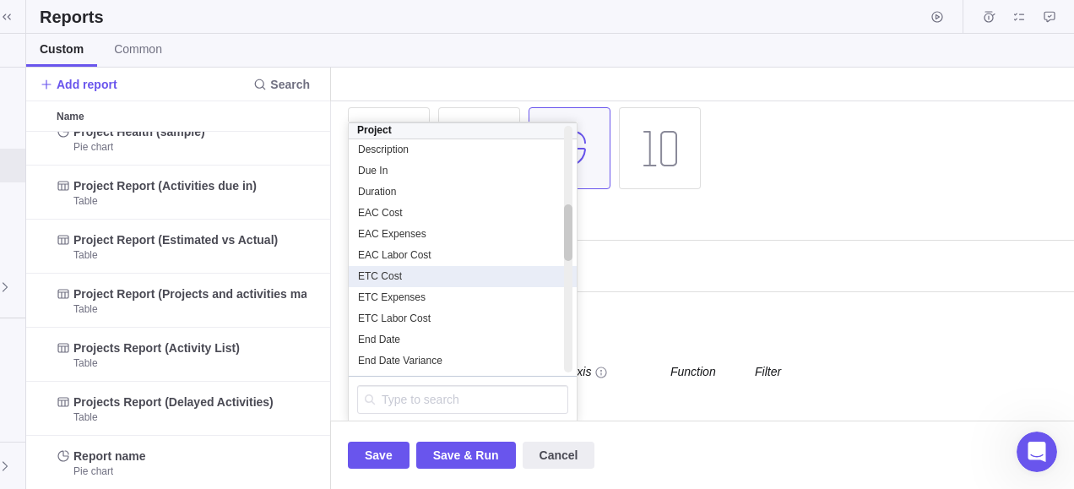
scroll to position [439, 0]
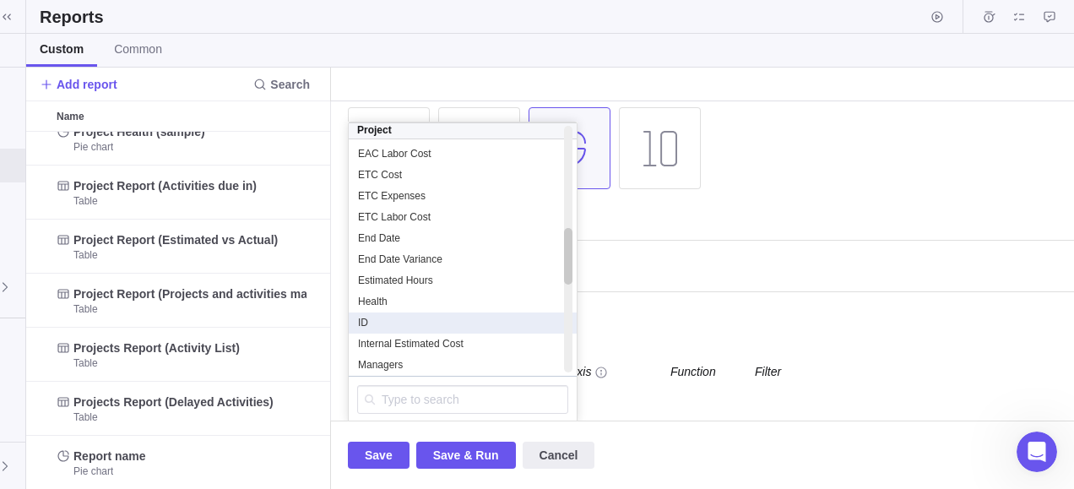
click at [388, 321] on div "ID" at bounding box center [462, 323] width 211 height 14
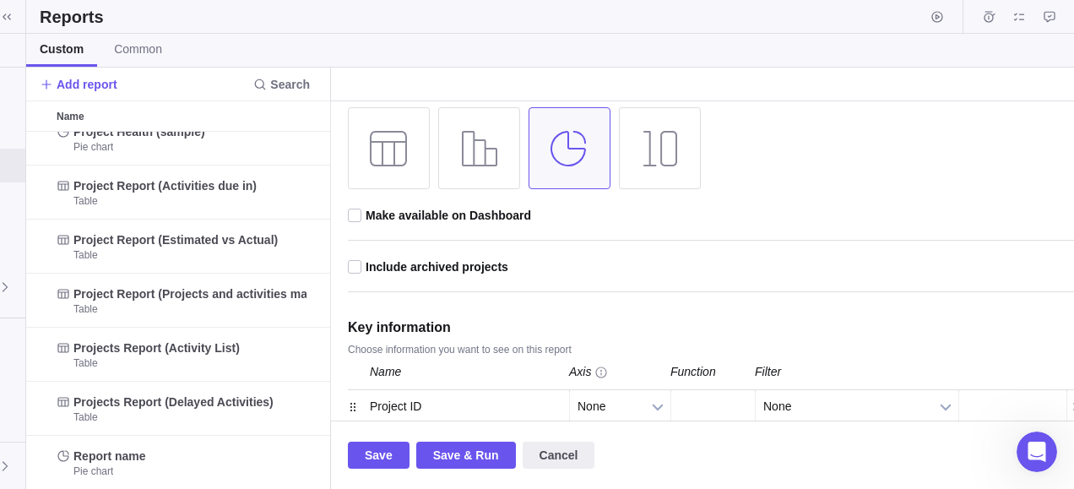
scroll to position [240, 0]
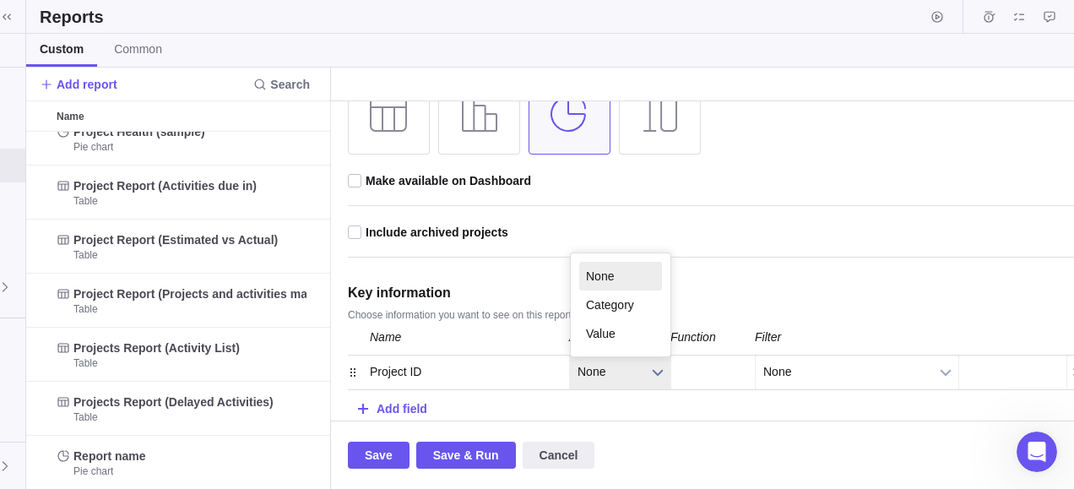
click at [611, 368] on span "None" at bounding box center [608, 371] width 63 height 33
click at [605, 339] on li "Value" at bounding box center [620, 333] width 83 height 29
click at [692, 374] on span "Sum" at bounding box center [702, 371] width 46 height 33
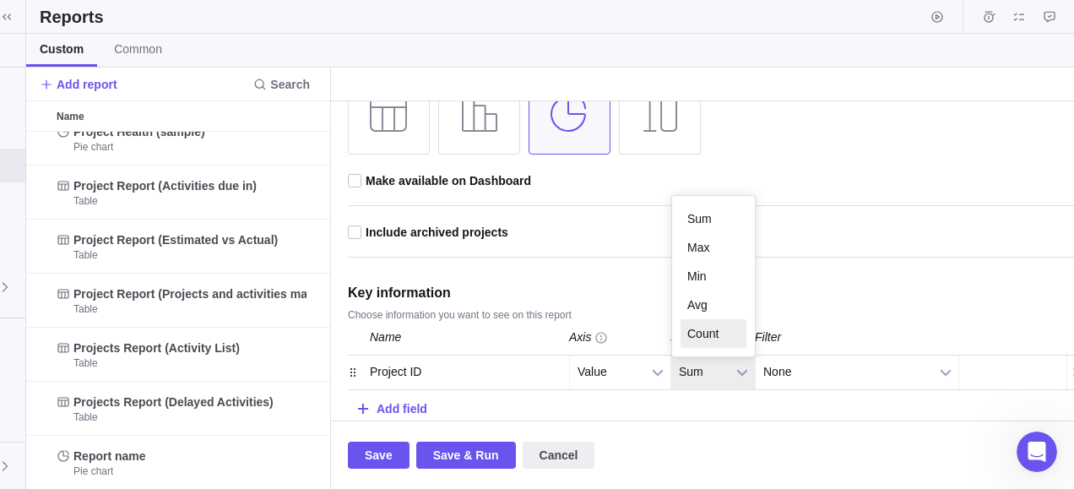
click at [698, 329] on li "Count" at bounding box center [713, 333] width 66 height 29
click at [406, 404] on div "Add field" at bounding box center [402, 408] width 51 height 31
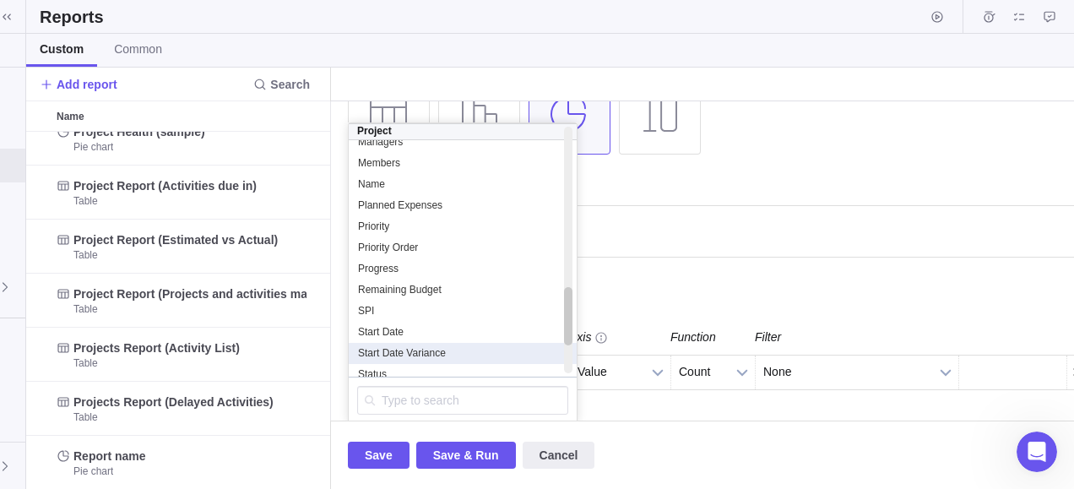
scroll to position [675, 0]
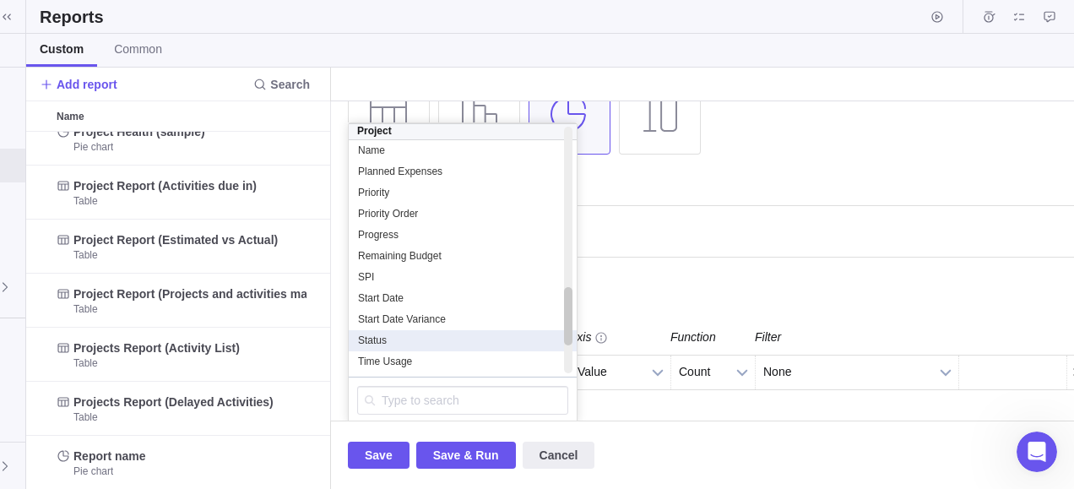
click at [431, 334] on div "Status" at bounding box center [462, 340] width 211 height 14
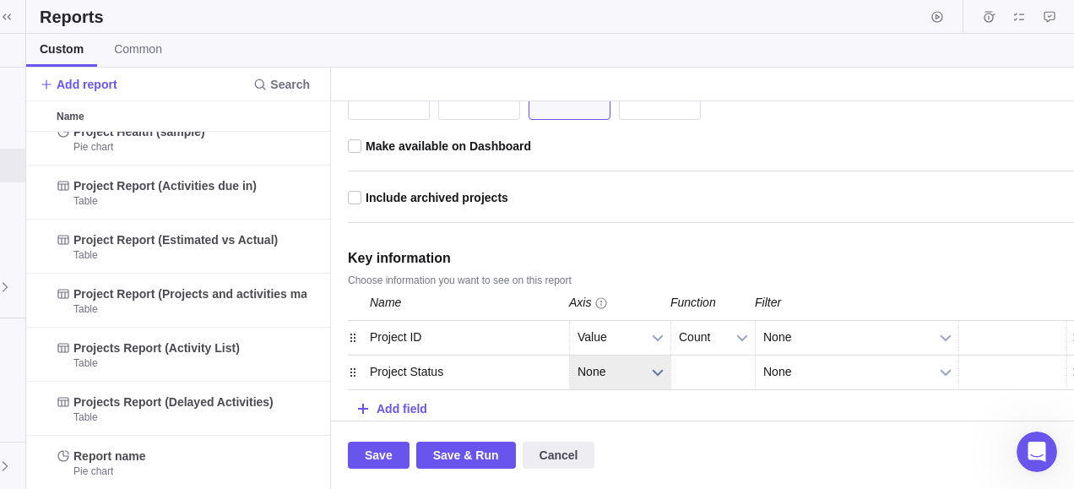
click at [588, 371] on span "None" at bounding box center [608, 371] width 63 height 33
click at [607, 319] on li "Category" at bounding box center [620, 333] width 83 height 29
click at [474, 454] on span "Save & Run" at bounding box center [466, 455] width 66 height 20
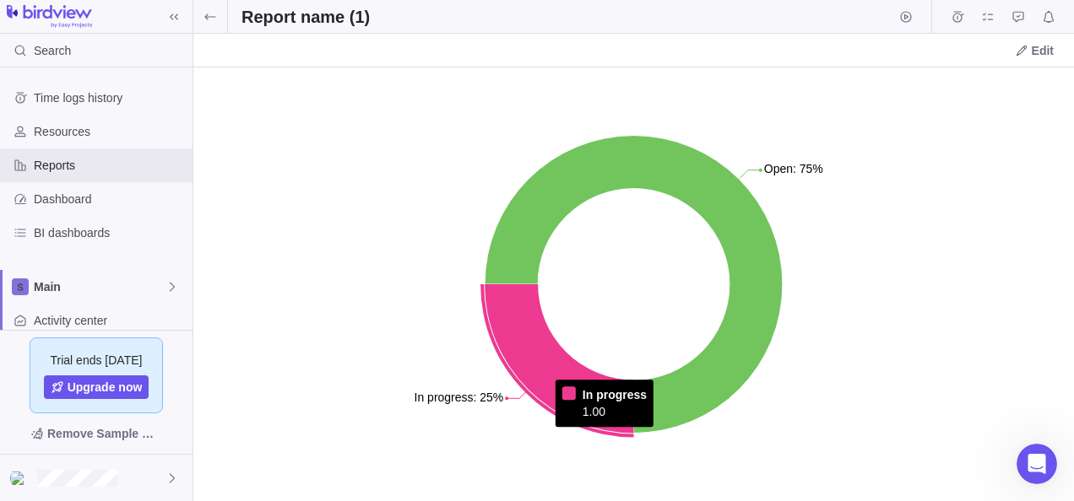
click at [588, 419] on icon at bounding box center [559, 359] width 149 height 149
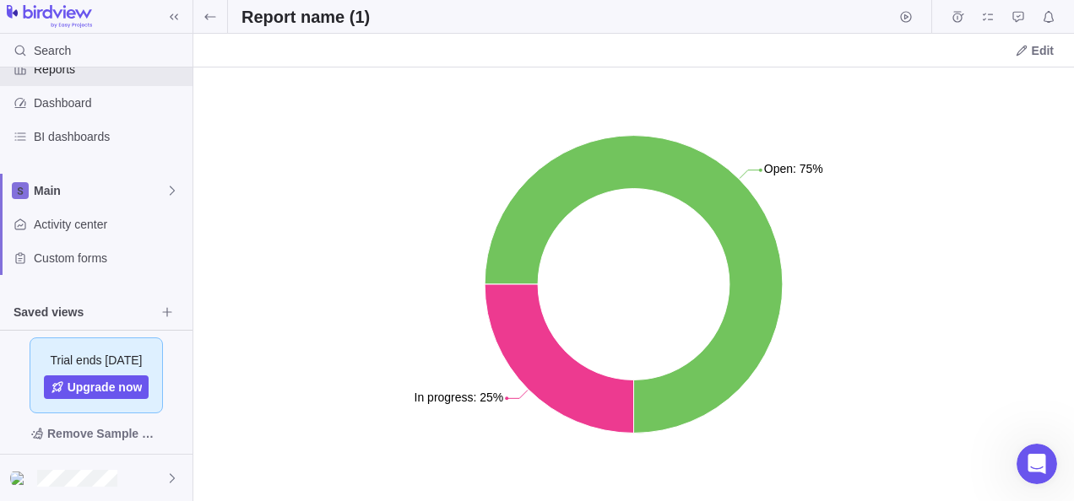
scroll to position [175, 0]
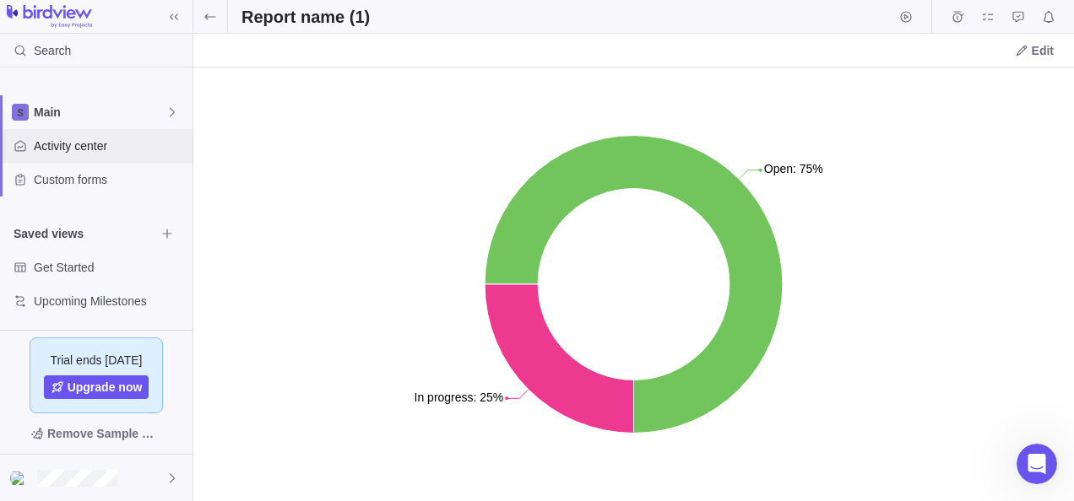
click at [72, 144] on span "Activity center" at bounding box center [110, 146] width 152 height 17
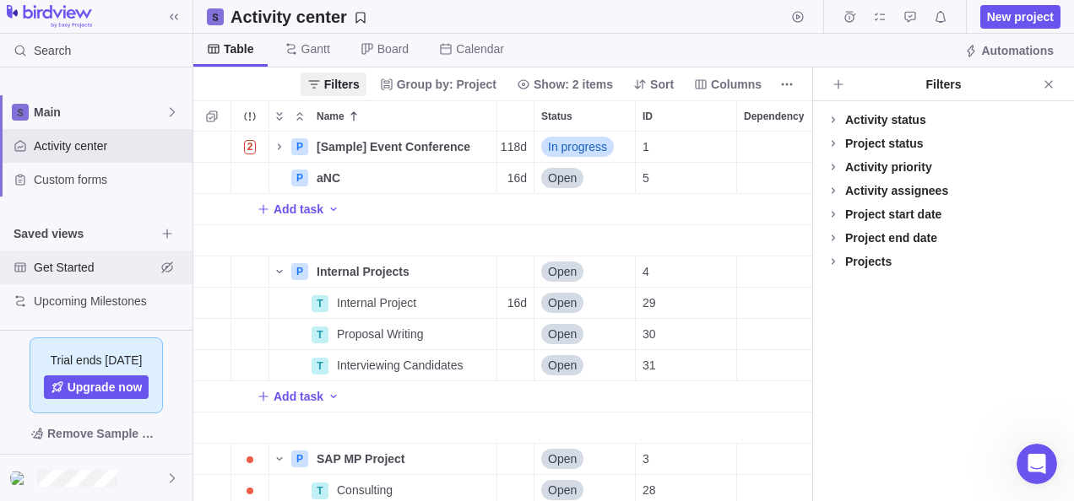
scroll to position [8, 0]
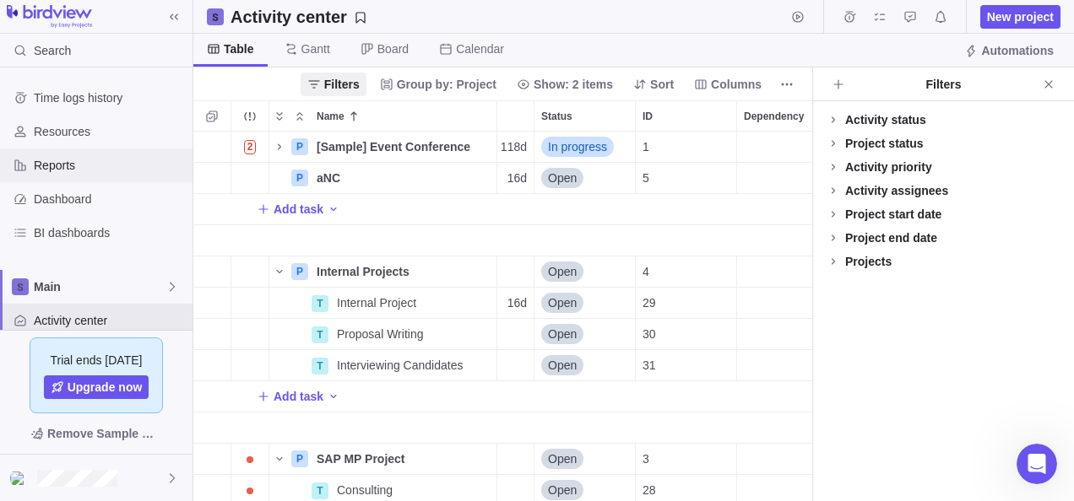
click at [63, 166] on span "Reports" at bounding box center [110, 165] width 152 height 17
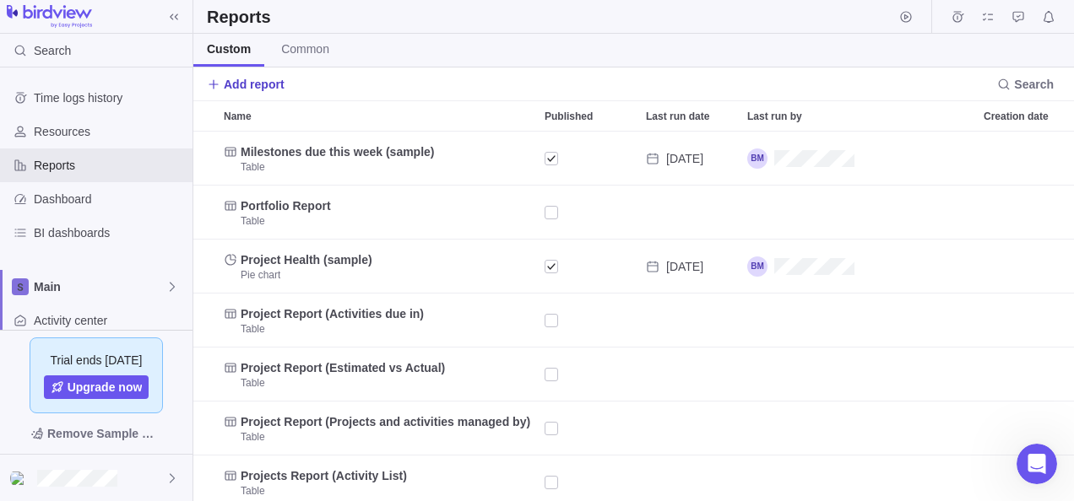
click at [233, 83] on span "Add report" at bounding box center [254, 84] width 61 height 17
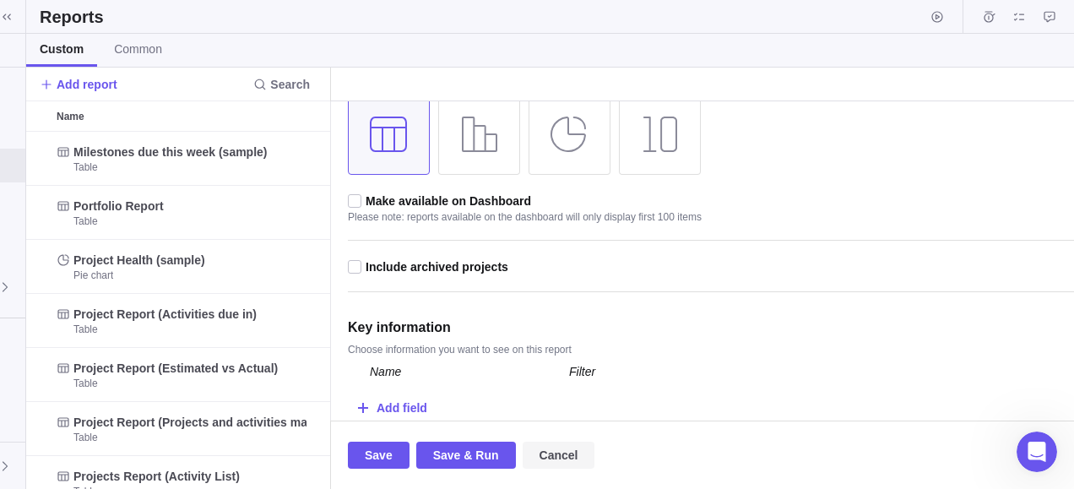
click at [556, 458] on span "Cancel" at bounding box center [558, 455] width 39 height 20
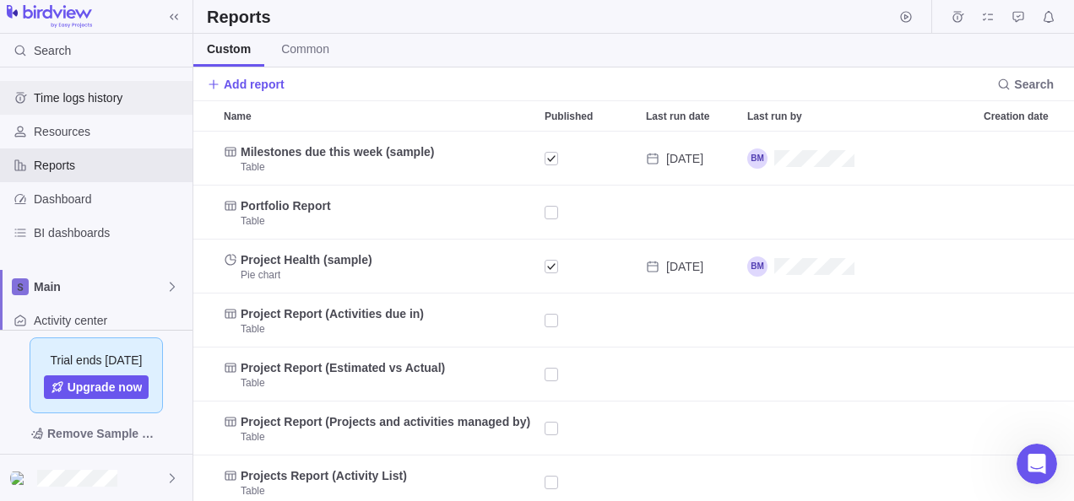
click at [79, 100] on span "Time logs history" at bounding box center [110, 97] width 152 height 17
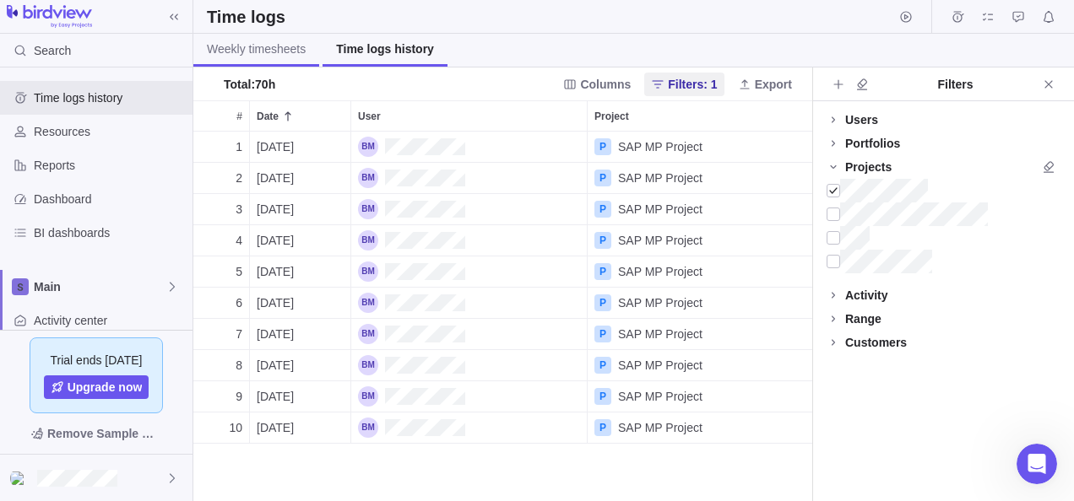
click at [272, 47] on span "Weekly timesheets" at bounding box center [256, 49] width 99 height 17
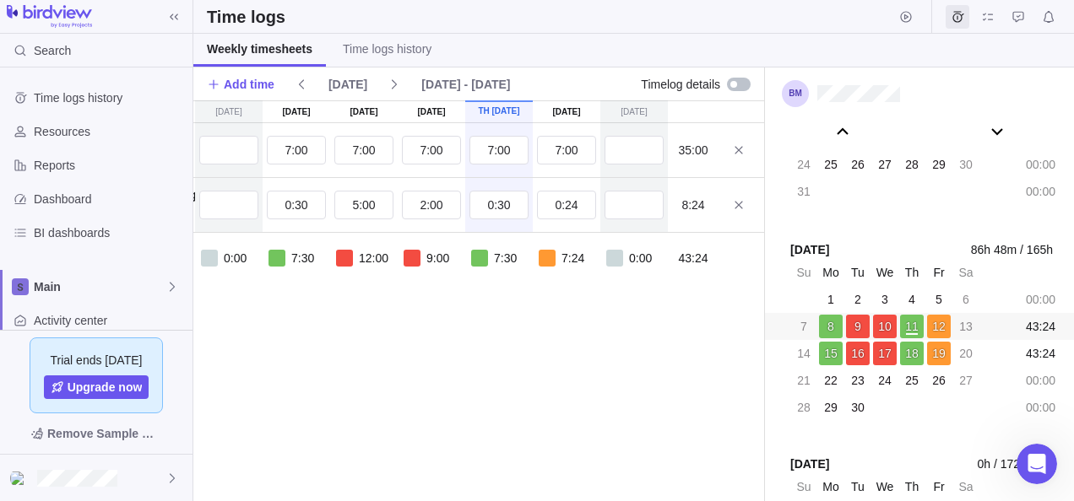
scroll to position [0, 133]
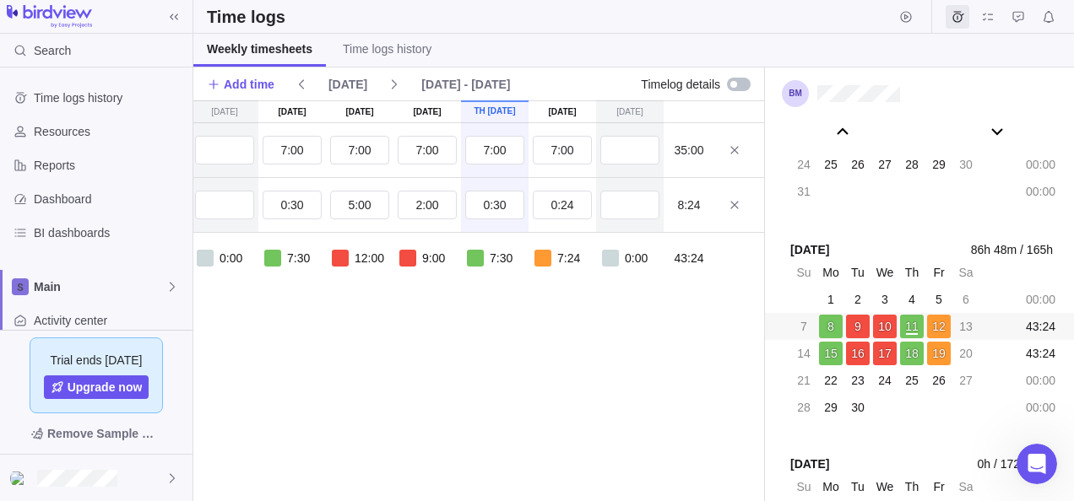
click at [603, 380] on div "[DATE] [DATE] [DATE] [DATE] Sep 11 [DATE] [DATE] T Consulting P SAP MP Project …" at bounding box center [413, 300] width 704 height 401
click at [373, 34] on link "Time logs history" at bounding box center [387, 50] width 116 height 33
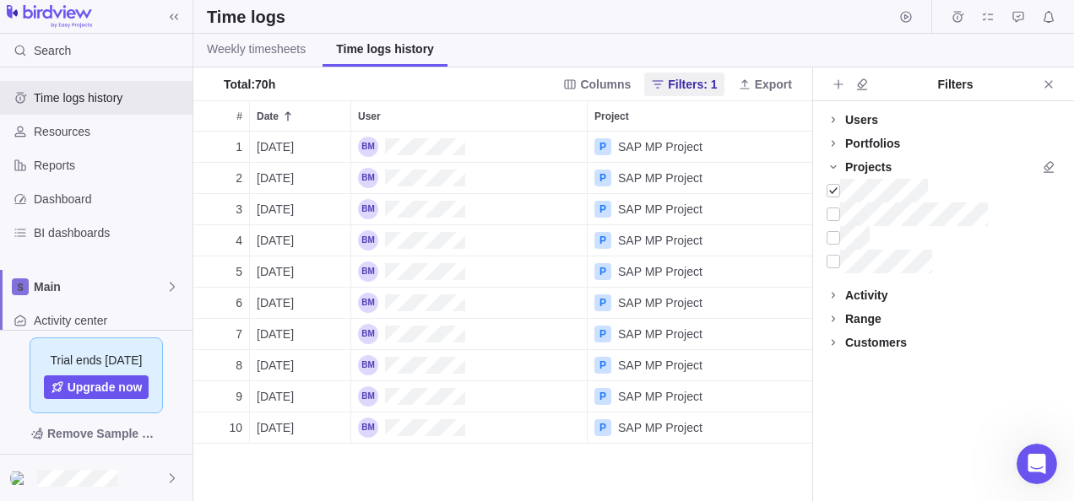
scroll to position [357, 606]
click at [238, 37] on link "Weekly timesheets" at bounding box center [256, 50] width 126 height 33
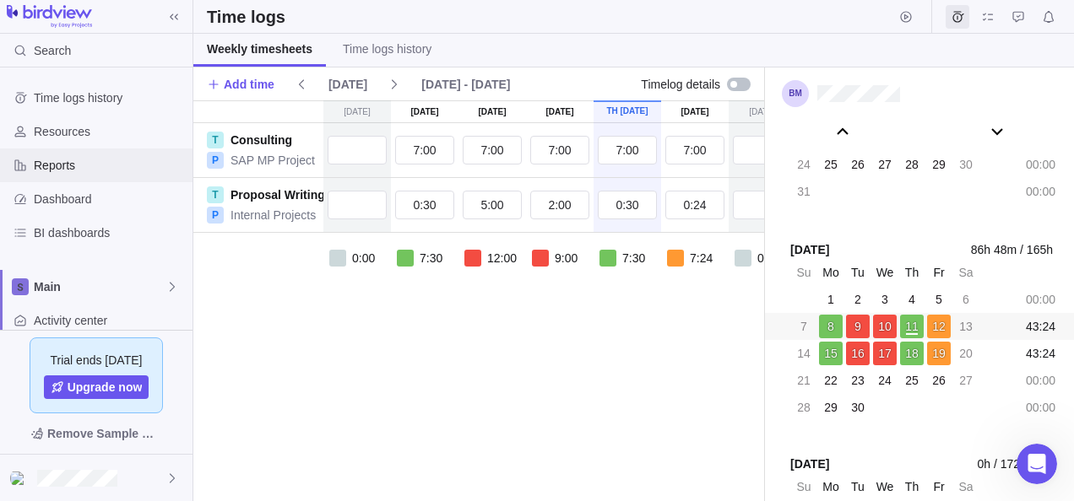
click at [57, 171] on span "Reports" at bounding box center [110, 165] width 152 height 17
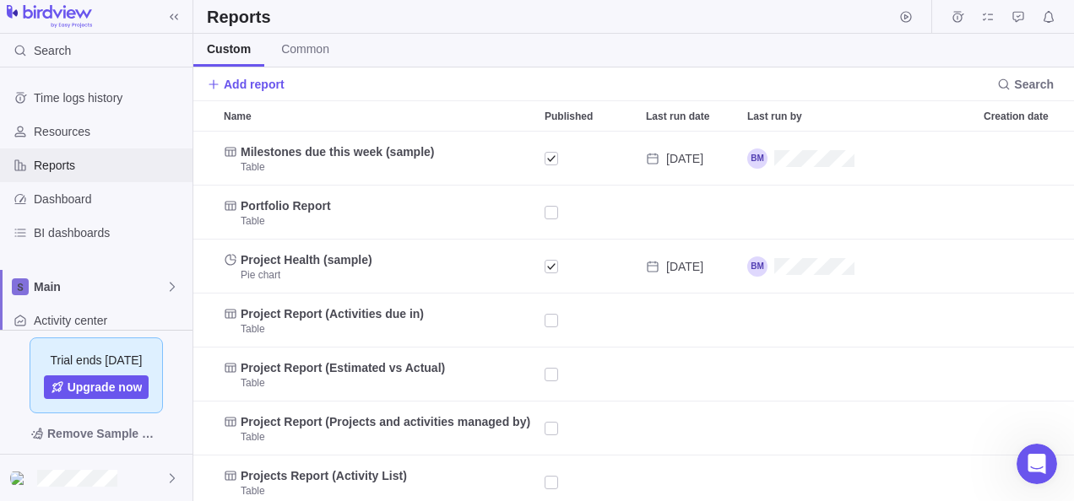
scroll to position [357, 868]
click at [218, 47] on span "Custom" at bounding box center [229, 49] width 44 height 17
click at [231, 84] on span "Add report" at bounding box center [254, 84] width 61 height 17
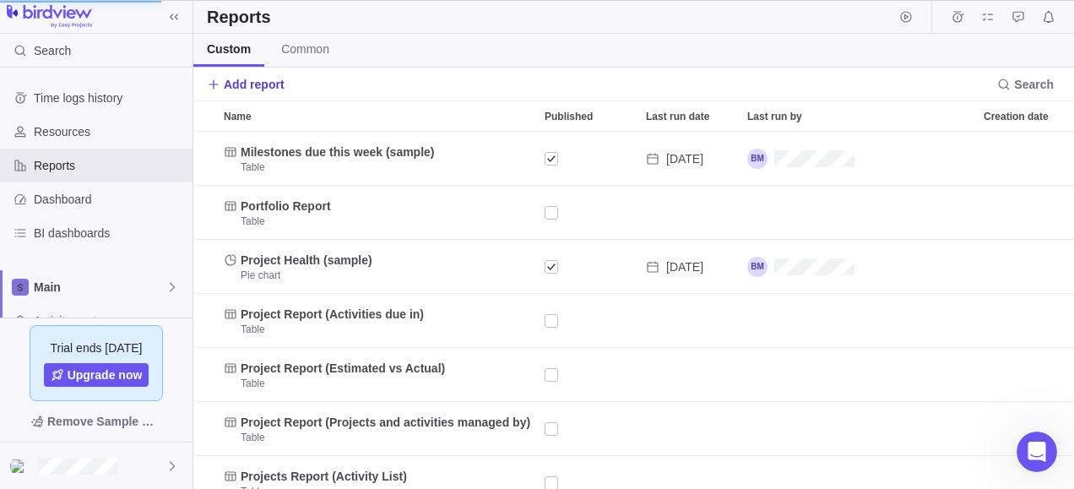
scroll to position [14, 14]
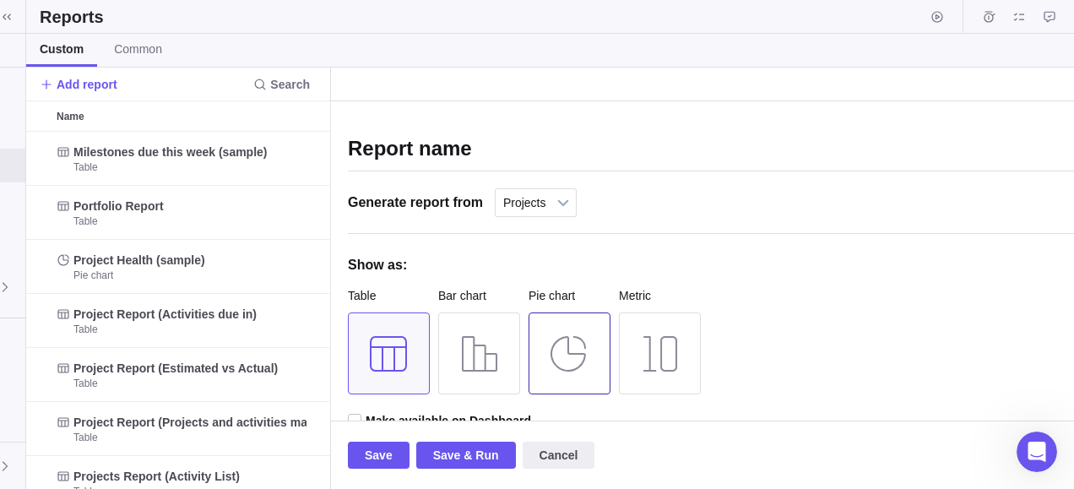
click at [565, 344] on div at bounding box center [569, 353] width 82 height 82
click at [377, 350] on div at bounding box center [389, 353] width 82 height 82
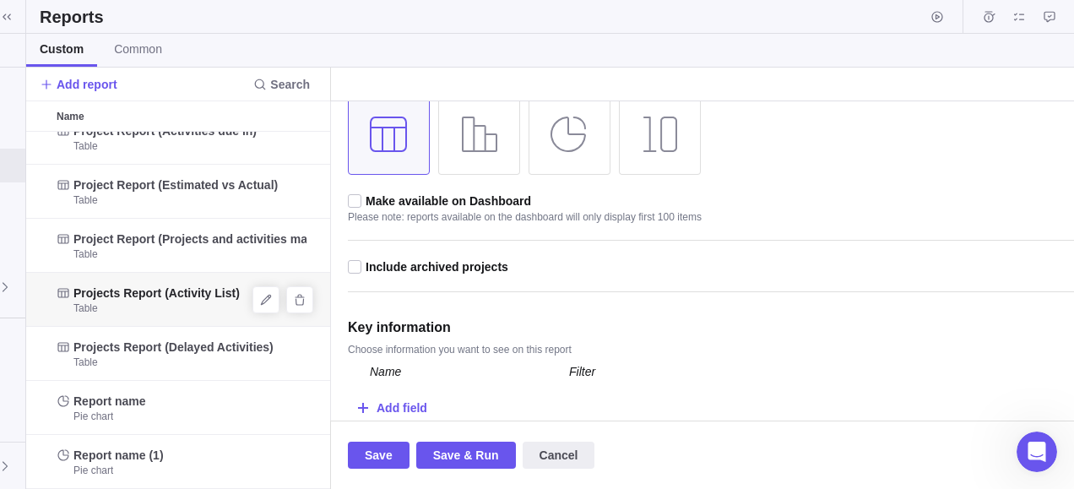
scroll to position [196, 0]
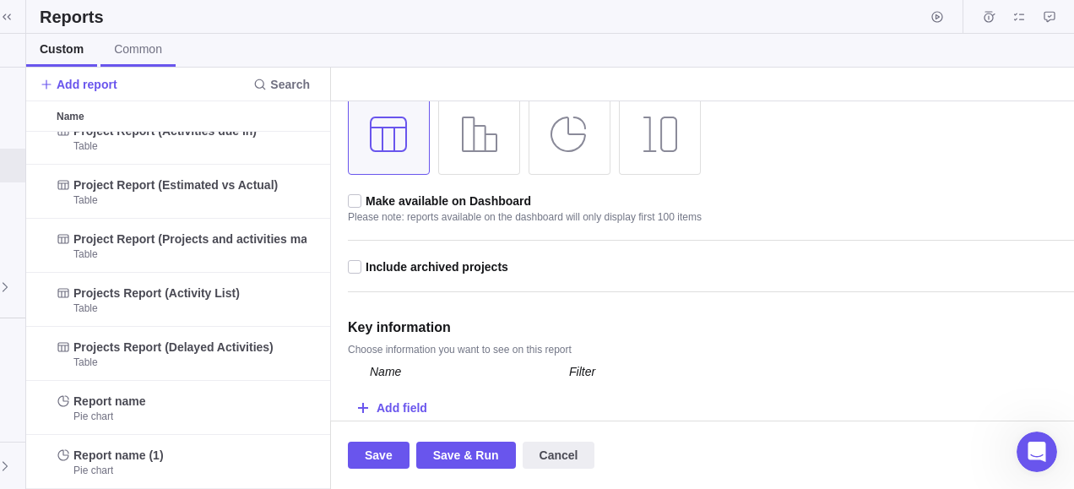
click at [154, 62] on link "Common" at bounding box center [137, 50] width 75 height 33
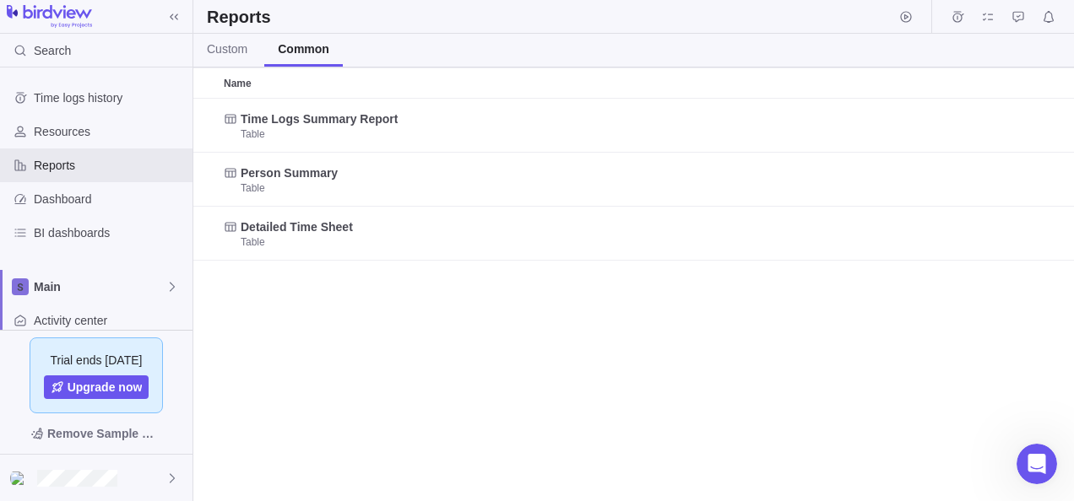
scroll to position [390, 868]
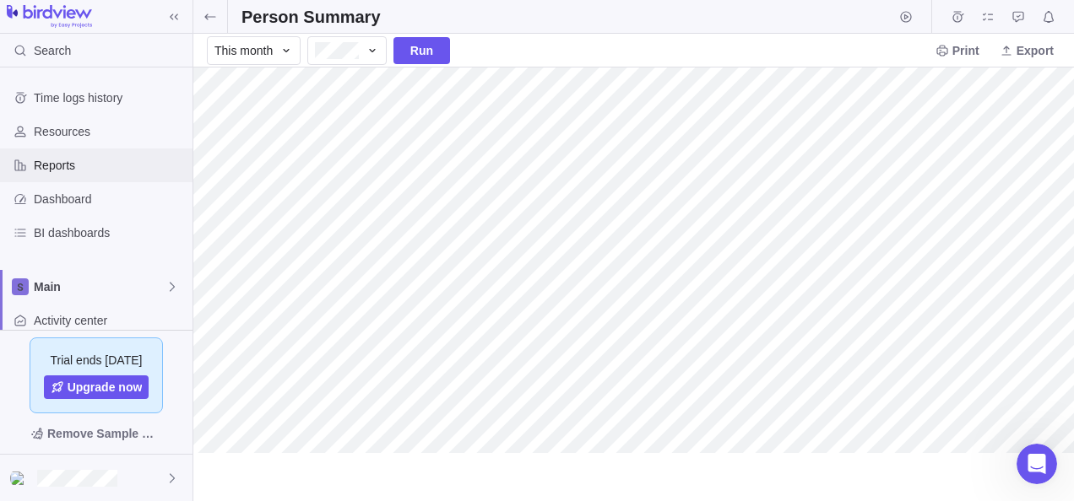
click at [108, 165] on span "Reports" at bounding box center [110, 165] width 152 height 17
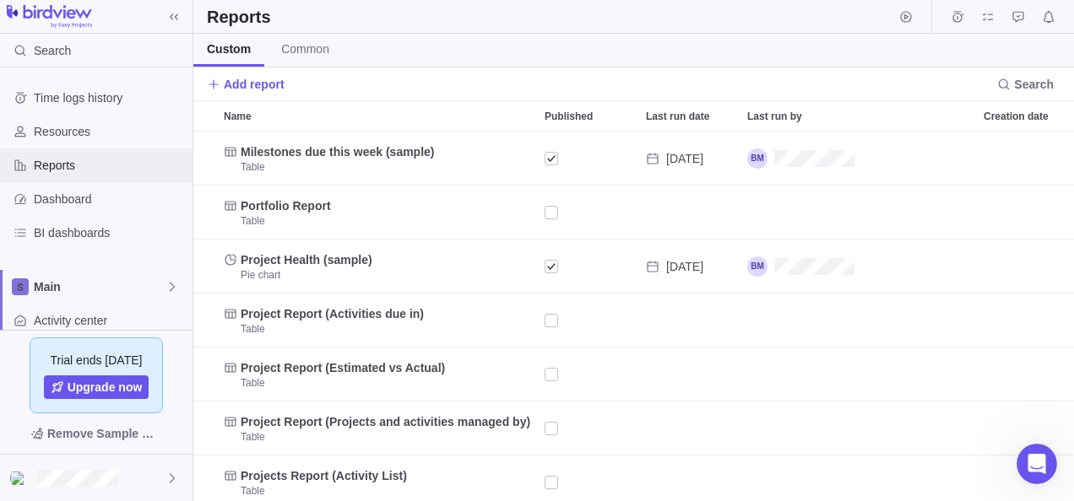
scroll to position [357, 868]
click at [225, 46] on span "Custom" at bounding box center [229, 49] width 44 height 17
click at [65, 165] on span "Reports" at bounding box center [110, 165] width 152 height 17
click at [248, 79] on span "Add report" at bounding box center [254, 84] width 61 height 17
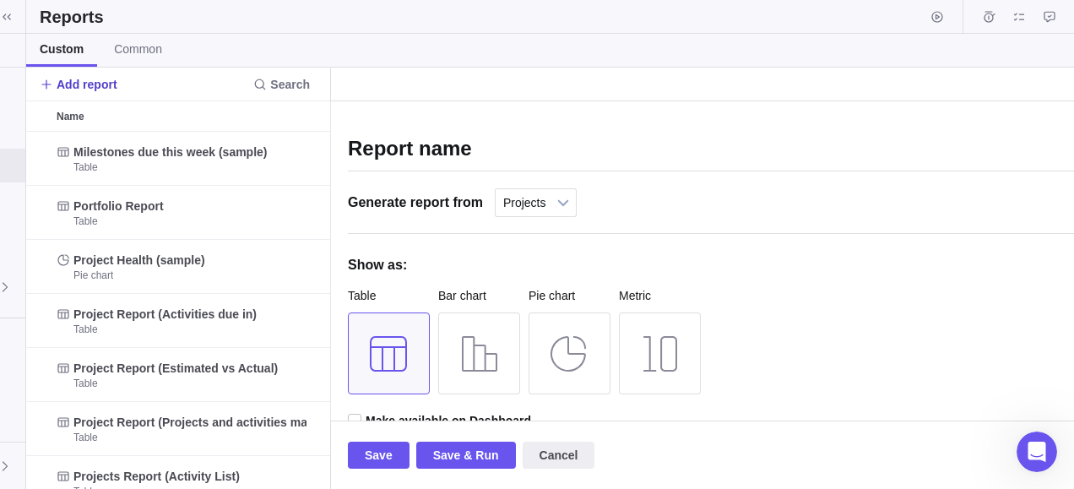
scroll to position [14, 14]
click at [559, 366] on div at bounding box center [569, 353] width 82 height 82
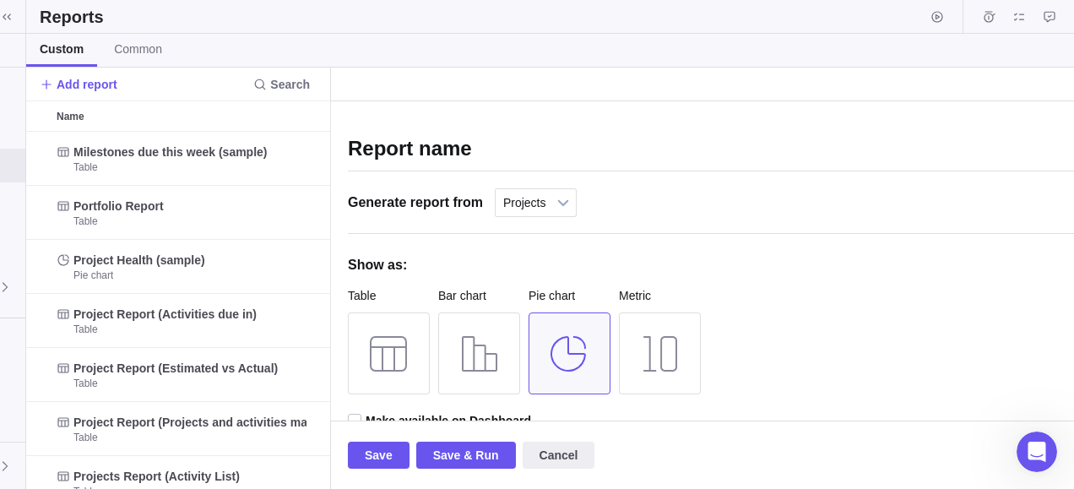
scroll to position [205, 0]
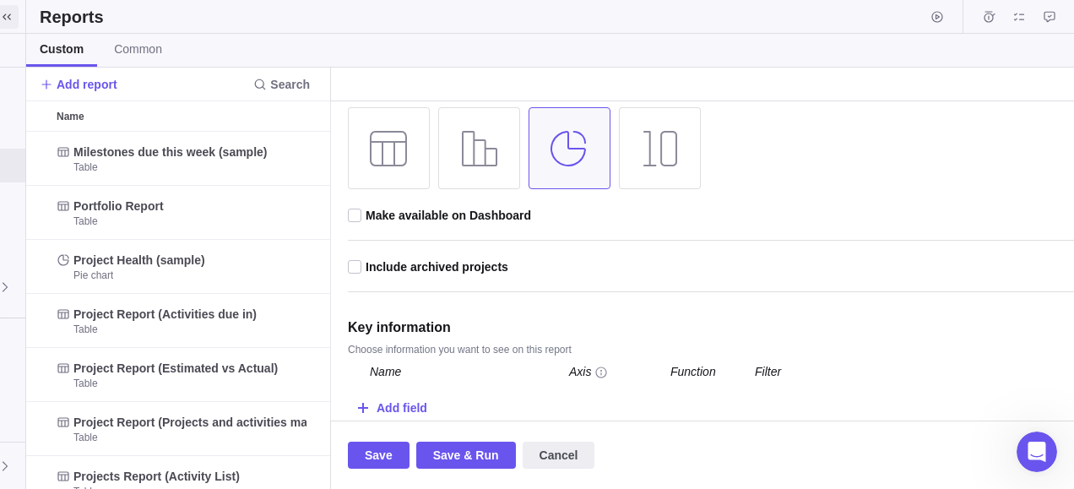
click at [10, 19] on icon at bounding box center [7, 17] width 8 height 6
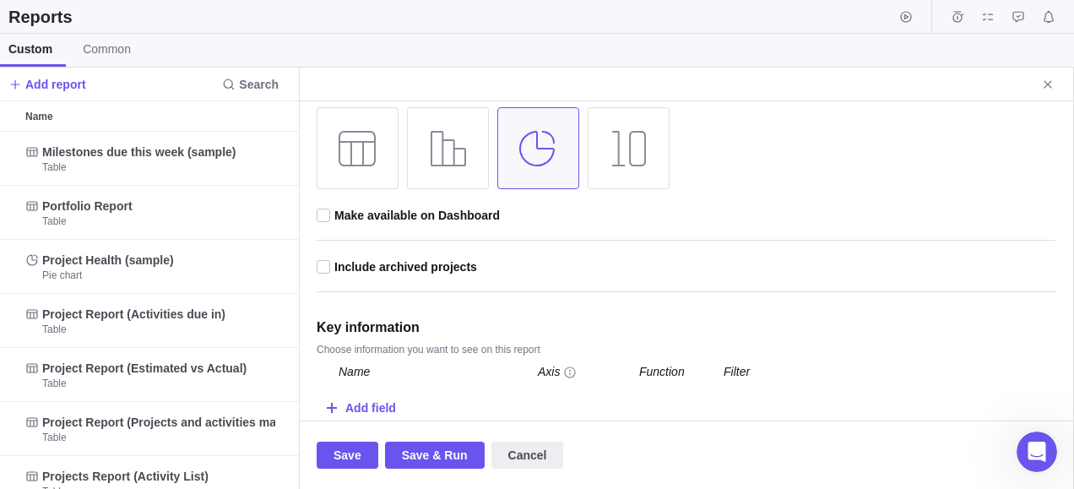
scroll to position [0, 46]
click at [528, 458] on span "Cancel" at bounding box center [528, 455] width 39 height 20
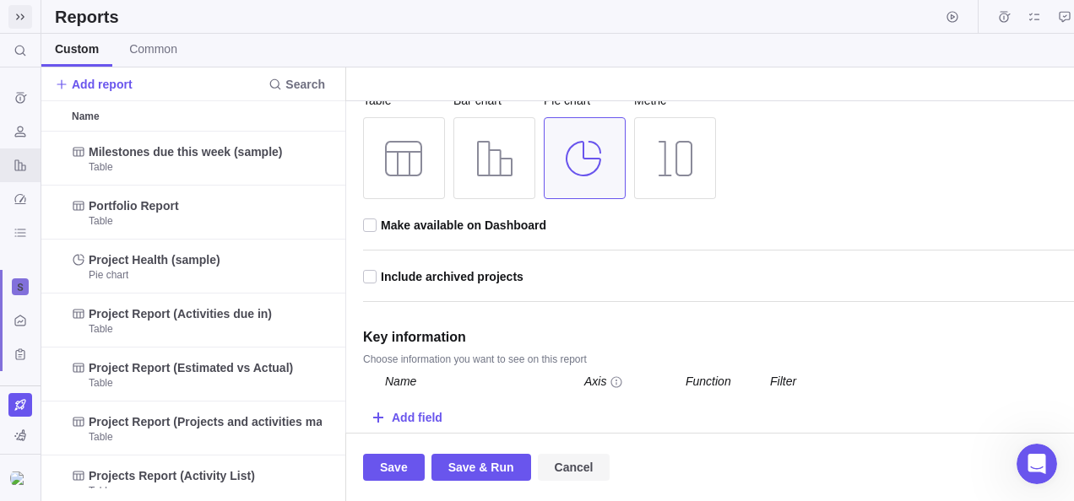
scroll to position [357, 1020]
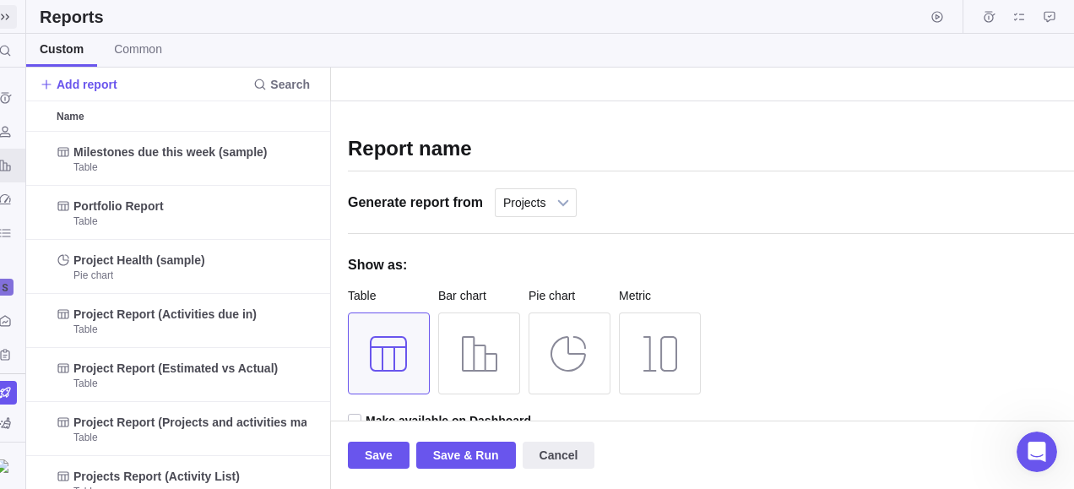
scroll to position [14, 14]
click at [3, 20] on icon at bounding box center [5, 17] width 14 height 14
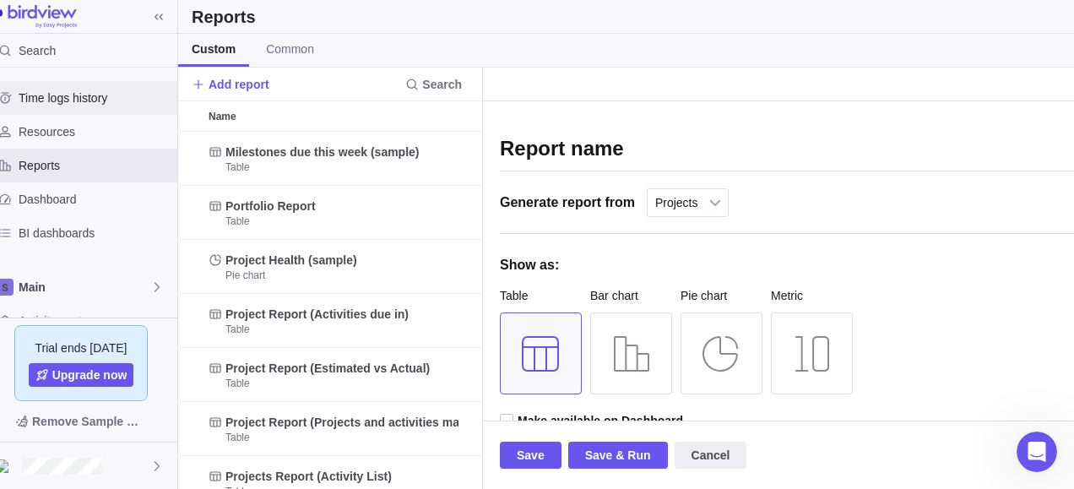
click at [62, 93] on span "Time logs history" at bounding box center [95, 97] width 152 height 17
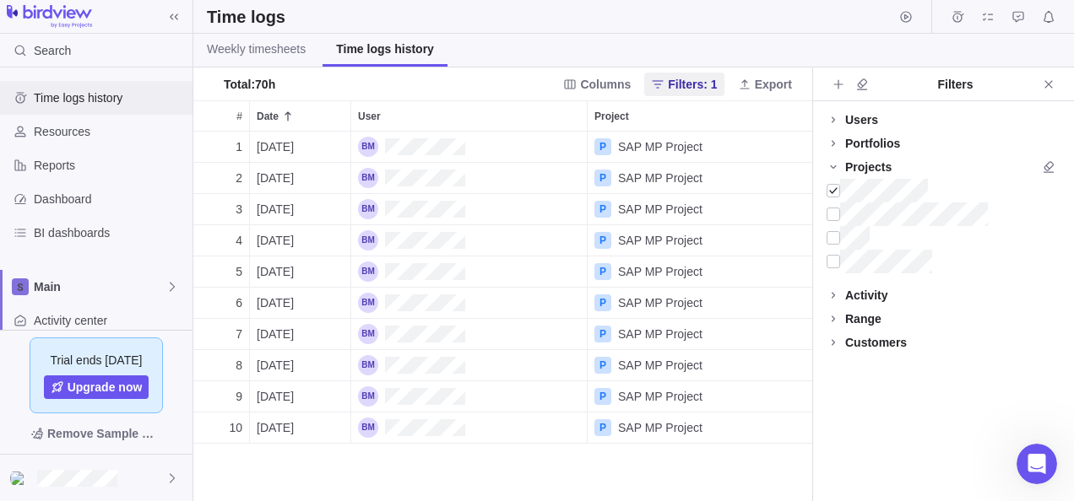
scroll to position [357, 606]
click at [289, 44] on span "Weekly timesheets" at bounding box center [256, 49] width 99 height 17
